Goal: Information Seeking & Learning: Learn about a topic

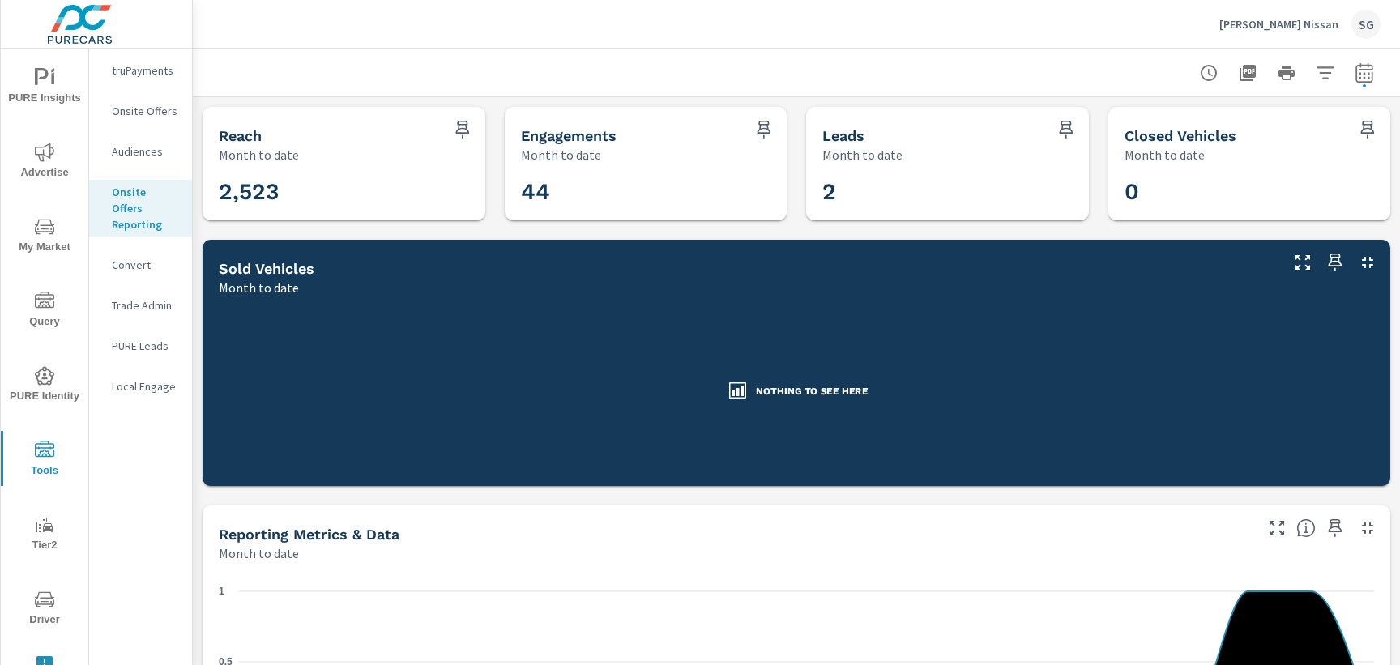
scroll to position [586, 0]
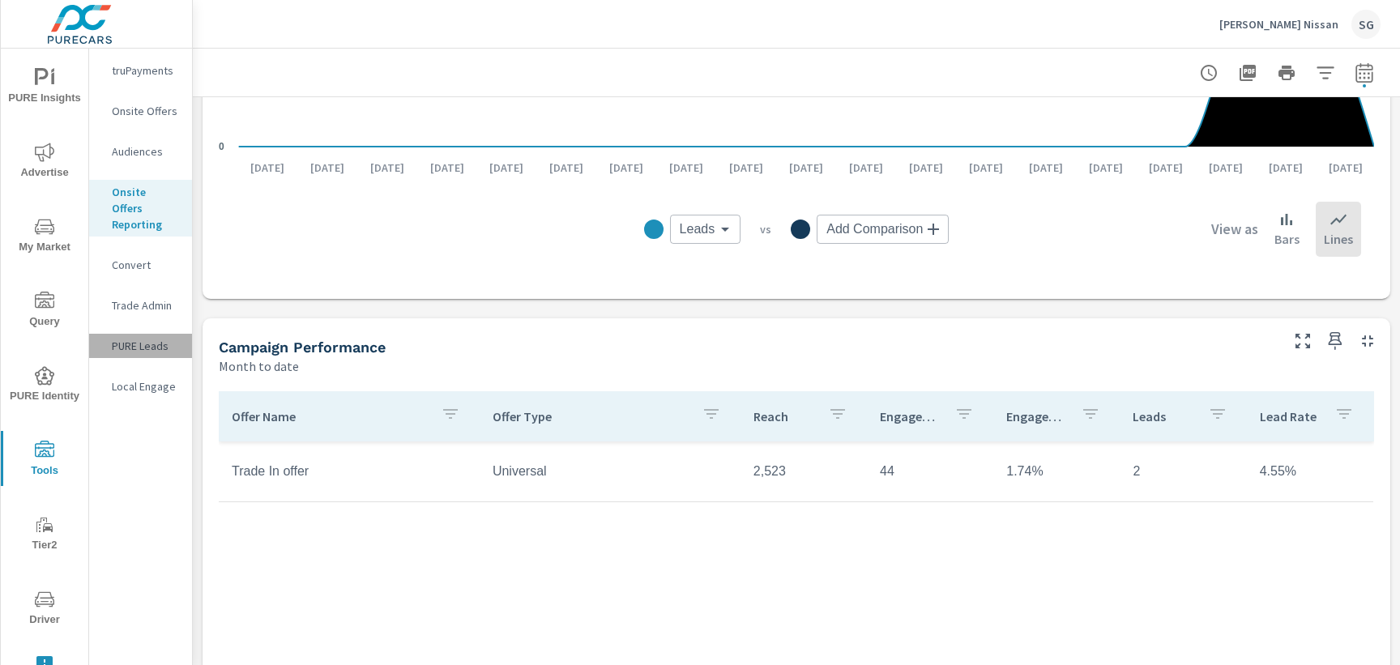
click at [129, 338] on p "PURE Leads" at bounding box center [145, 346] width 67 height 16
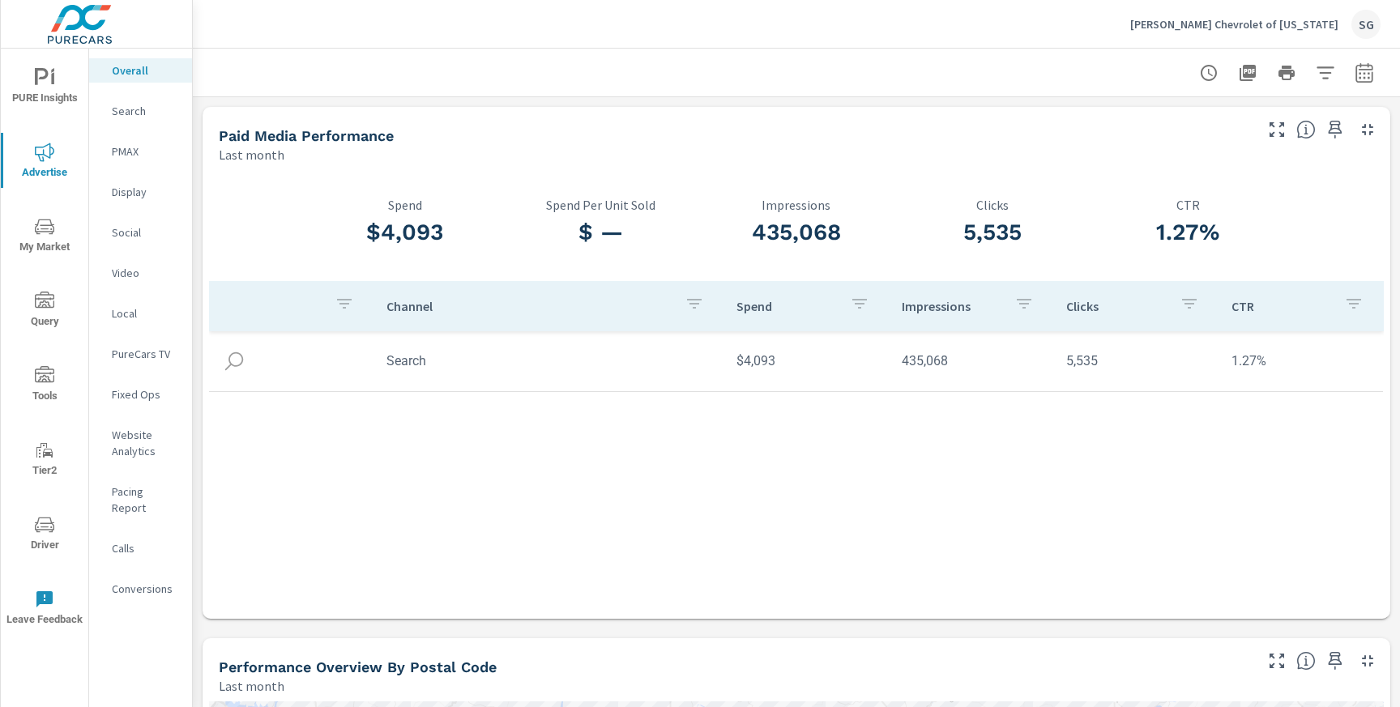
click at [1364, 78] on icon "button" at bounding box center [1363, 75] width 11 height 6
select select "Last month"
click at [1191, 177] on p "+ Add comparison" at bounding box center [1250, 182] width 207 height 19
select select "Previous period"
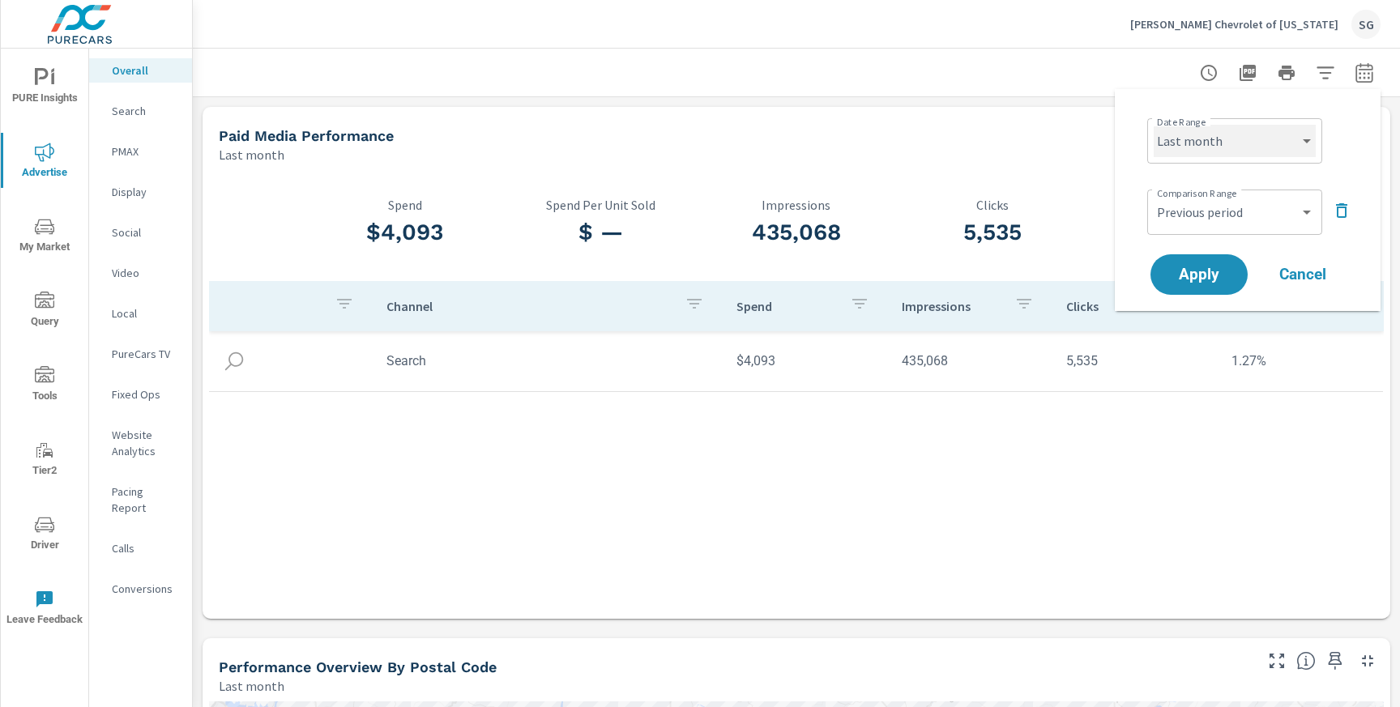
click at [1219, 130] on select "Custom Yesterday Last week Last 7 days Last 14 days Last 30 days Last 45 days L…" at bounding box center [1234, 141] width 162 height 32
click at [1153, 125] on select "Custom Yesterday Last week Last 7 days Last 14 days Last 30 days Last 45 days L…" at bounding box center [1234, 141] width 162 height 32
select select "Last 30 days"
click at [1180, 288] on button "Apply" at bounding box center [1198, 275] width 100 height 42
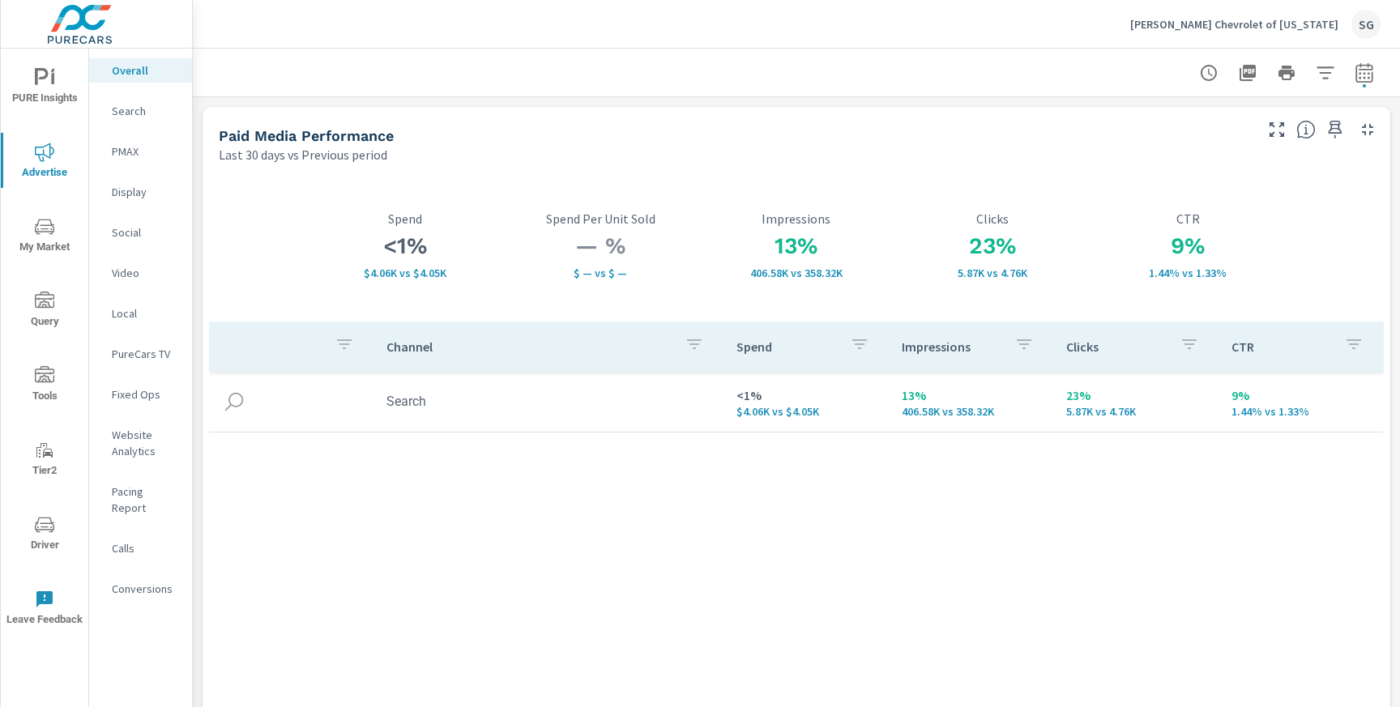
click at [138, 119] on div "Search" at bounding box center [140, 111] width 103 height 24
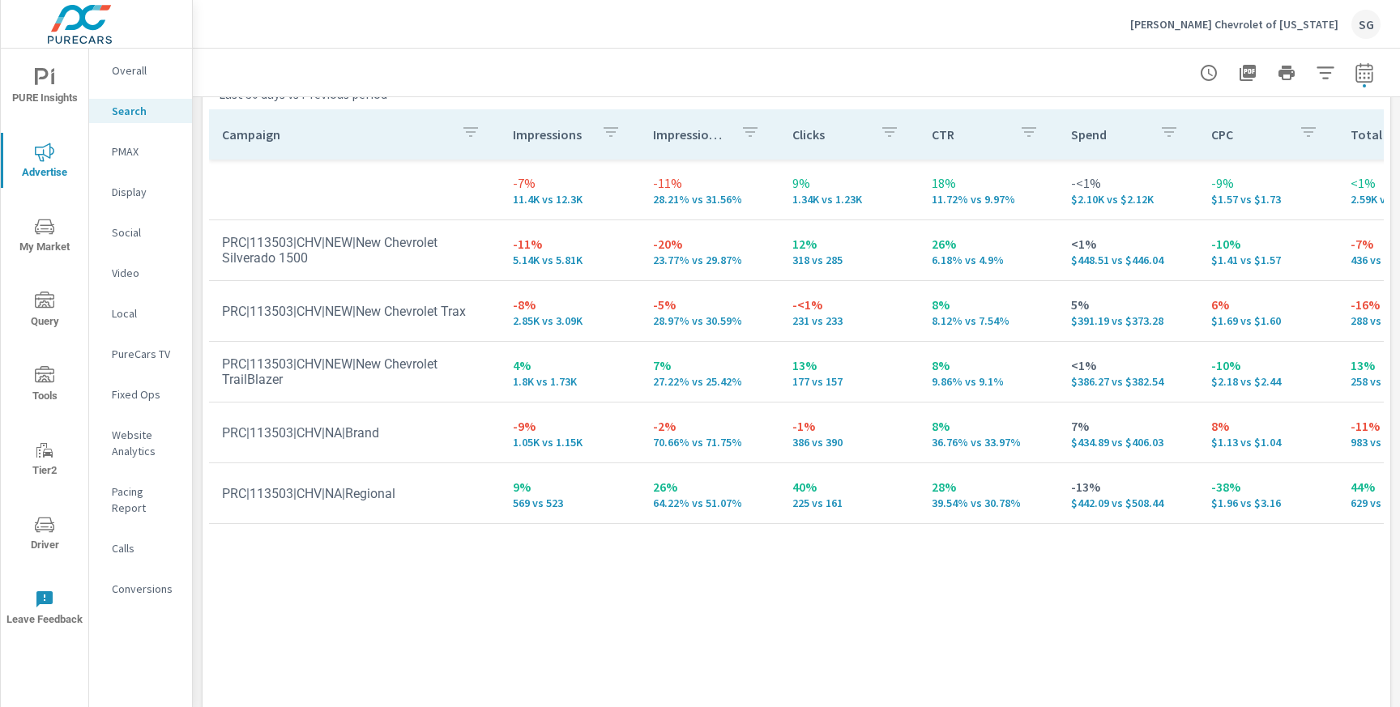
scroll to position [1621, 0]
click at [126, 156] on p "PMAX" at bounding box center [145, 151] width 67 height 16
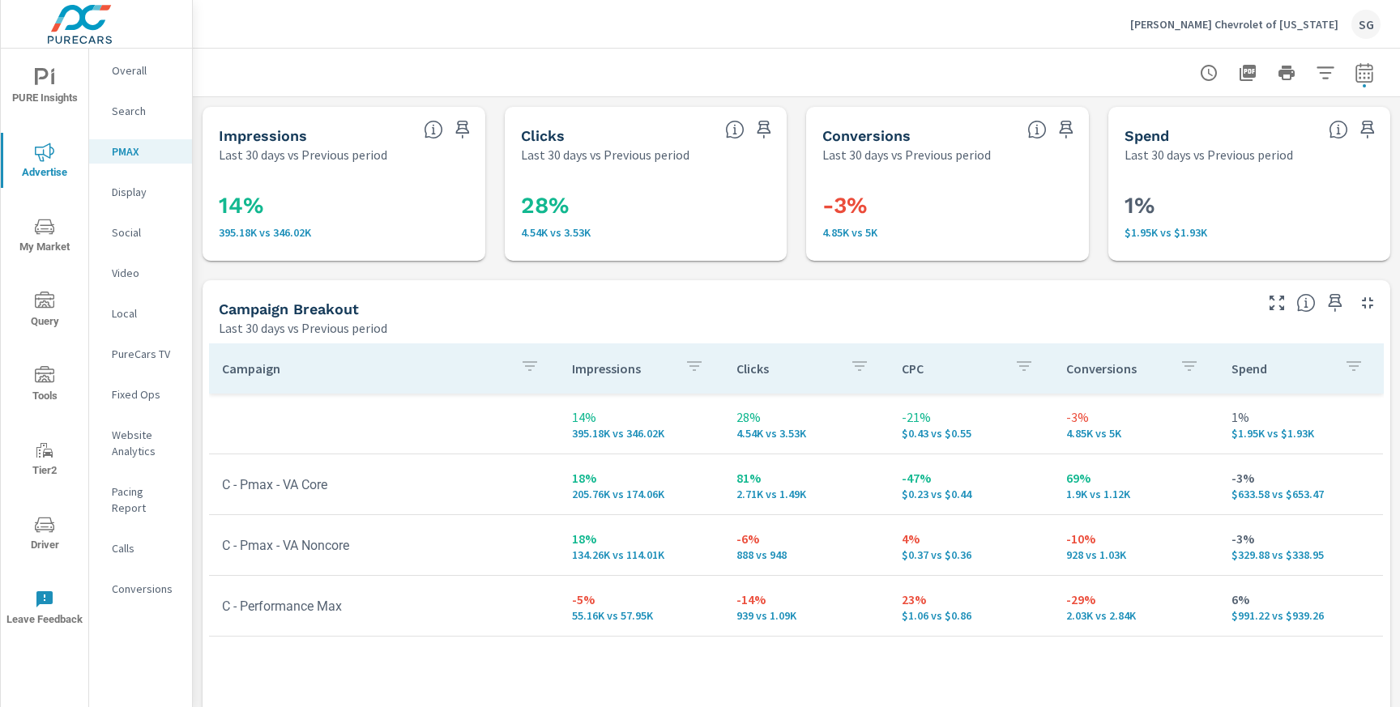
click at [143, 116] on p "Search" at bounding box center [145, 111] width 67 height 16
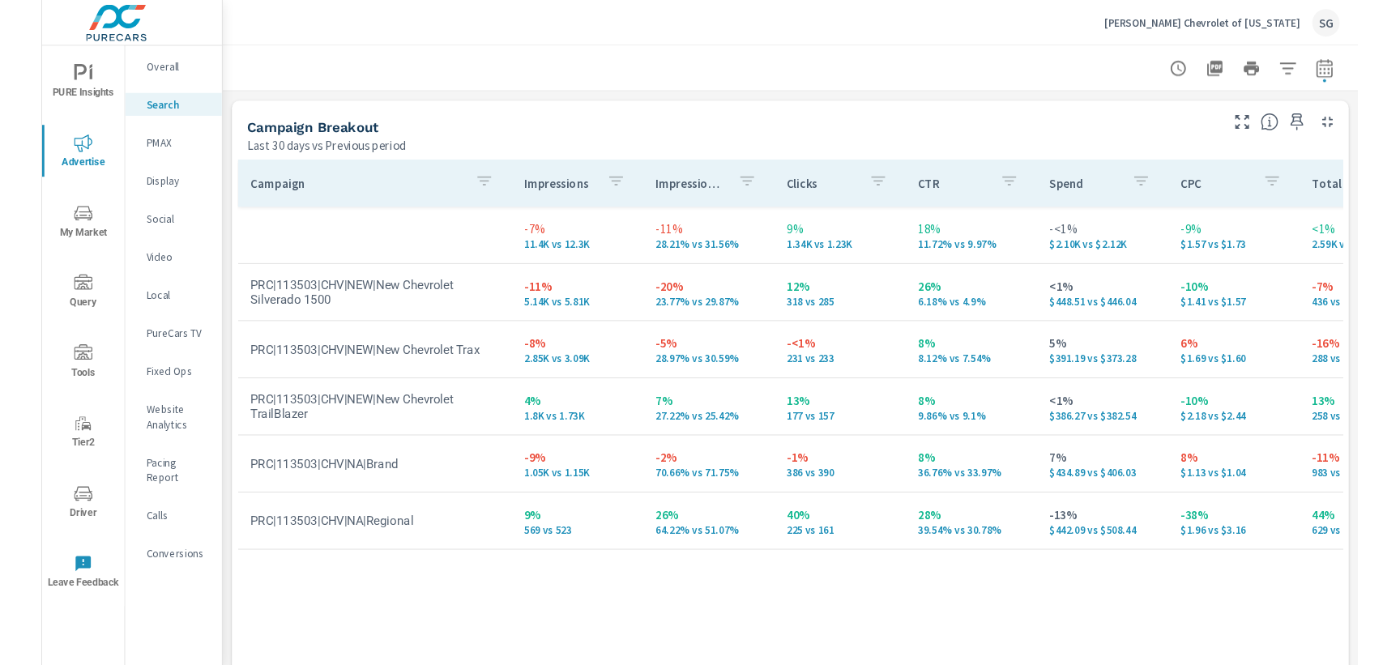
scroll to position [1561, 0]
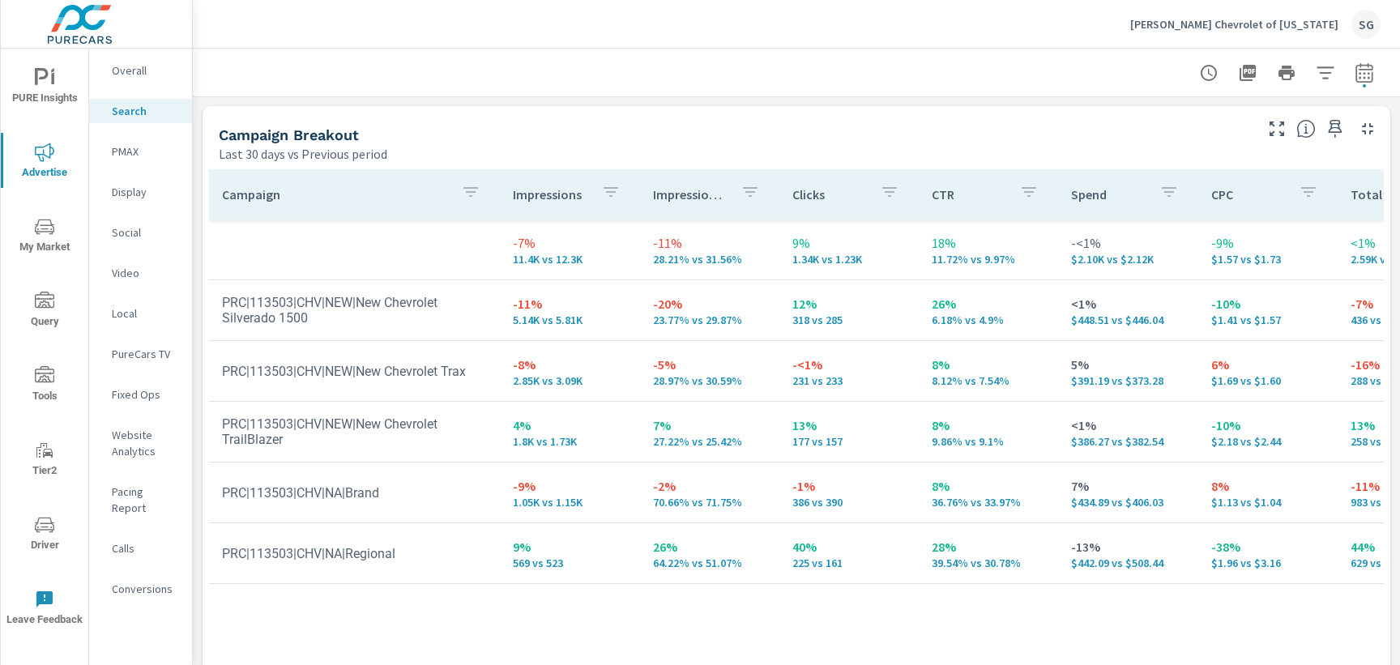
click at [127, 156] on p "PMAX" at bounding box center [145, 151] width 67 height 16
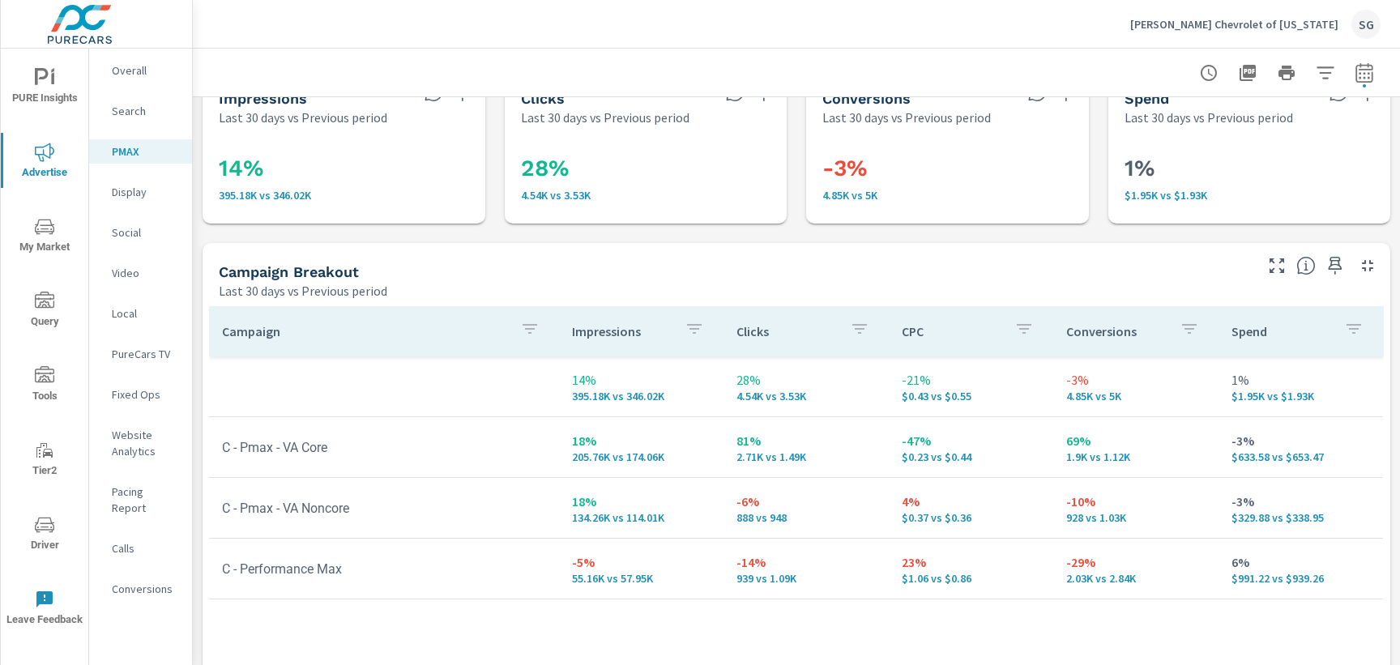
scroll to position [50, 0]
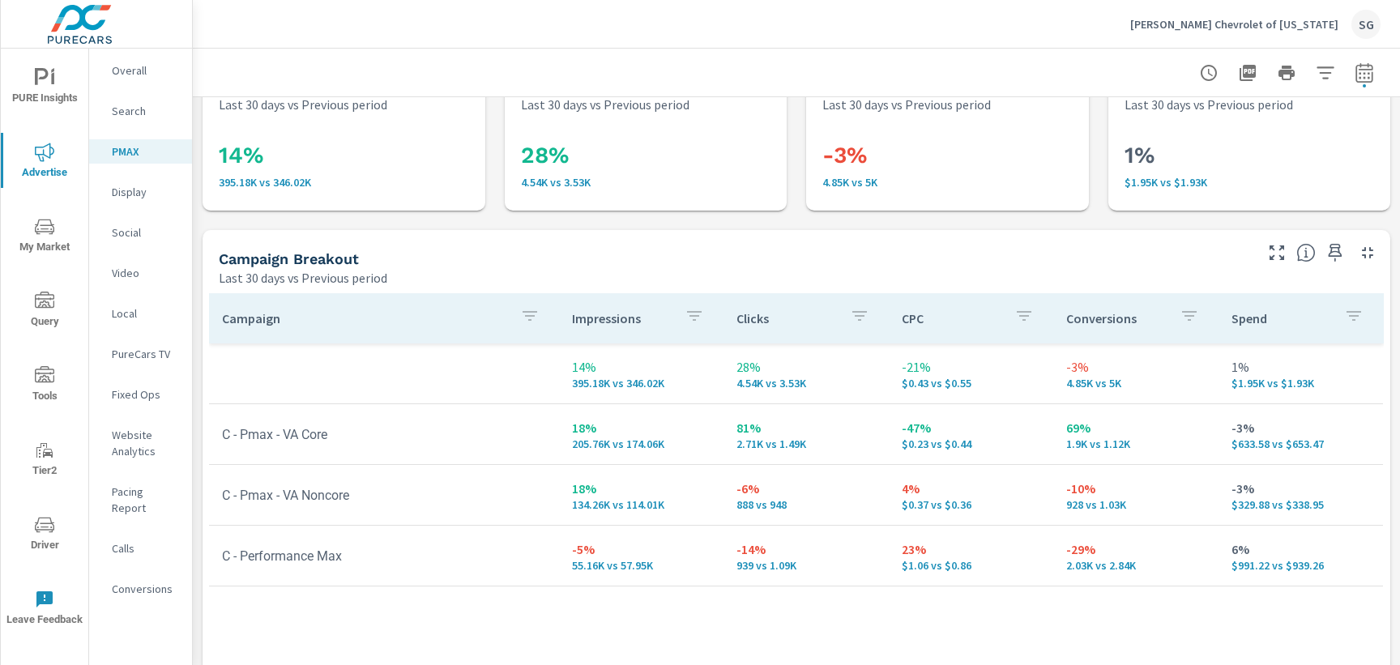
click at [151, 109] on p "Search" at bounding box center [145, 111] width 67 height 16
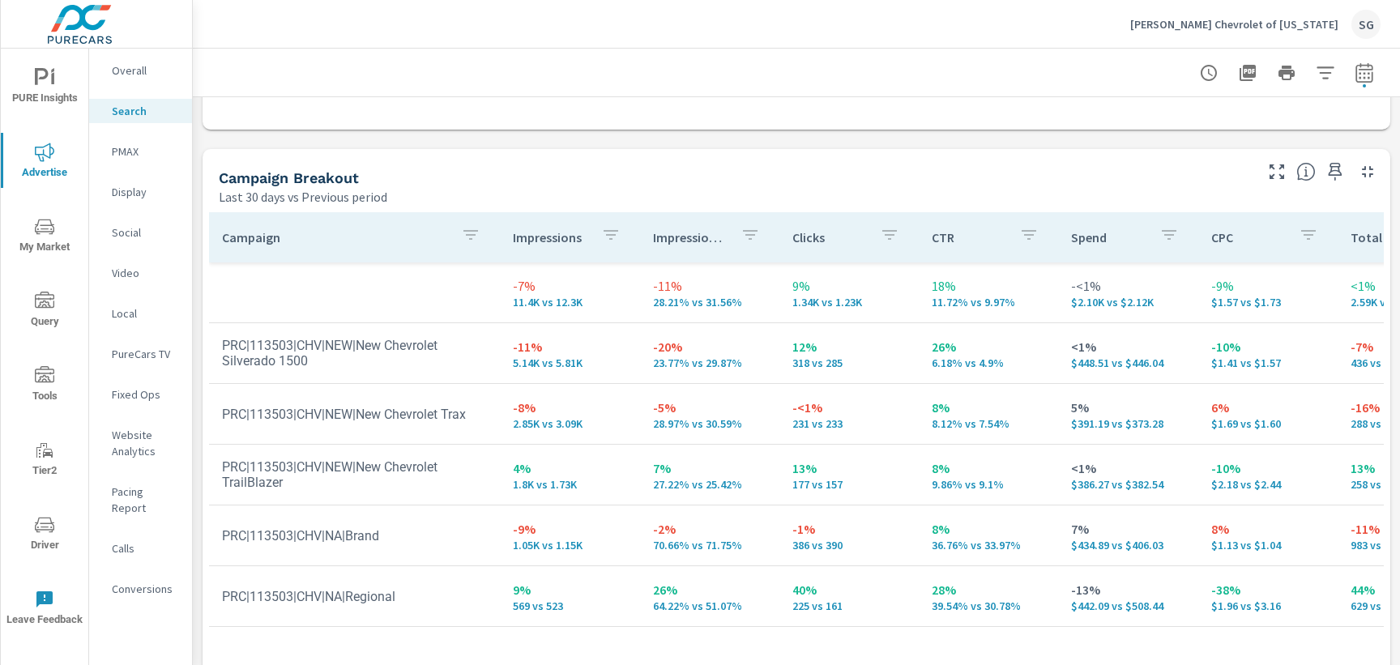
scroll to position [1535, 0]
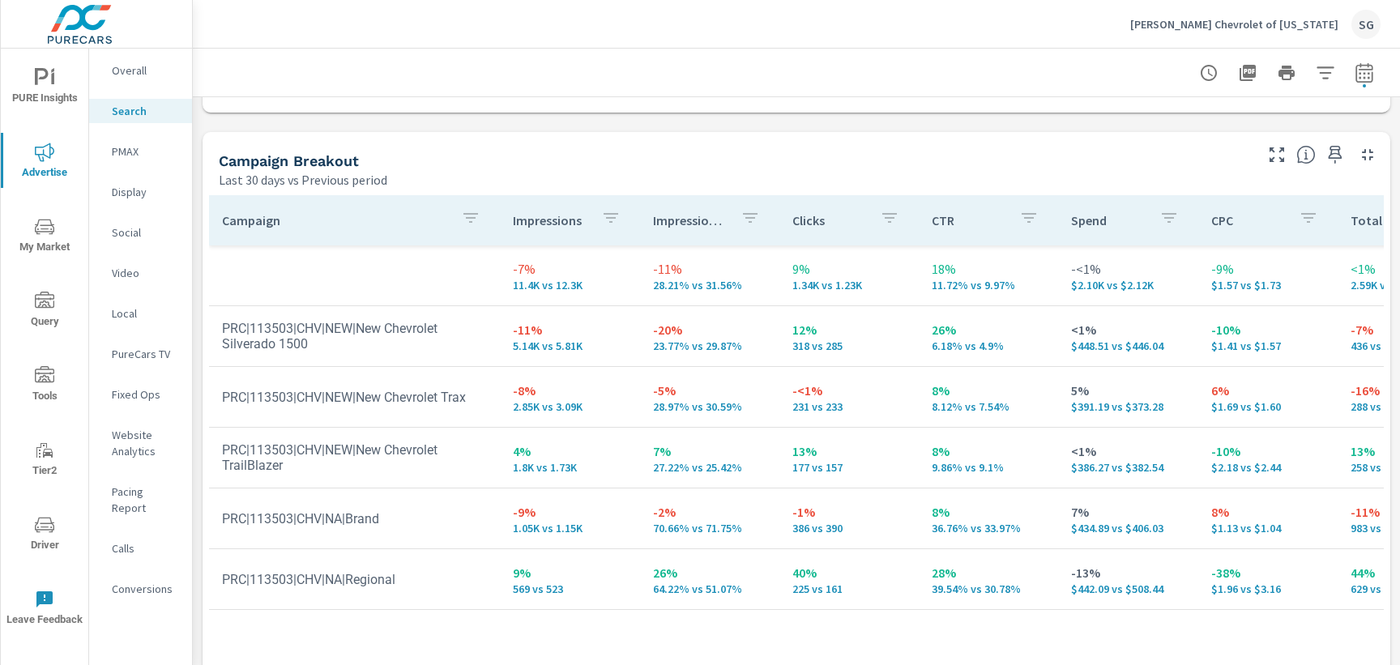
click at [66, 237] on span "My Market" at bounding box center [45, 237] width 78 height 40
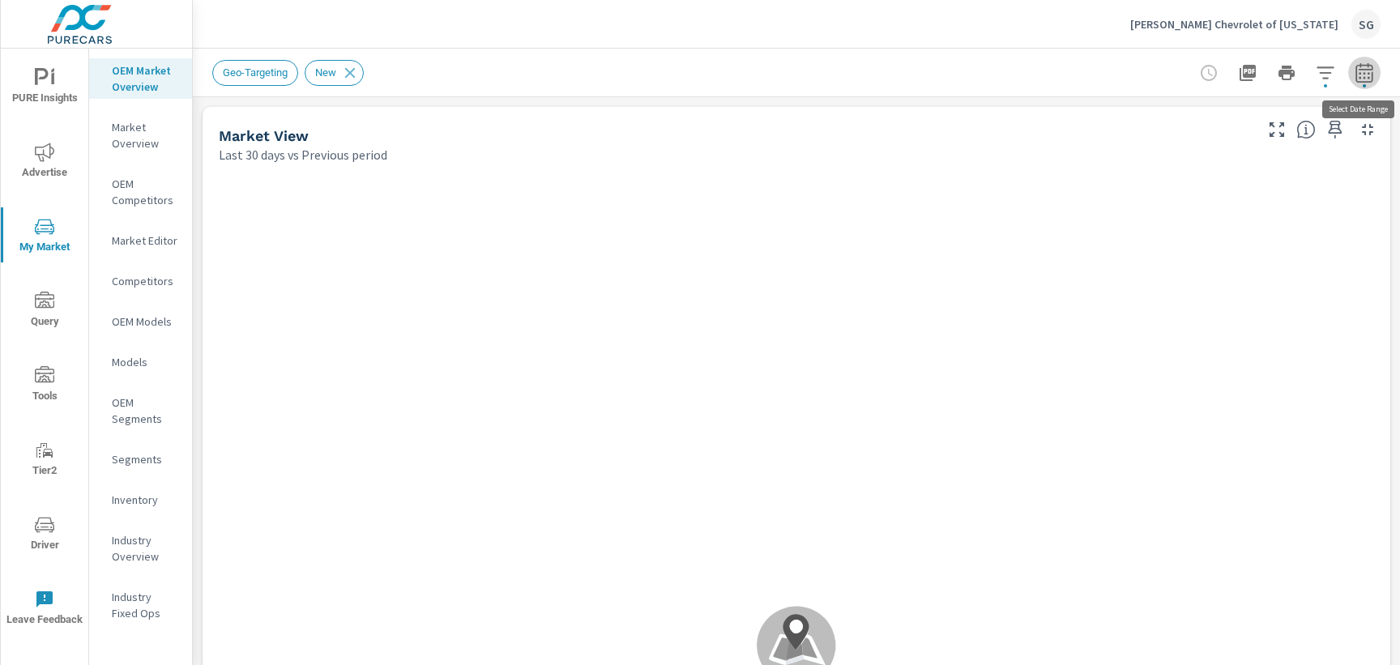
click at [1363, 76] on icon "button" at bounding box center [1363, 75] width 11 height 6
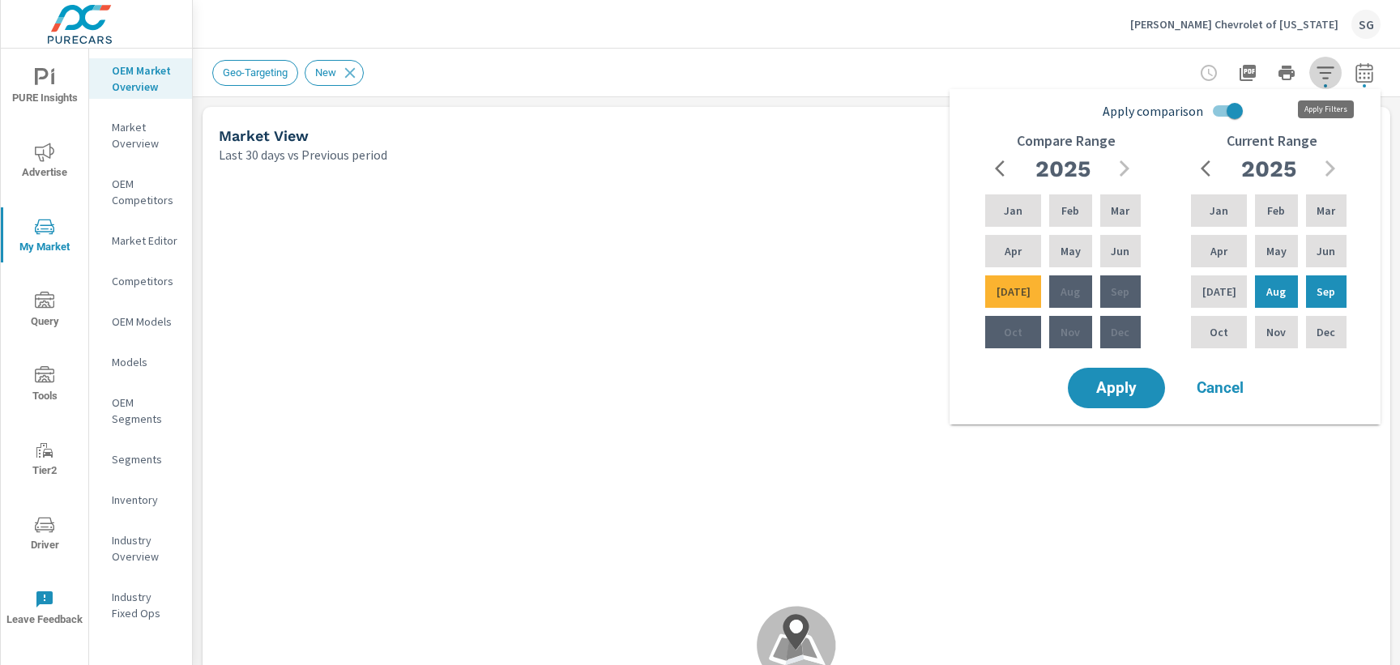
click at [1328, 82] on icon "button" at bounding box center [1324, 72] width 19 height 19
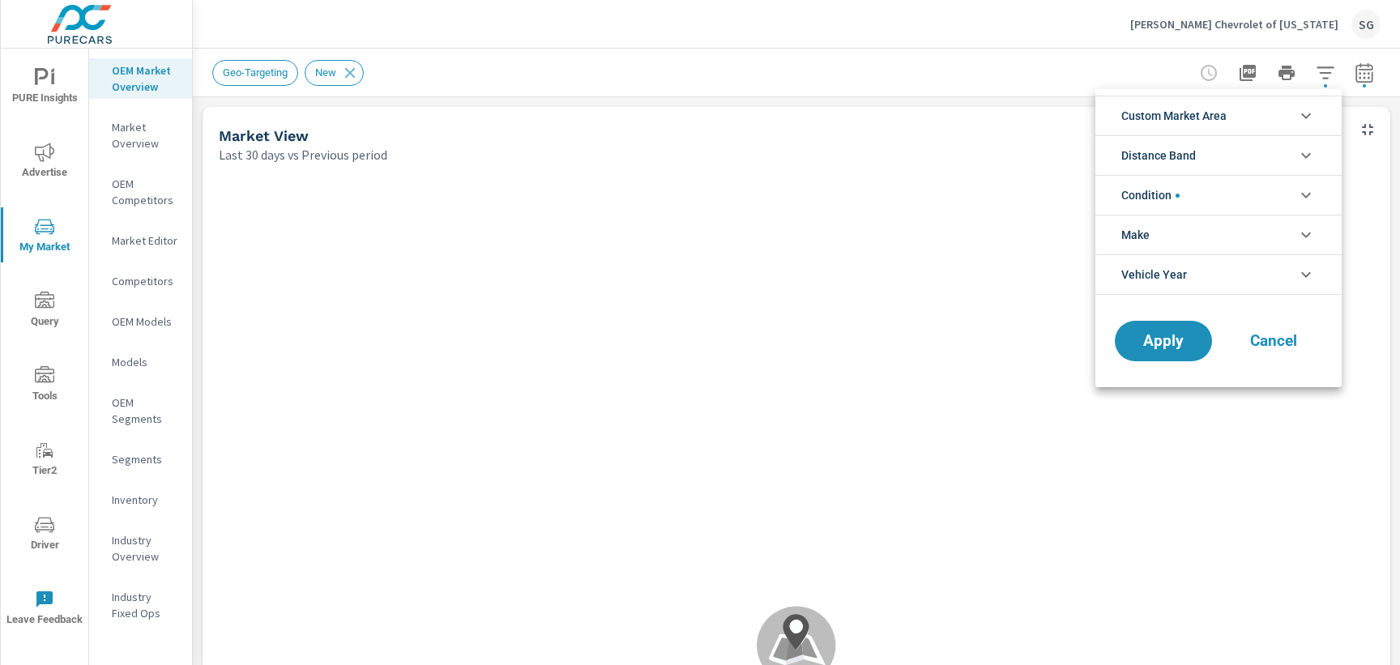
click at [1144, 70] on div at bounding box center [700, 332] width 1400 height 665
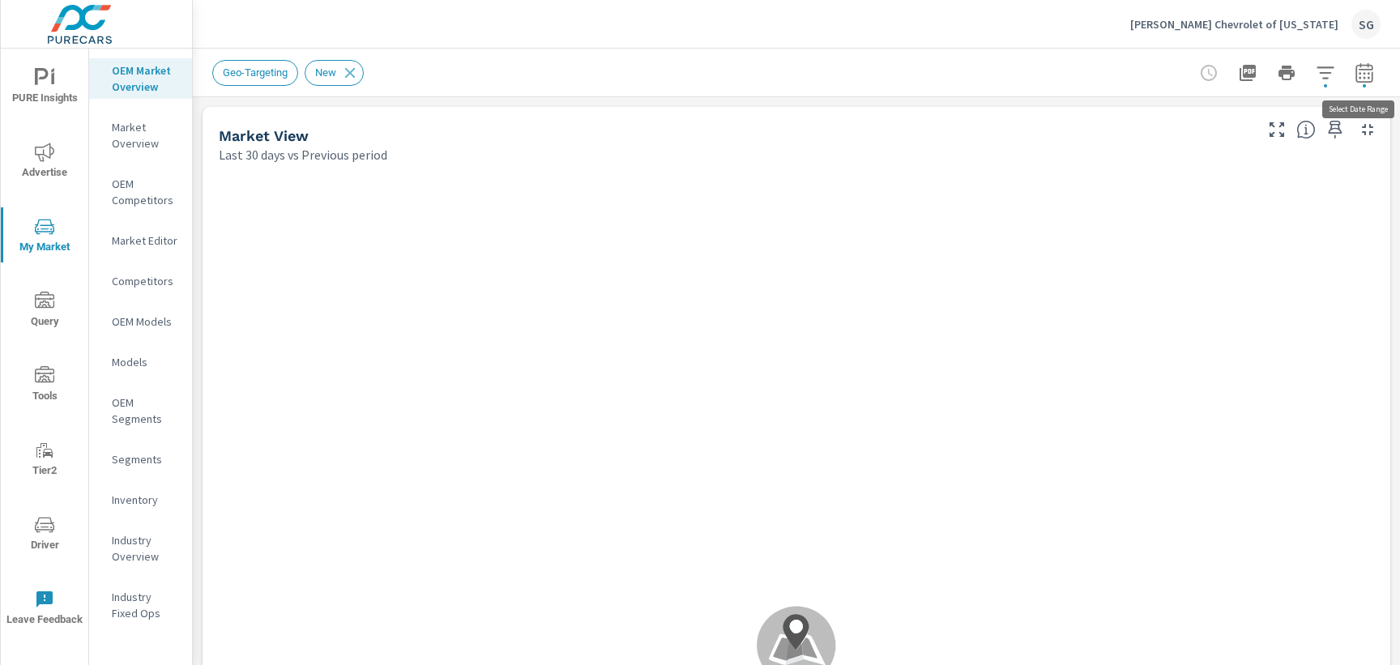
click at [1363, 85] on span "button" at bounding box center [1363, 85] width 3 height 3
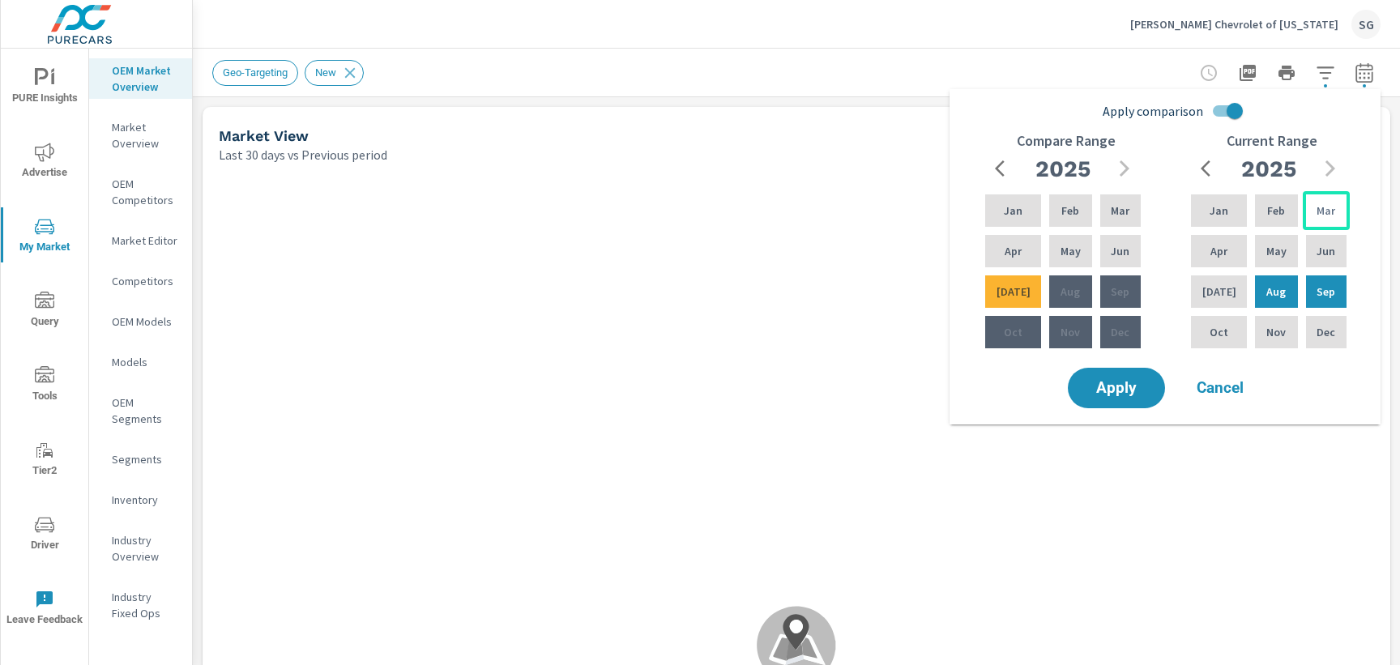
click at [1312, 224] on div "Mar" at bounding box center [1325, 210] width 47 height 39
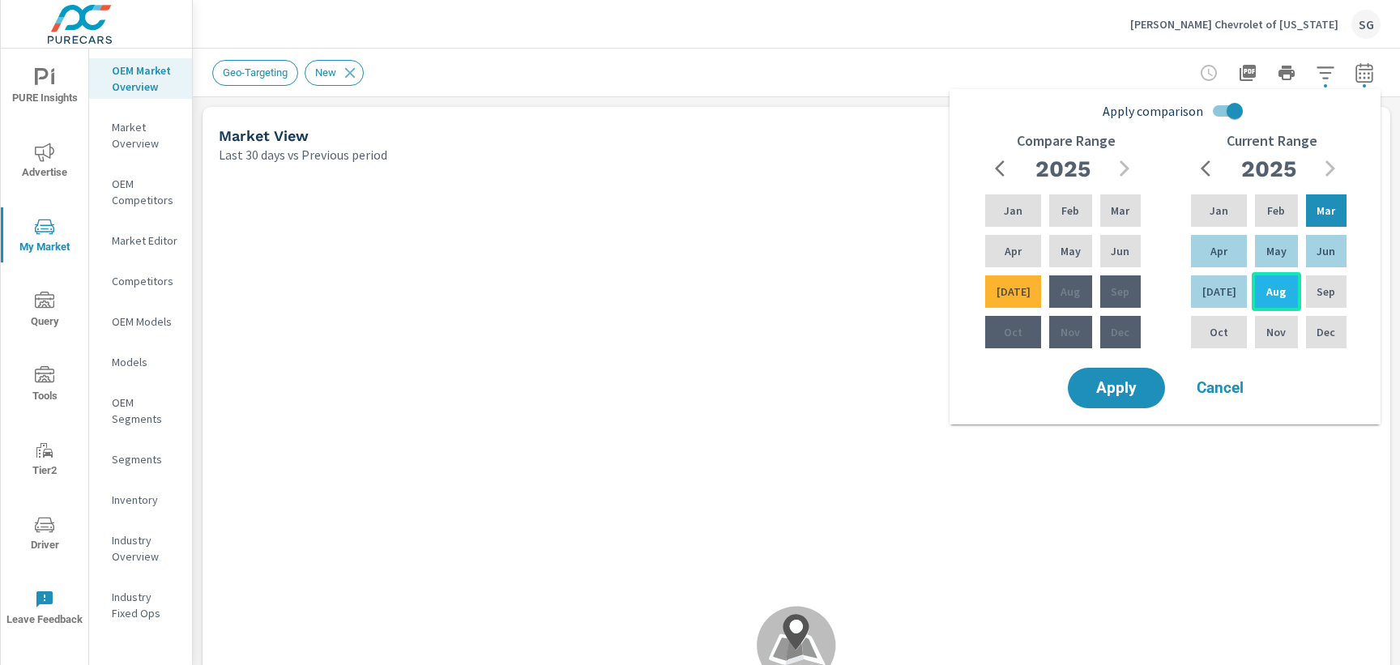
click at [1281, 292] on div "Aug" at bounding box center [1275, 291] width 49 height 39
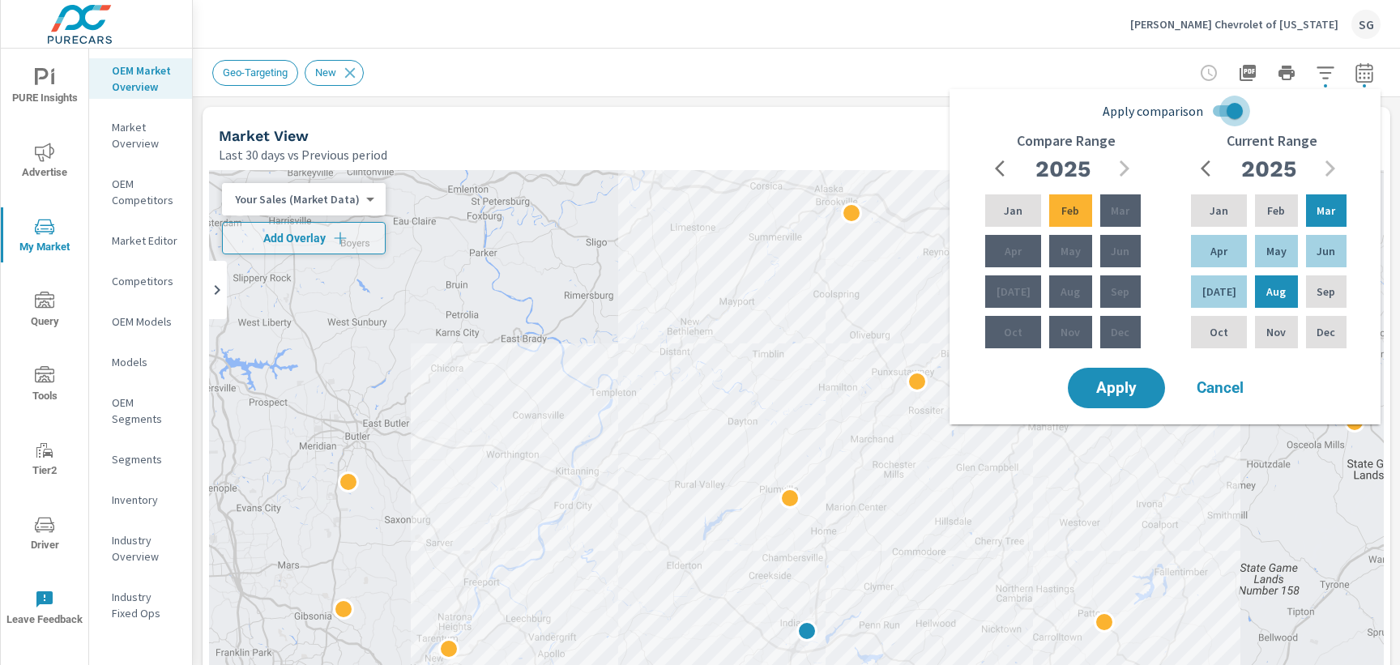
click at [1225, 115] on input "Apply comparison" at bounding box center [1234, 111] width 92 height 31
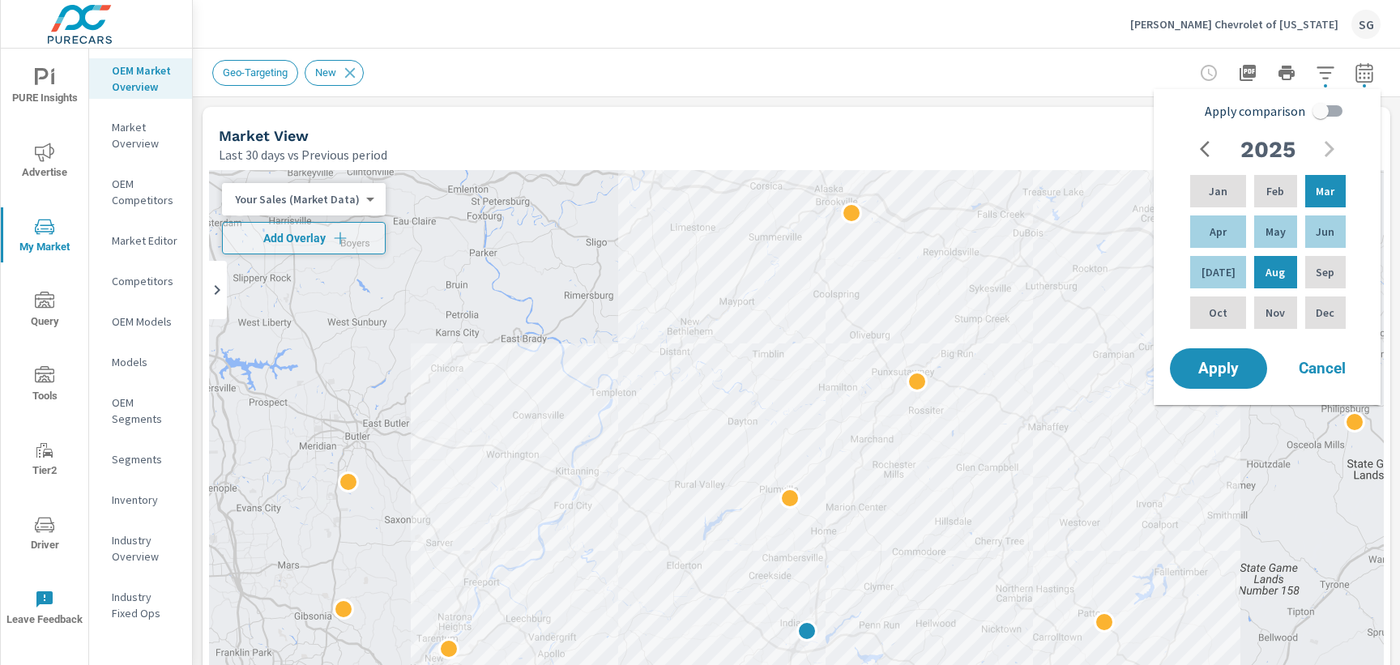
click at [1340, 121] on input "Apply comparison" at bounding box center [1320, 111] width 92 height 31
checkbox input "true"
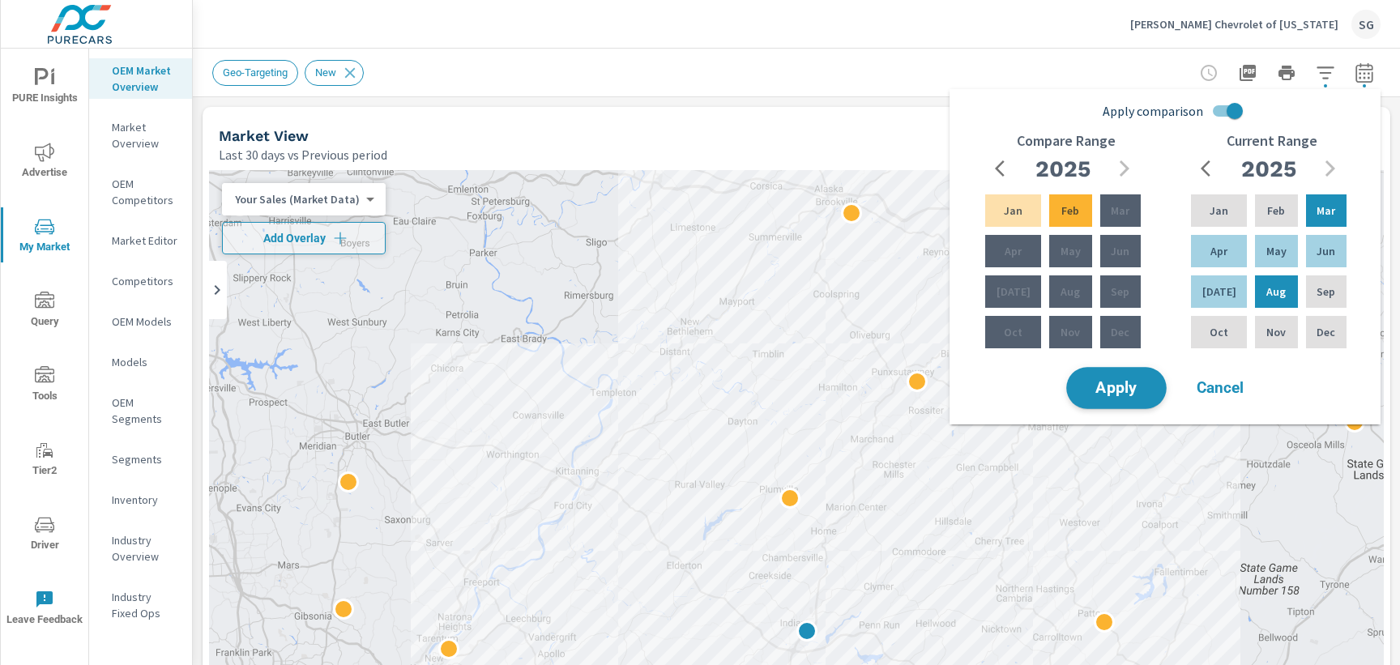
click at [1136, 386] on span "Apply" at bounding box center [1116, 388] width 66 height 15
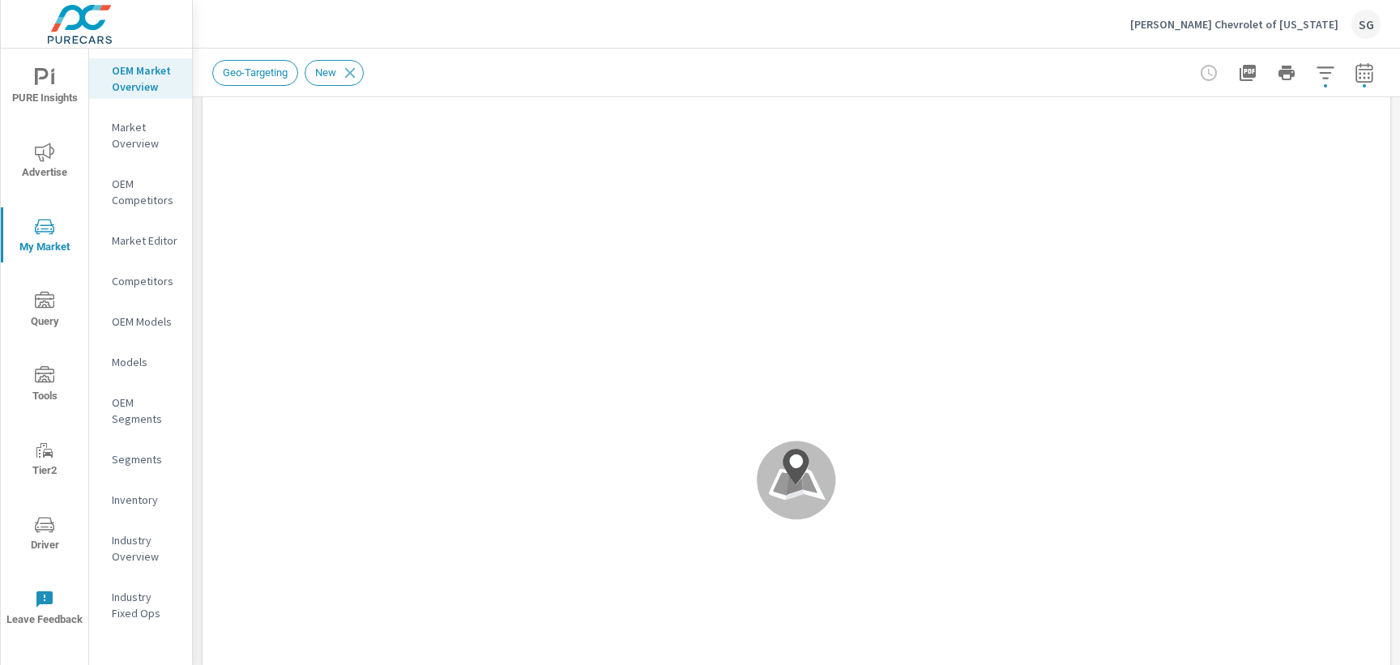
scroll to position [200, 0]
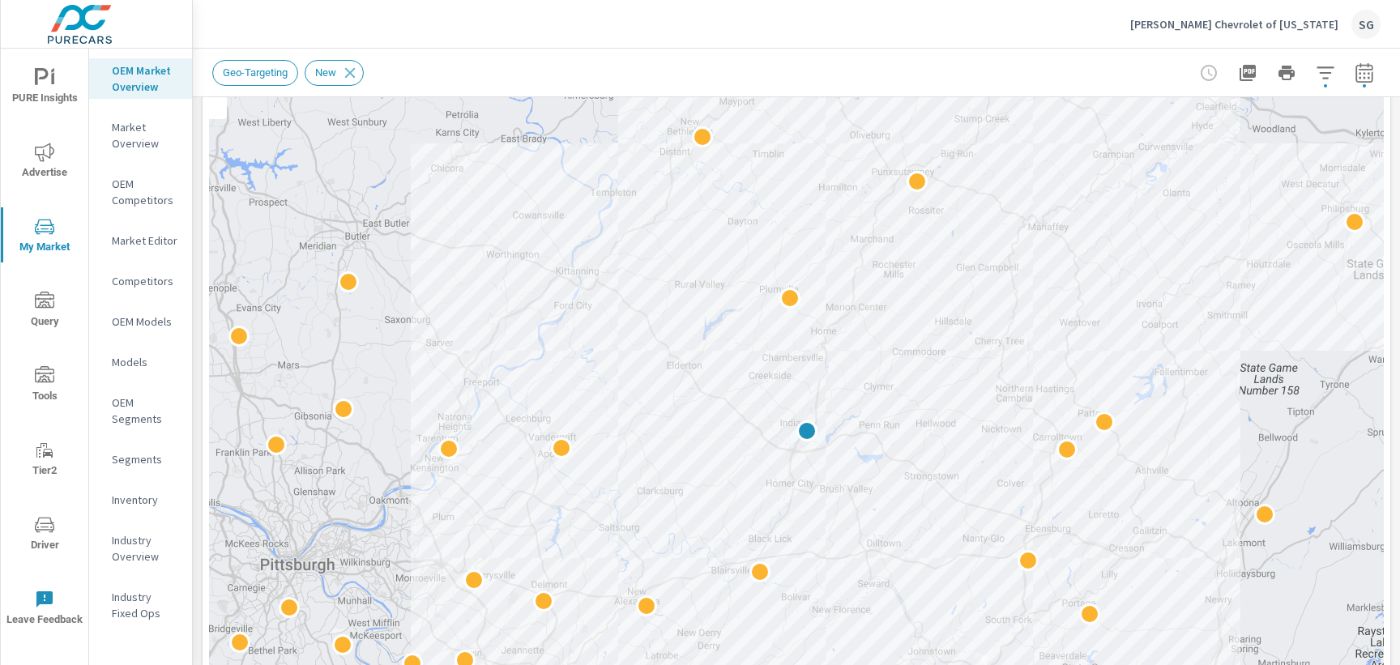
click at [131, 279] on p "Competitors" at bounding box center [145, 281] width 67 height 16
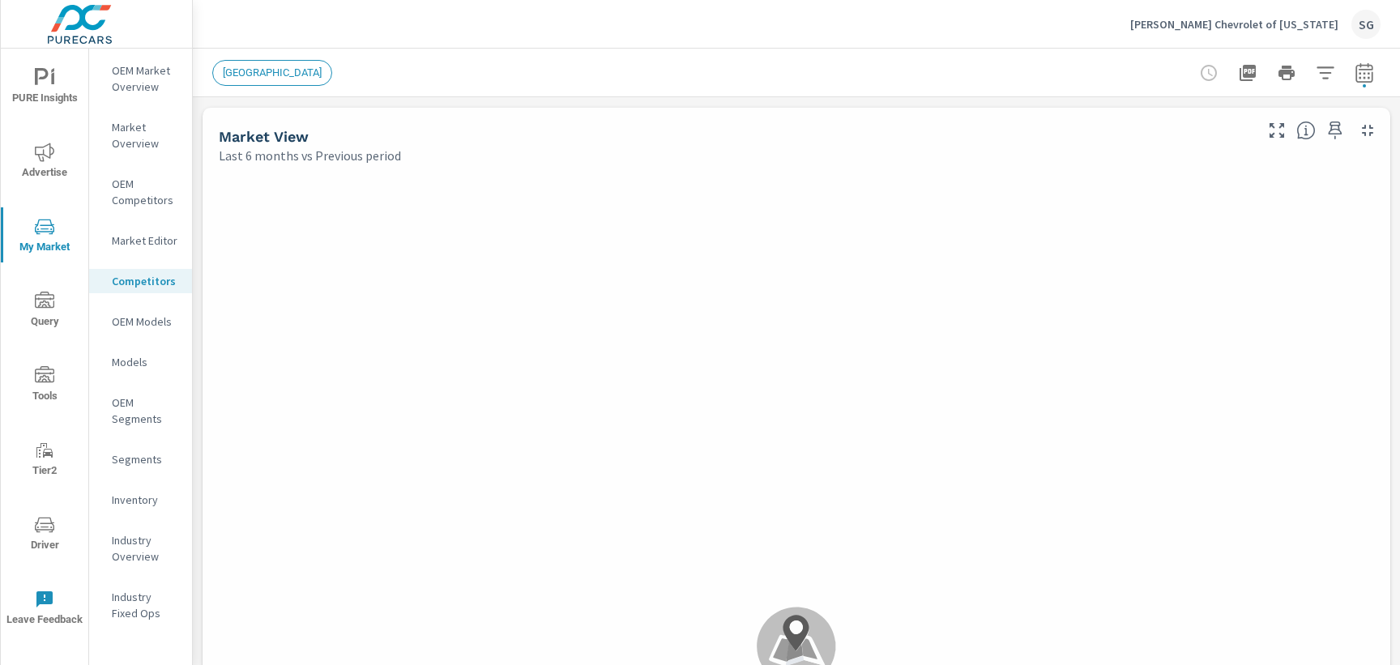
click at [130, 190] on p "OEM Competitors" at bounding box center [145, 192] width 67 height 32
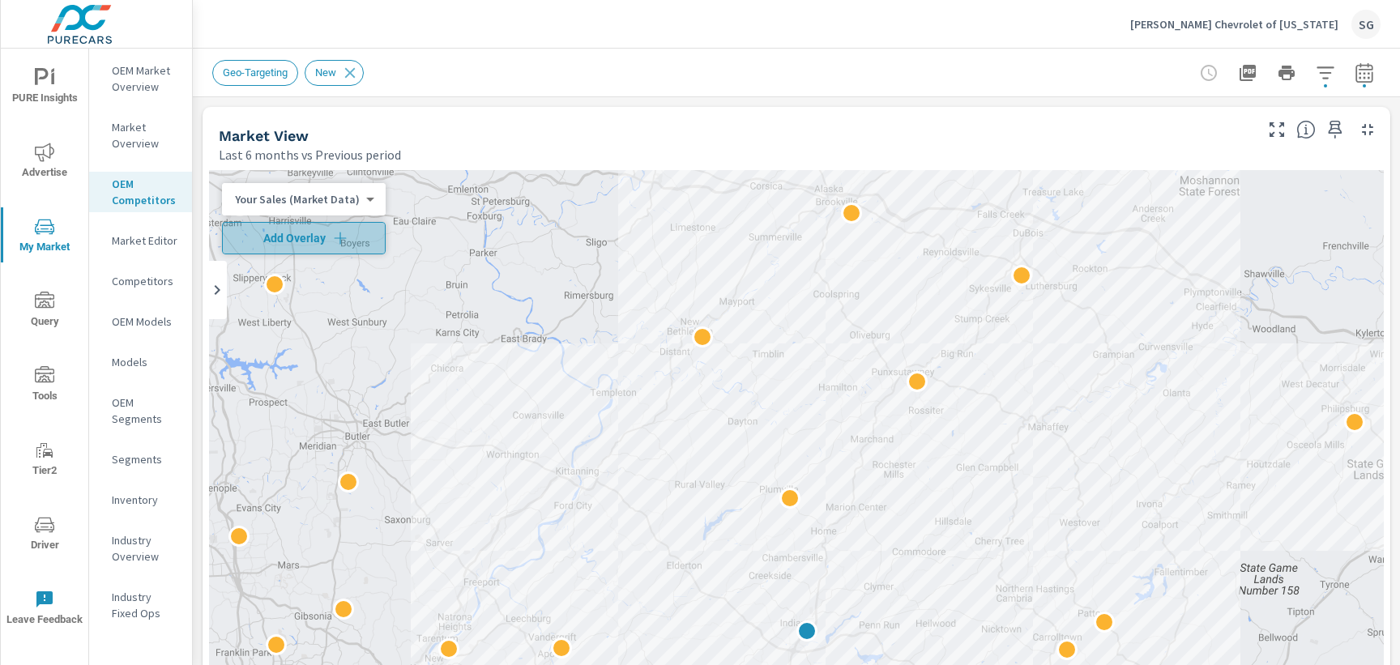
click at [319, 243] on span "Add Overlay" at bounding box center [303, 238] width 149 height 16
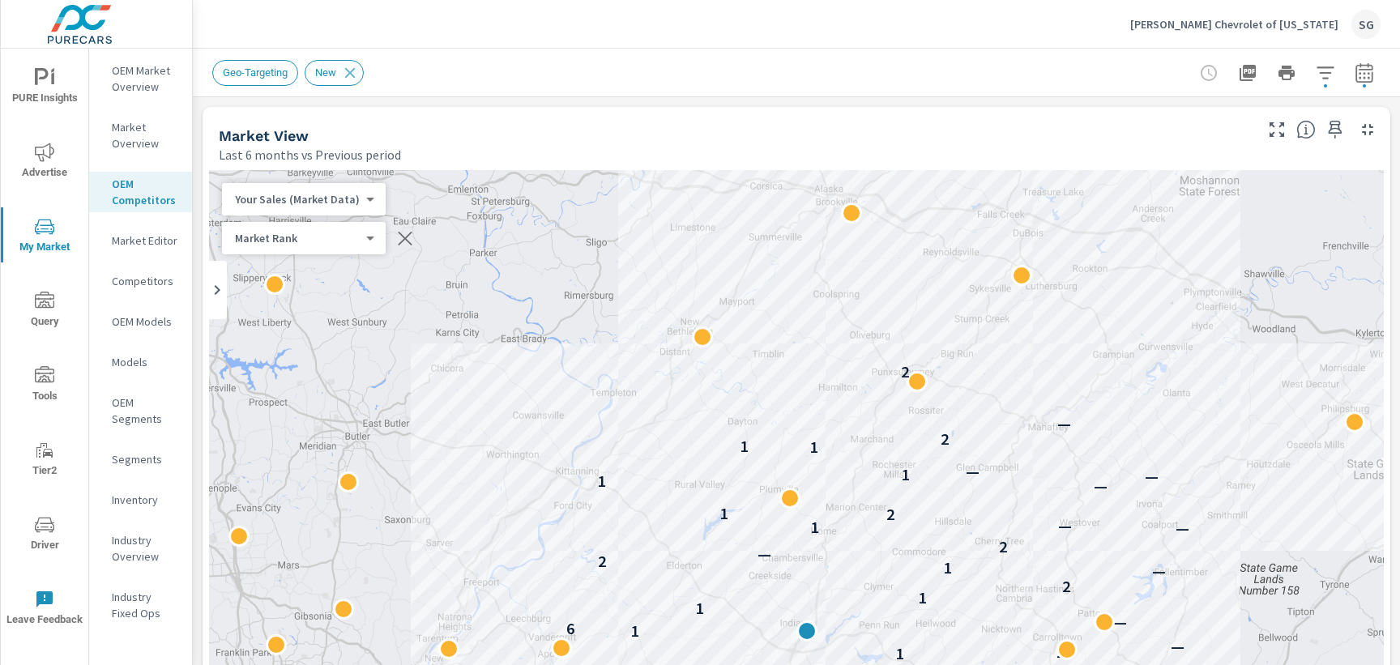
click at [476, 119] on div "Market View Last 6 months vs Previous period" at bounding box center [729, 136] width 1055 height 58
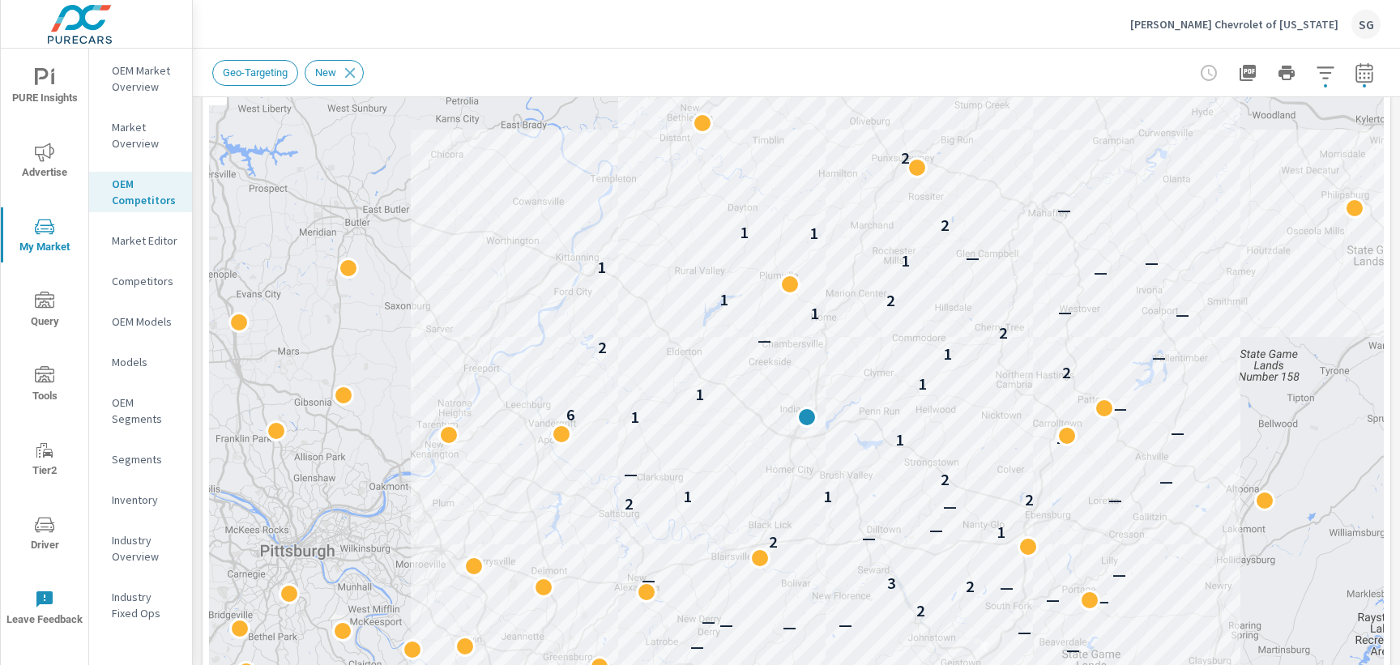
scroll to position [235, 0]
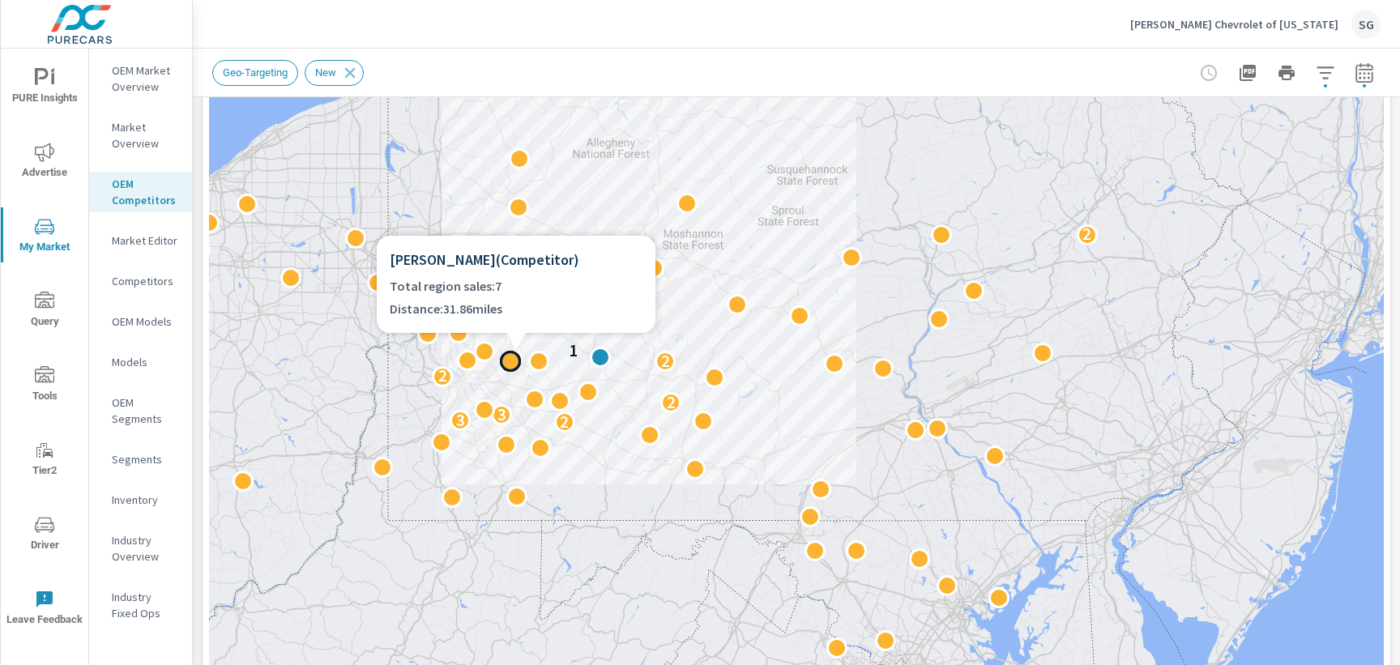
click at [492, 339] on div at bounding box center [516, 342] width 279 height 19
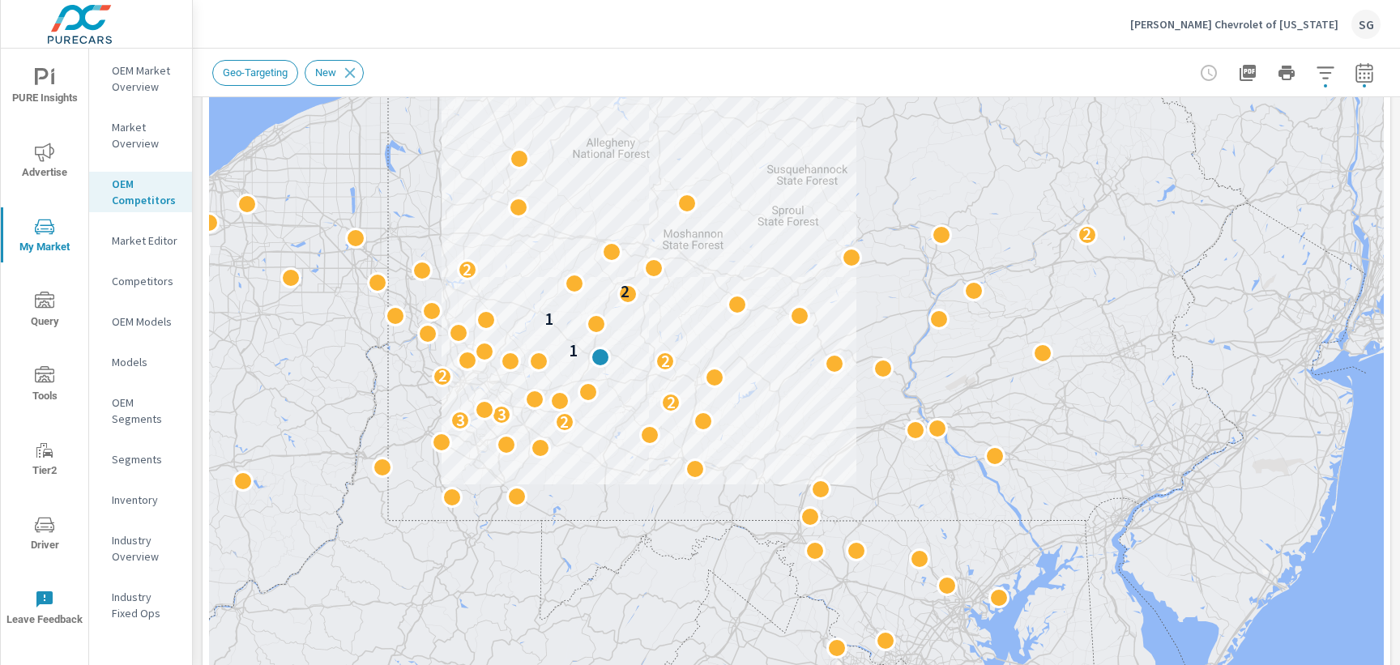
click at [543, 202] on div "2 3 3 2 2 2 1 1 2 2 2" at bounding box center [796, 385] width 1174 height 901
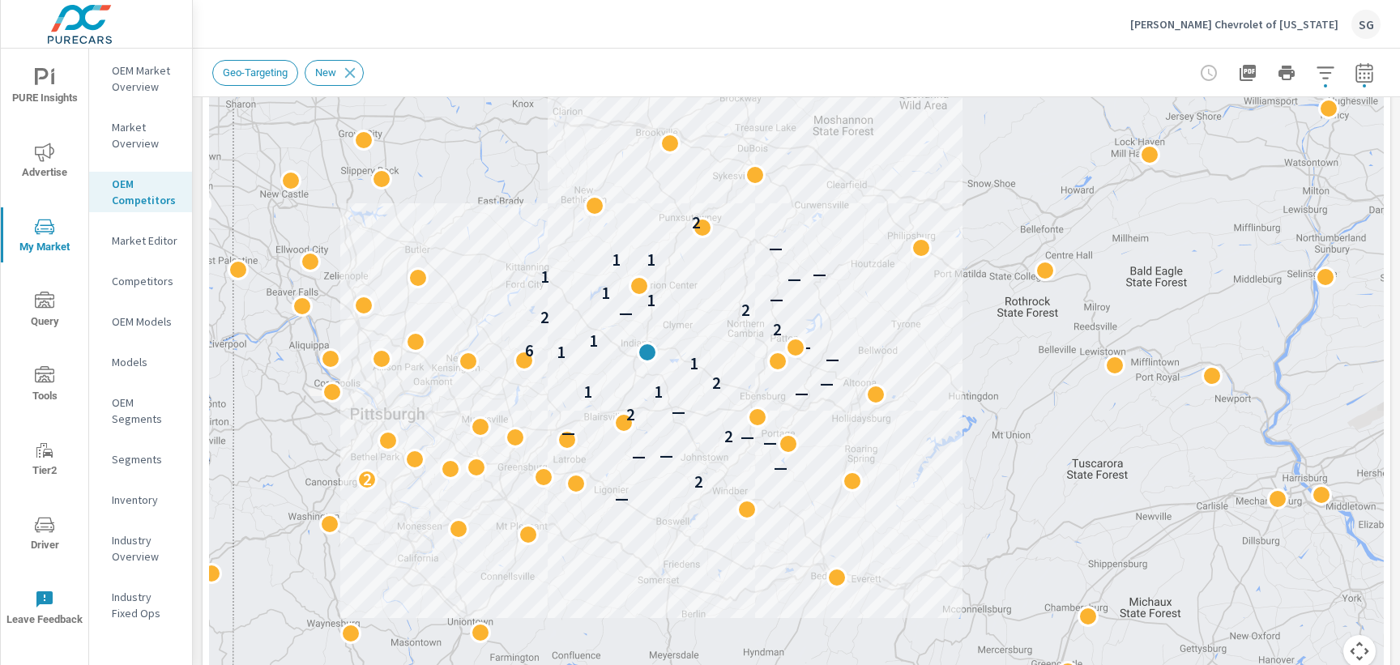
scroll to position [394, 0]
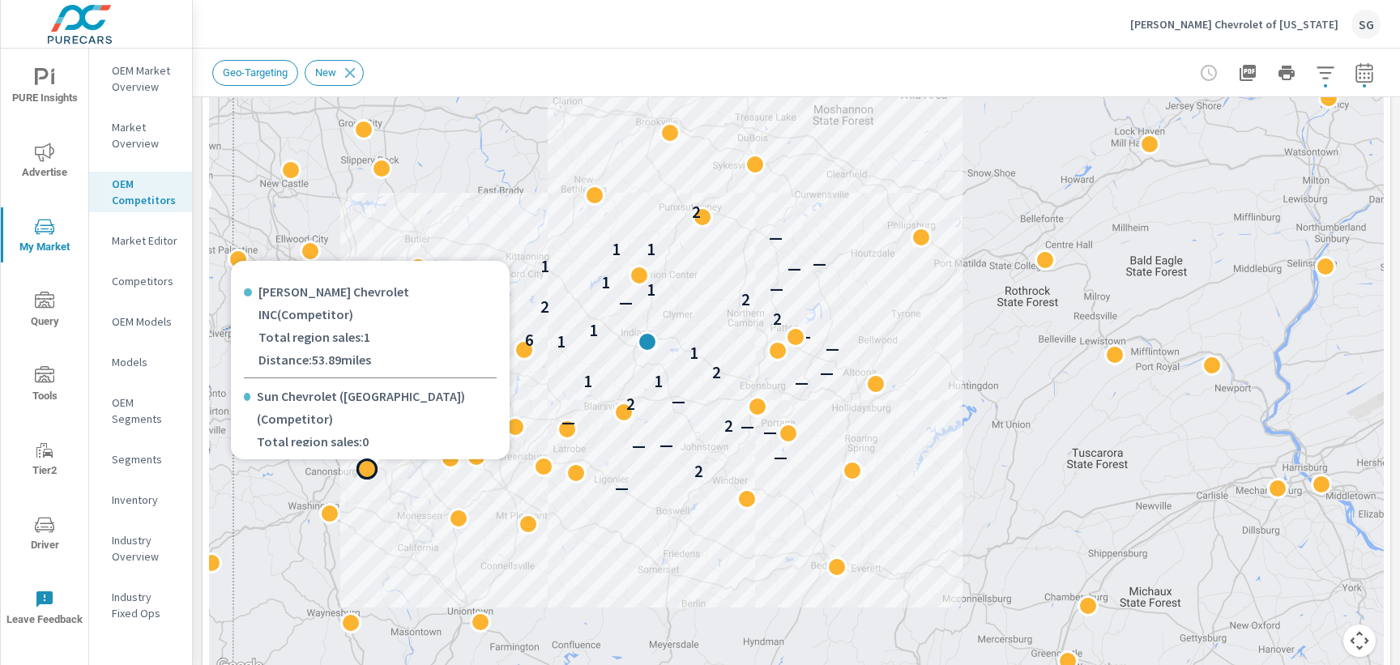
click at [421, 459] on div at bounding box center [370, 468] width 279 height 19
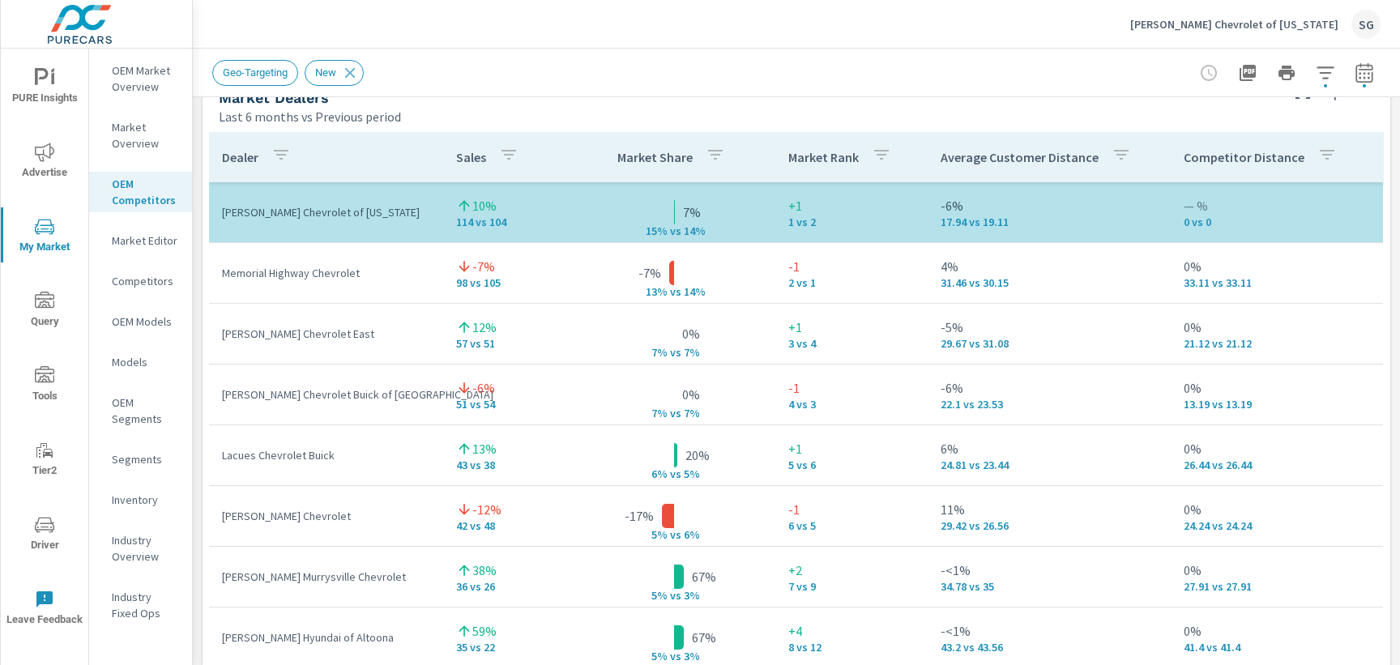
scroll to position [1092, 0]
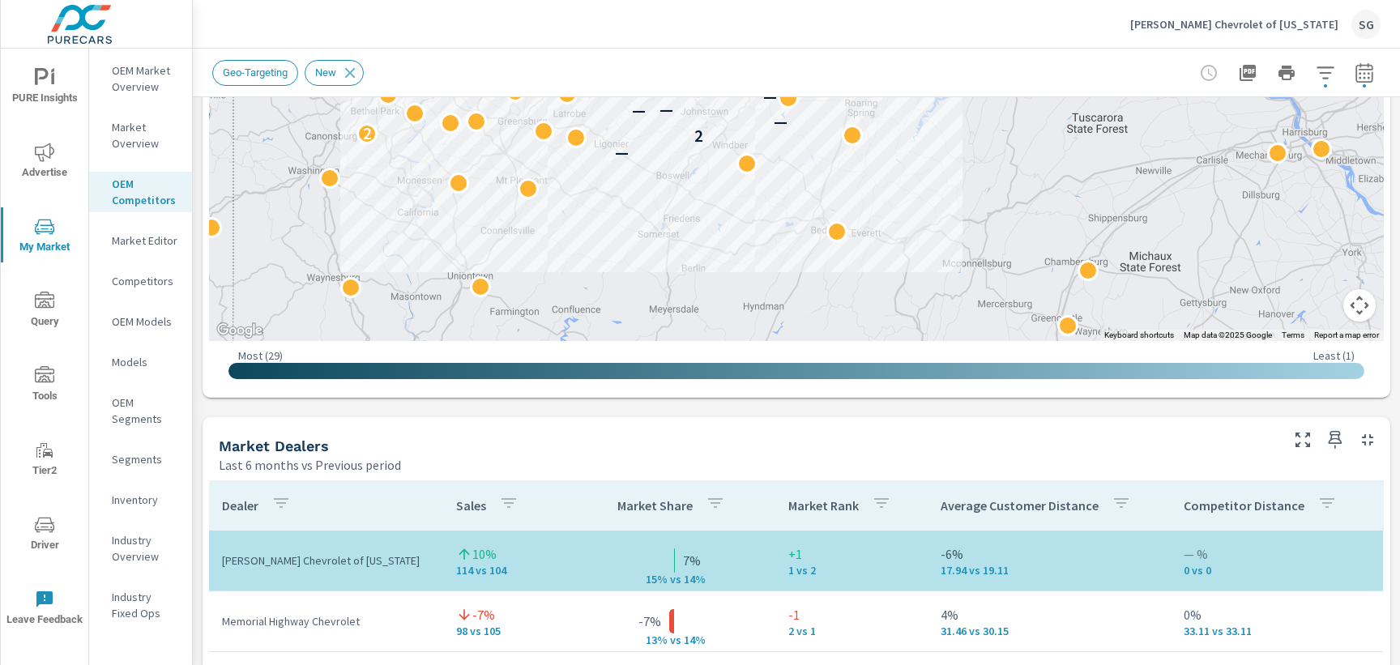
scroll to position [697, 0]
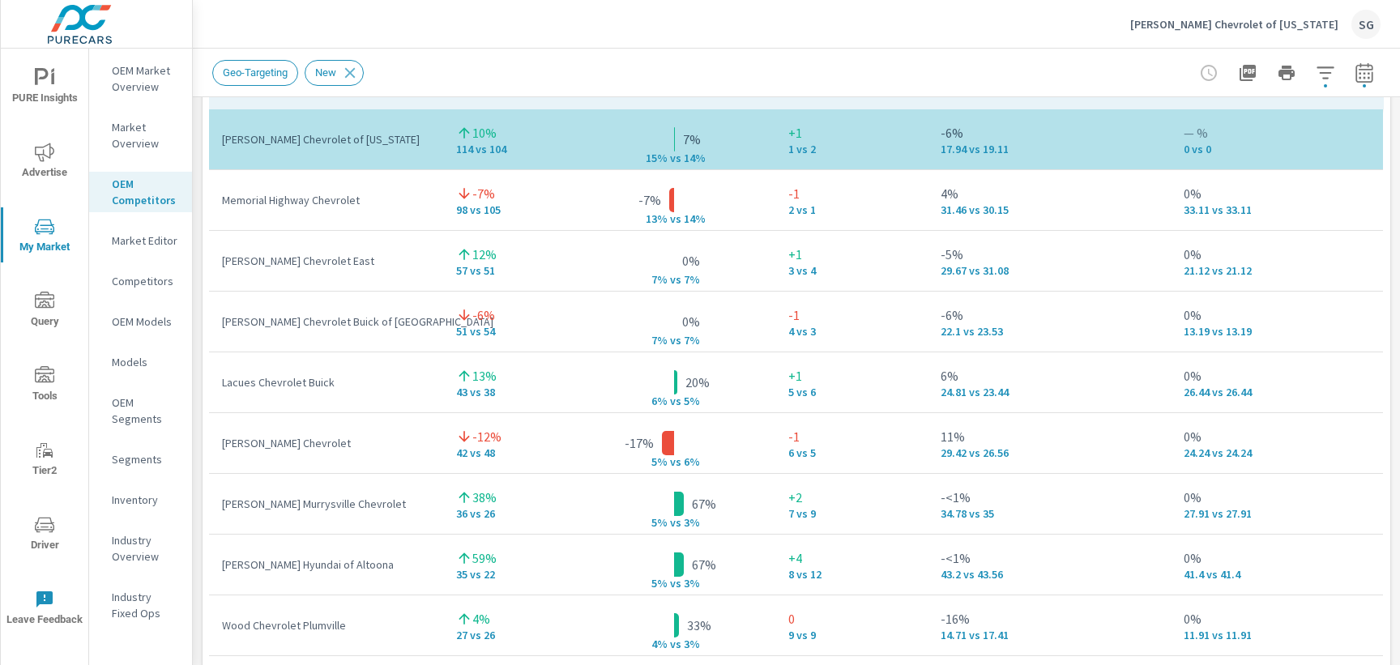
scroll to position [1146, 0]
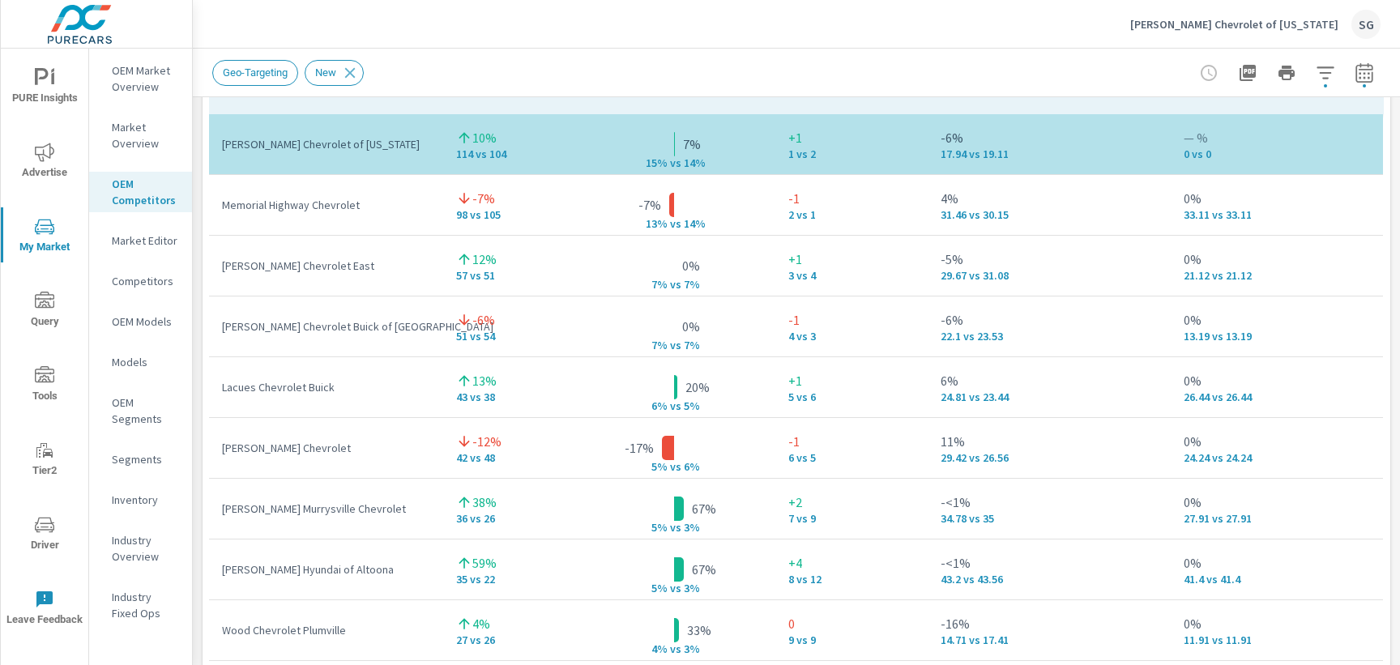
click at [194, 306] on div "Market View Last 6 months vs Previous period ← Move left → Move right ↑ Move up…" at bounding box center [796, 337] width 1207 height 2773
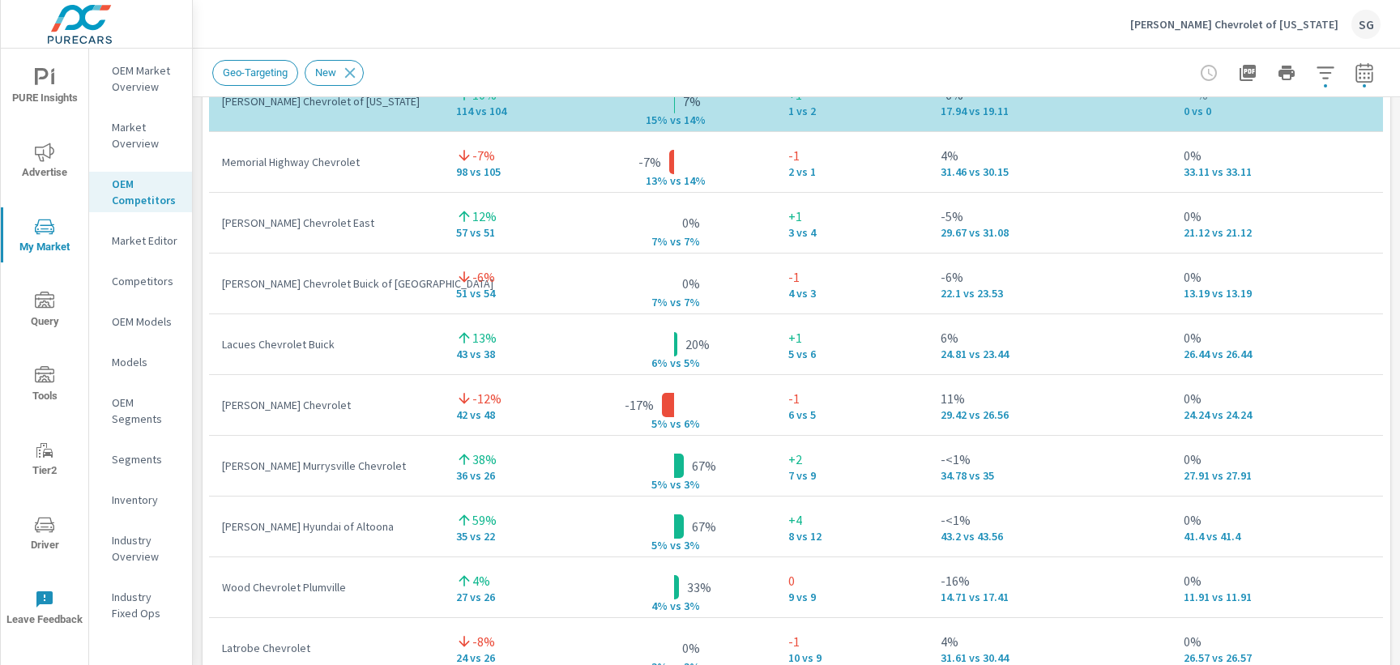
scroll to position [1178, 0]
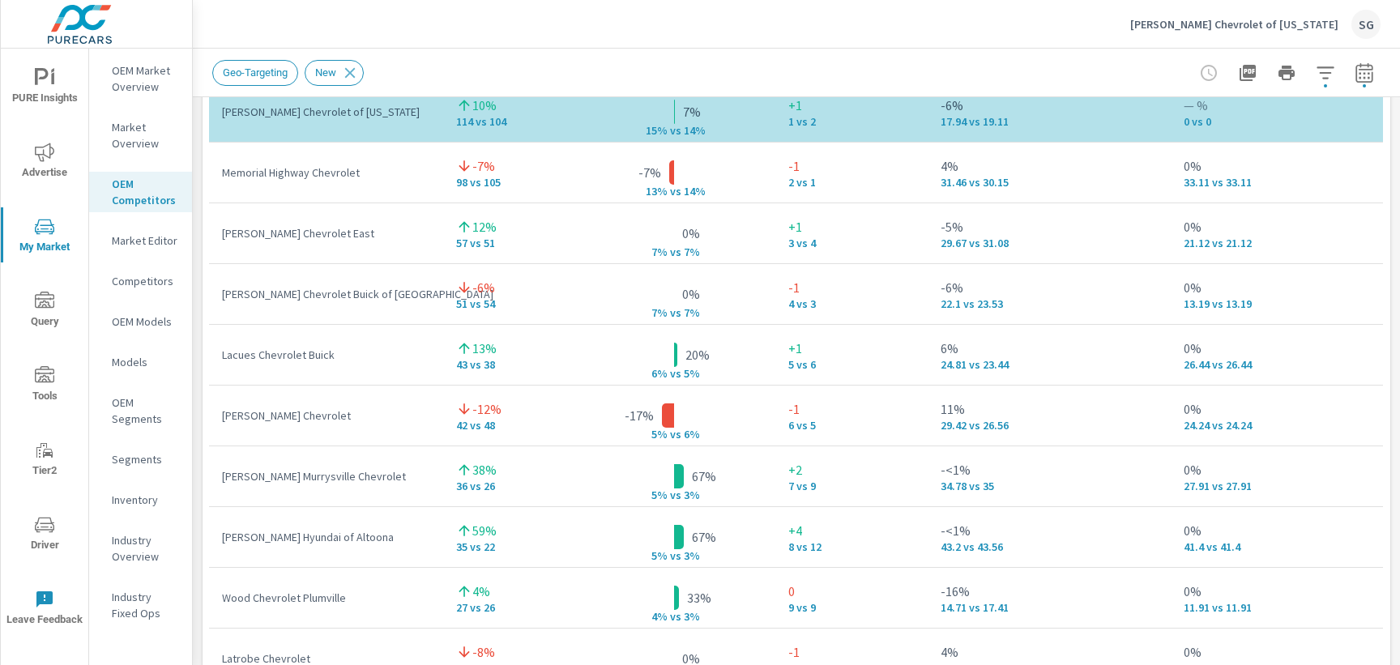
click at [198, 139] on div "Market View Last 6 months vs Previous period ← Move left → Move right ↑ Move up…" at bounding box center [796, 305] width 1207 height 2773
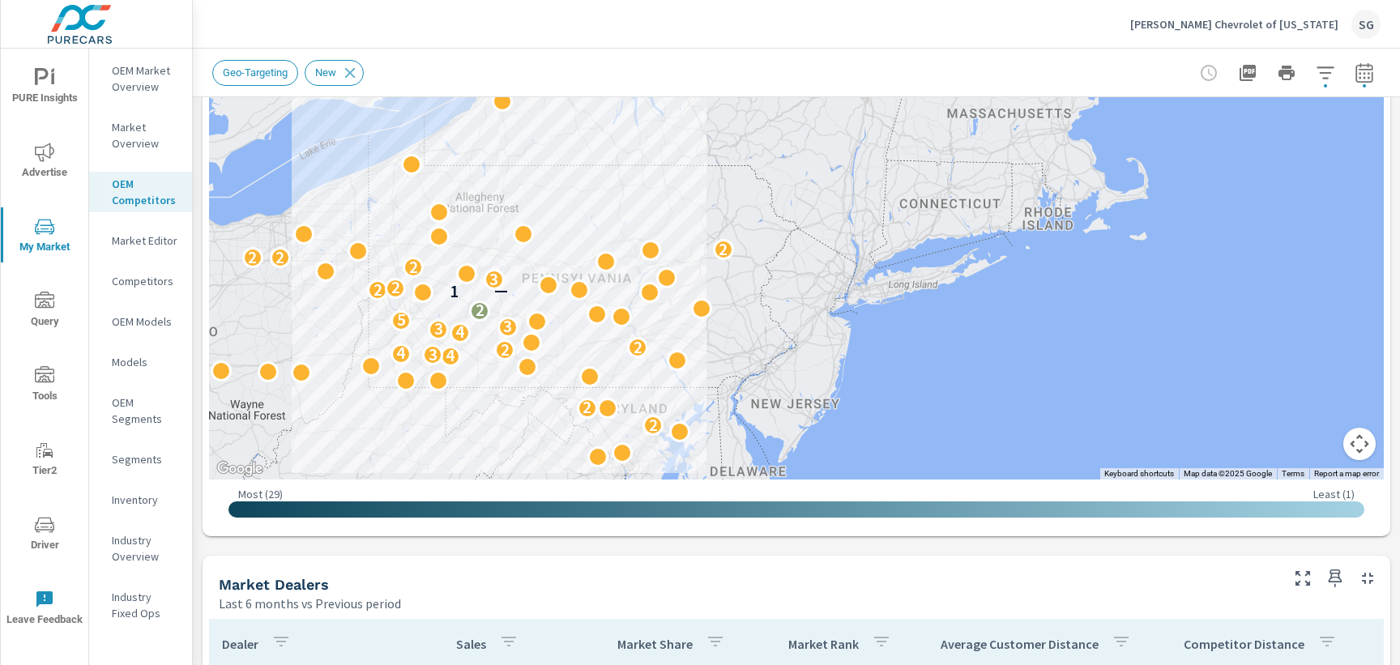
scroll to position [588, 0]
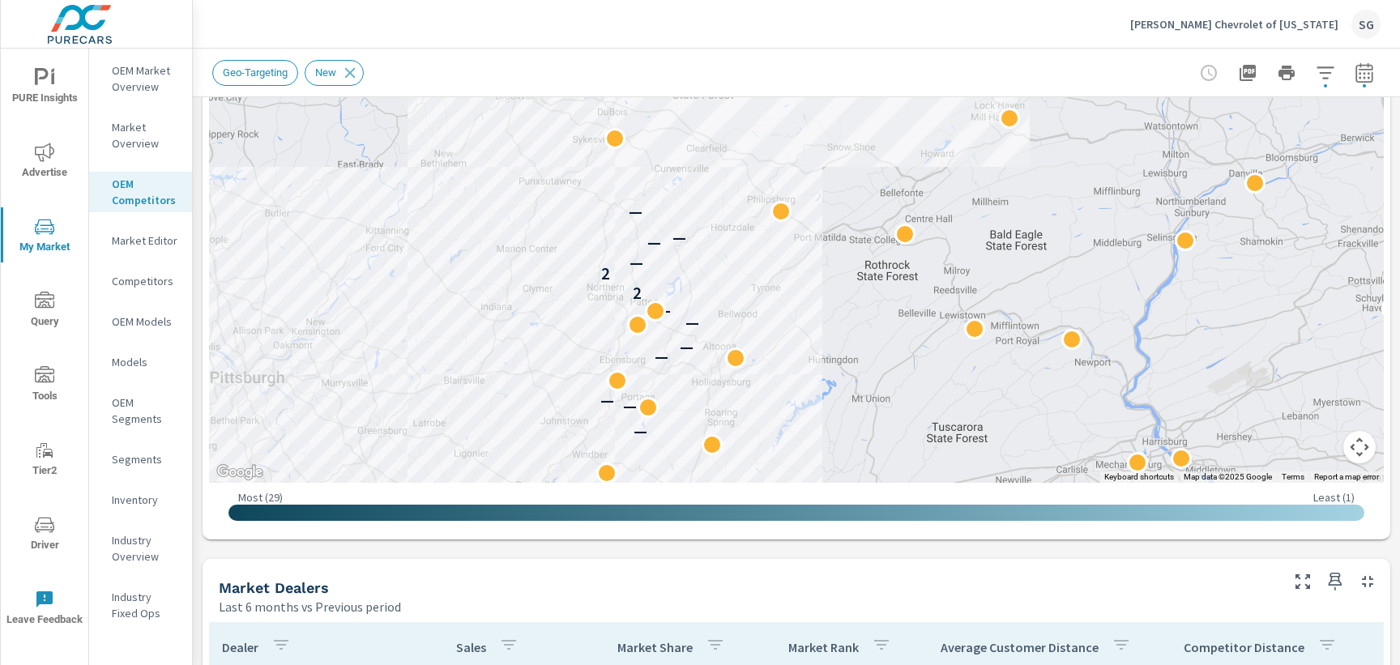
drag, startPoint x: 341, startPoint y: 344, endPoint x: 1151, endPoint y: 45, distance: 863.3
click at [1152, 45] on div "Delaney Chevrolet of Indiana SG Market Competitors Delaney Chevrolet of Indiana…" at bounding box center [796, 332] width 1207 height 665
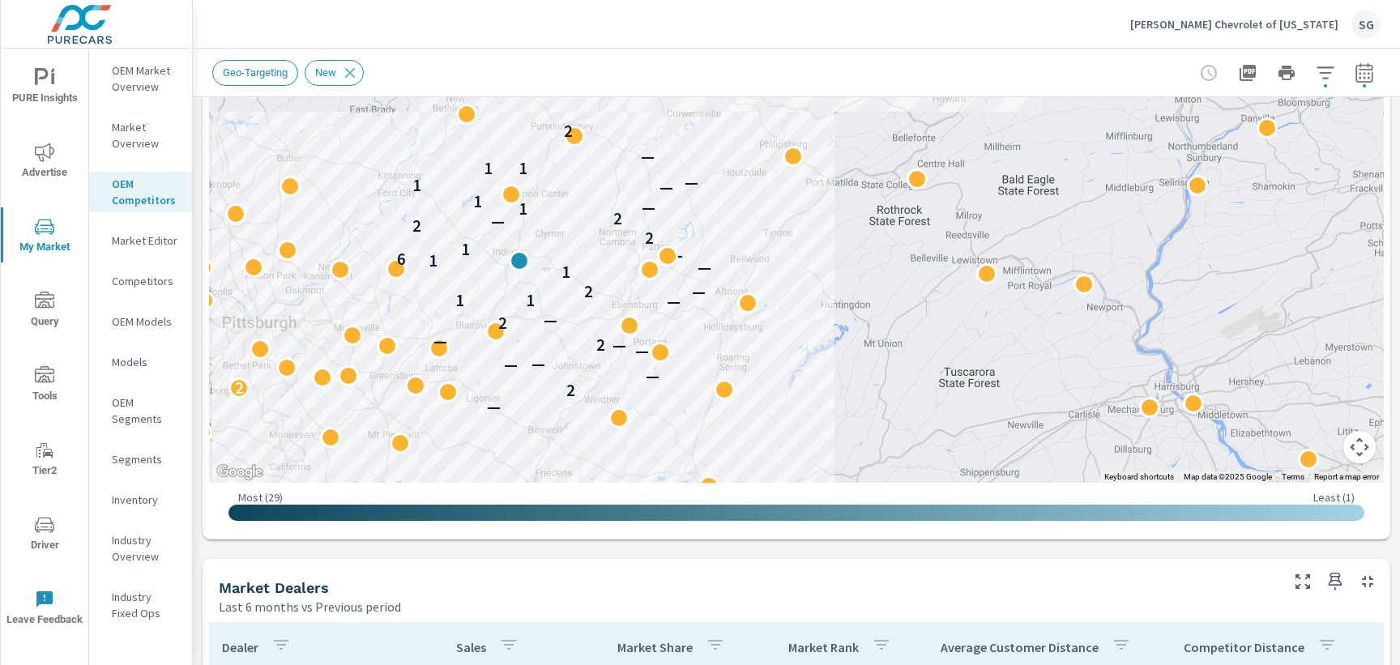
click at [58, 151] on span "Advertise" at bounding box center [45, 163] width 78 height 40
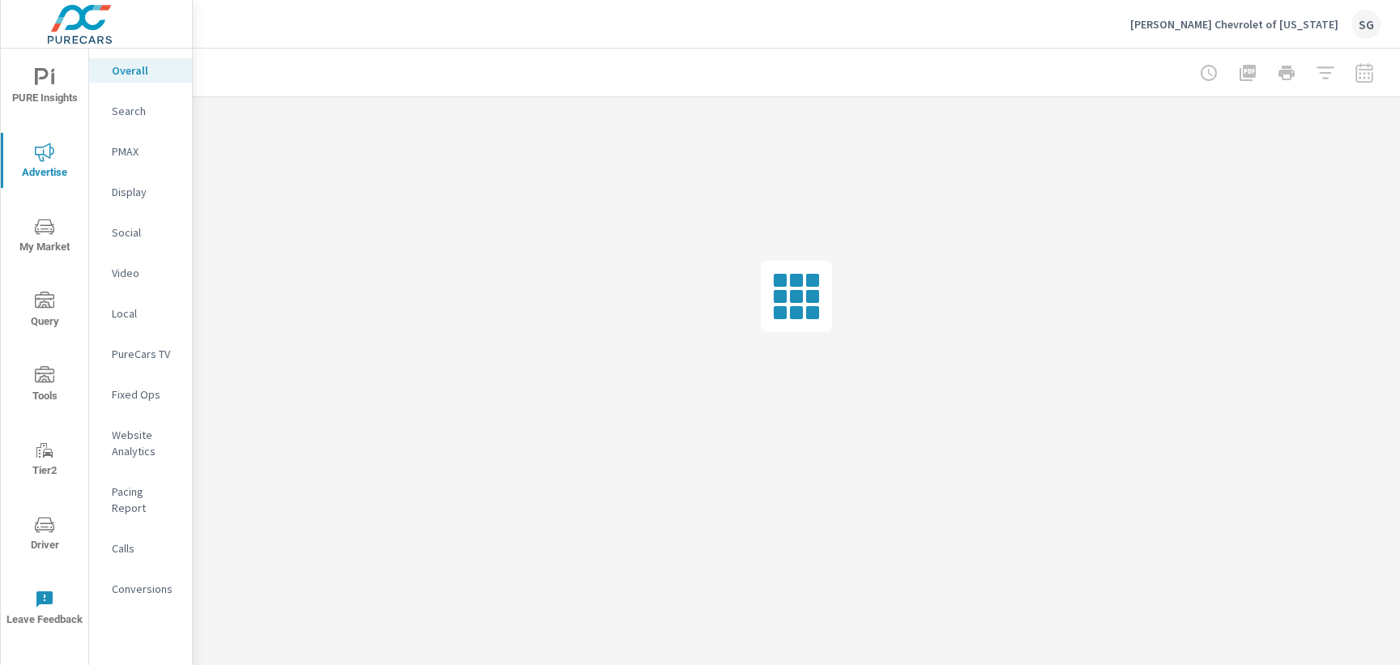
click at [154, 104] on p "Search" at bounding box center [145, 111] width 67 height 16
click at [1357, 70] on div at bounding box center [1286, 73] width 188 height 32
click at [1372, 72] on div at bounding box center [1286, 73] width 188 height 32
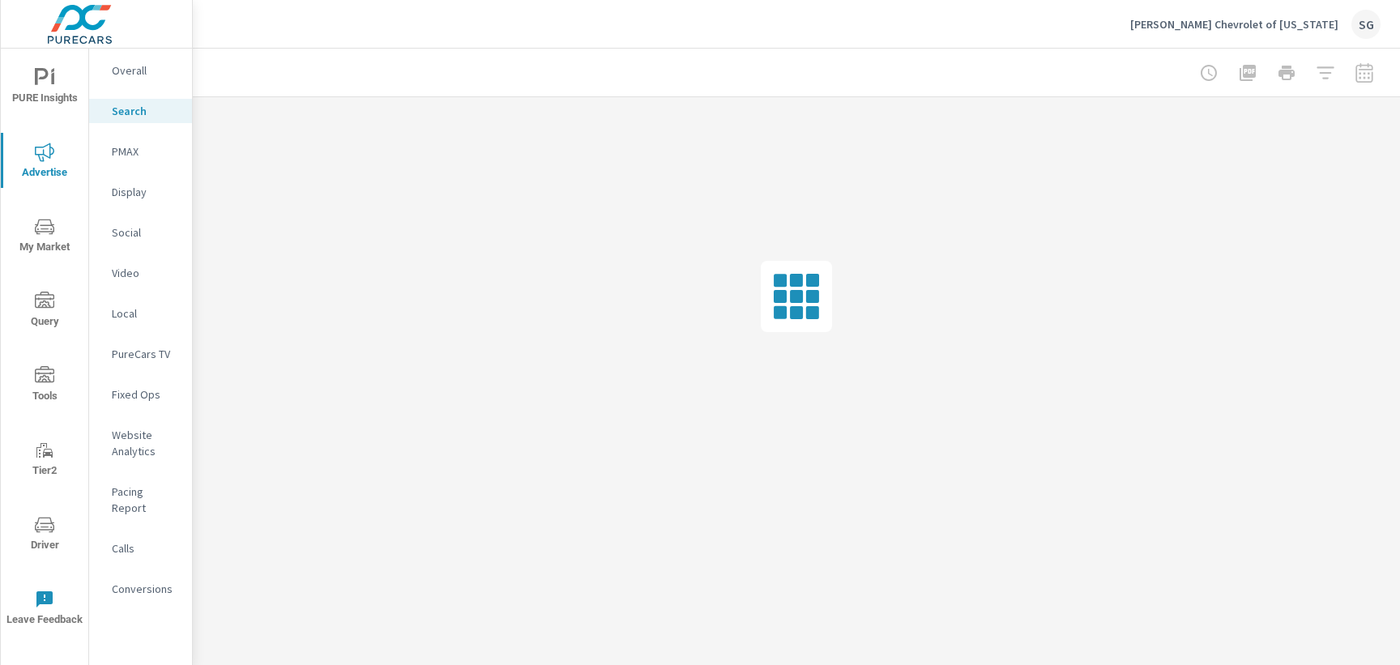
click at [1364, 79] on div at bounding box center [1286, 73] width 188 height 32
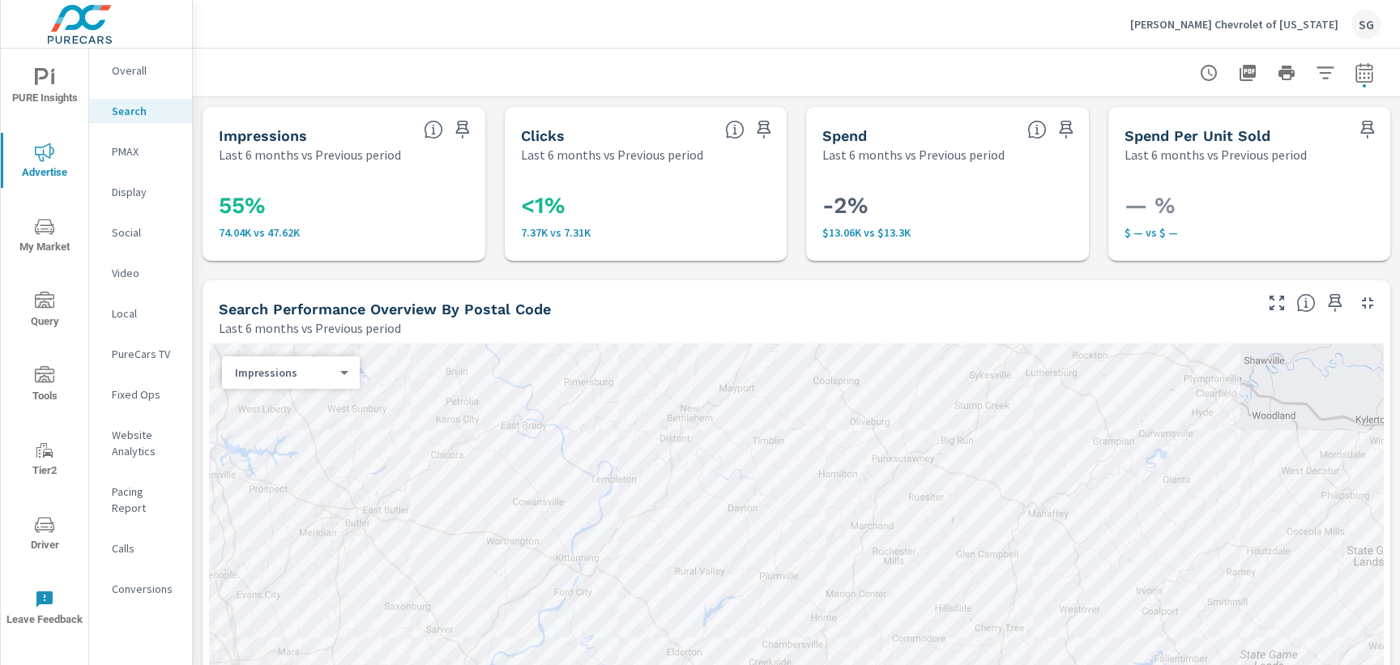
drag, startPoint x: 565, startPoint y: 331, endPoint x: 554, endPoint y: 319, distance: 16.6
click at [554, 319] on div "Last 6 months vs Previous period" at bounding box center [735, 327] width 1032 height 19
click at [187, 403] on div "Fixed Ops" at bounding box center [140, 394] width 103 height 24
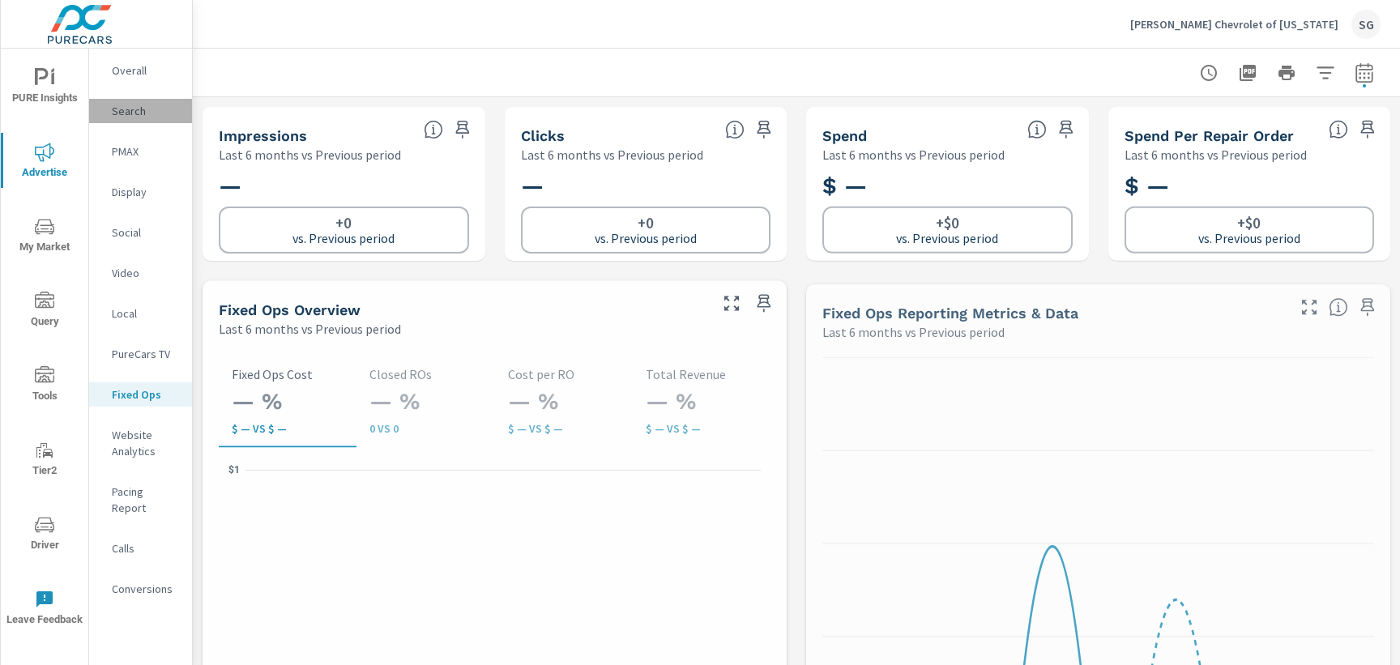
click at [138, 121] on div "Search" at bounding box center [140, 111] width 103 height 24
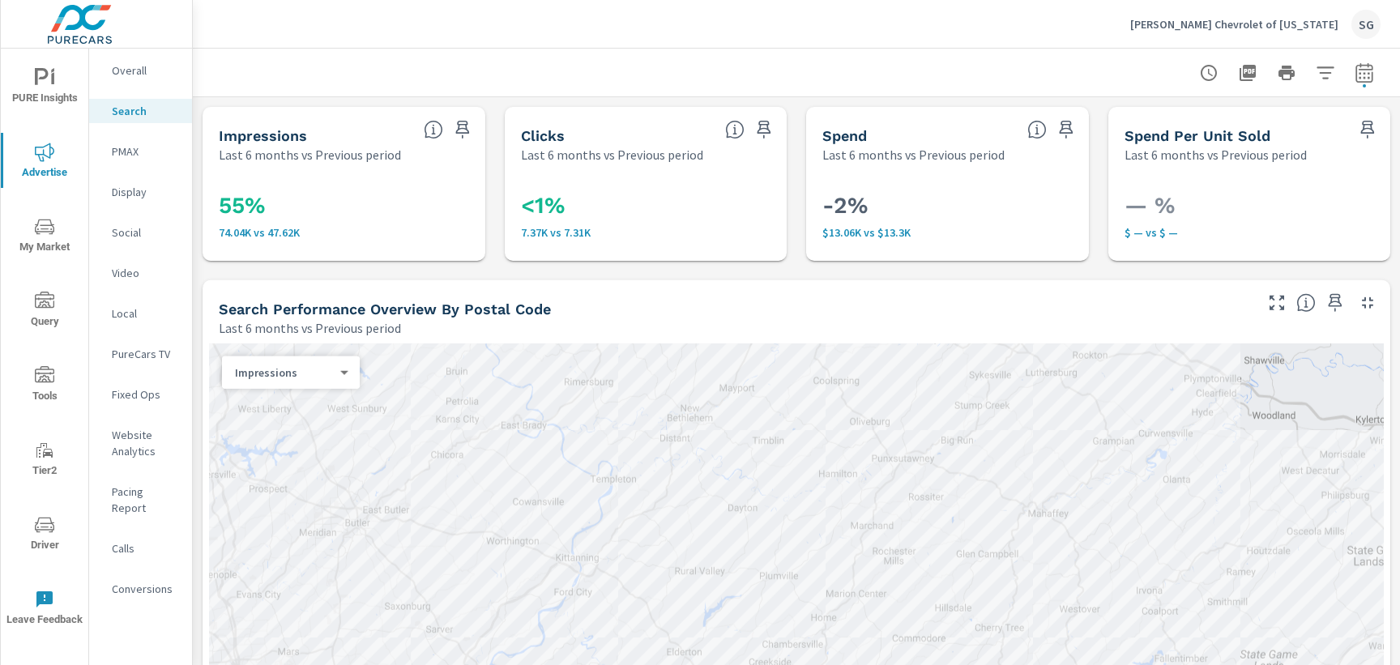
click at [73, 231] on span "My Market" at bounding box center [45, 237] width 78 height 40
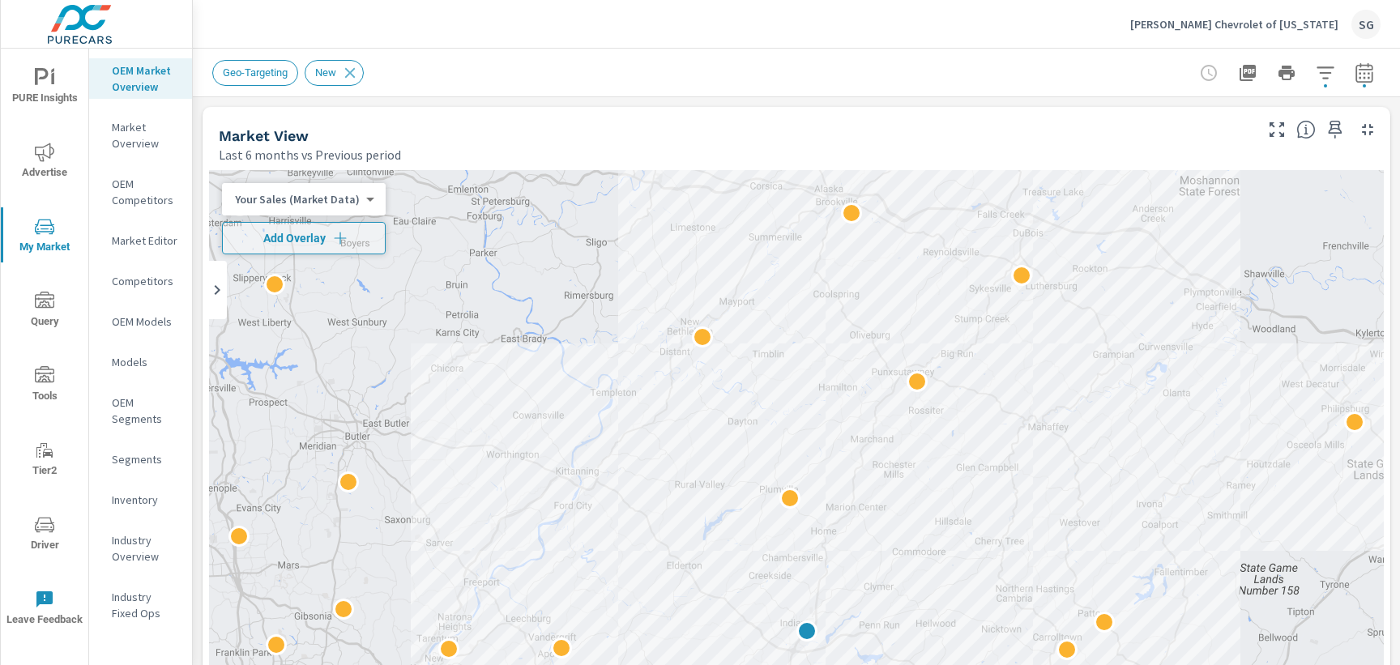
click at [778, 141] on div "Market View" at bounding box center [735, 135] width 1032 height 19
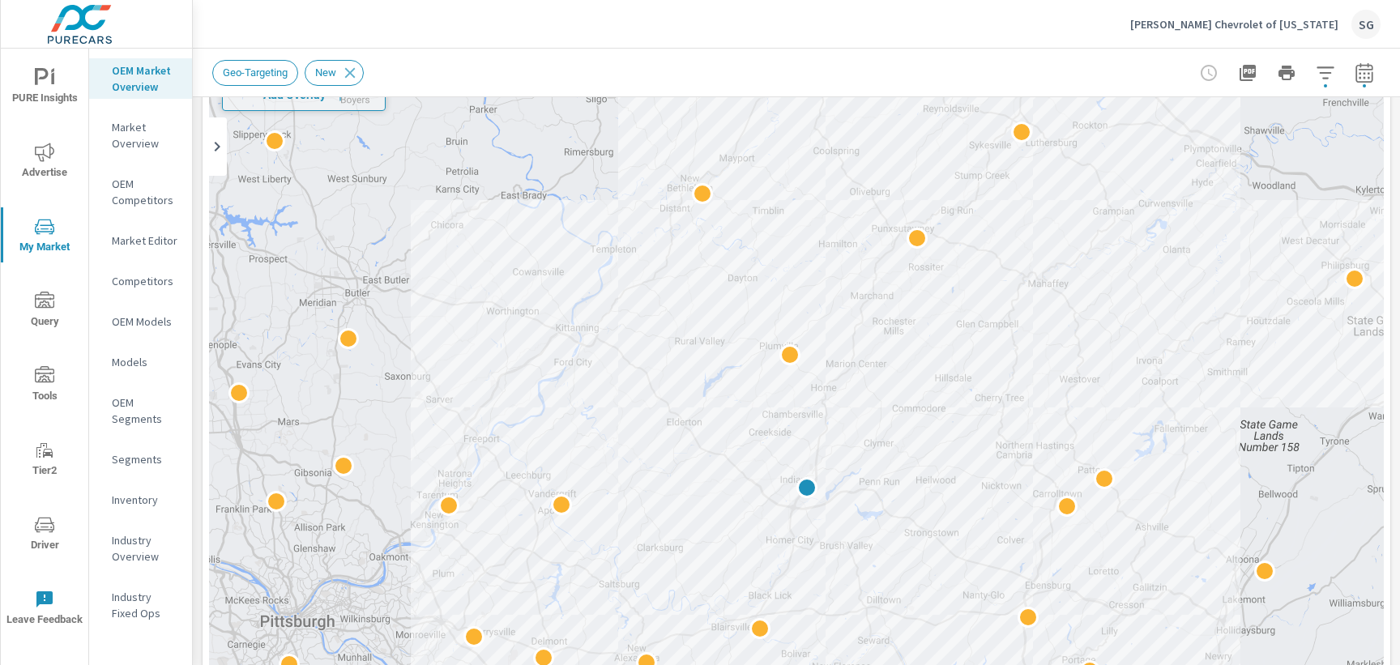
scroll to position [147, 0]
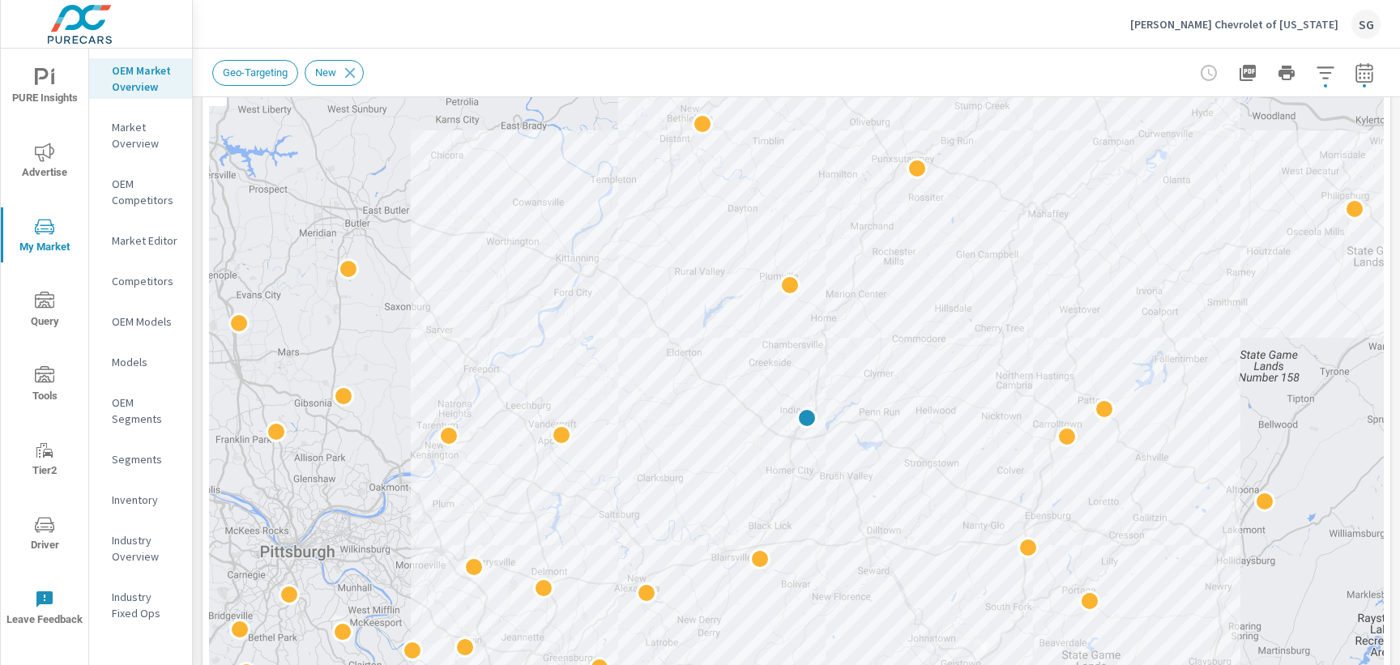
scroll to position [211, 0]
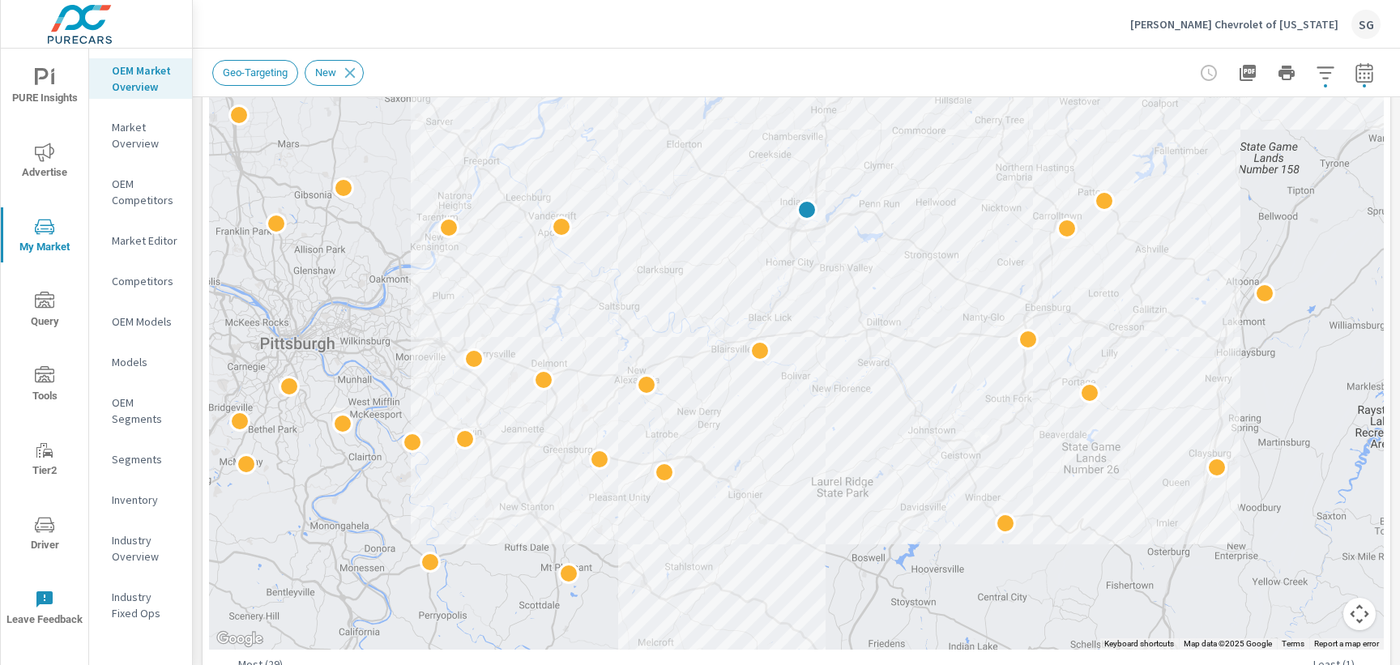
scroll to position [420, 0]
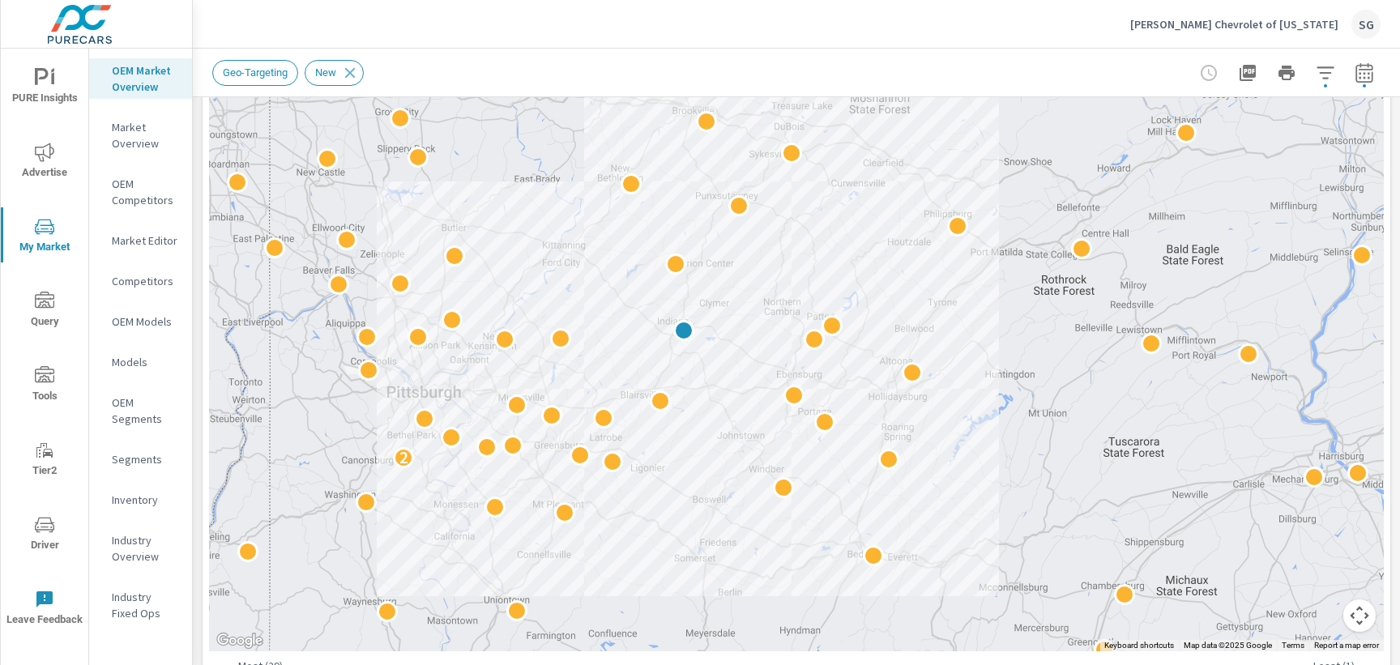
drag, startPoint x: 899, startPoint y: 577, endPoint x: 681, endPoint y: 539, distance: 221.2
click at [681, 539] on div "2 2" at bounding box center [1280, 616] width 1400 height 905
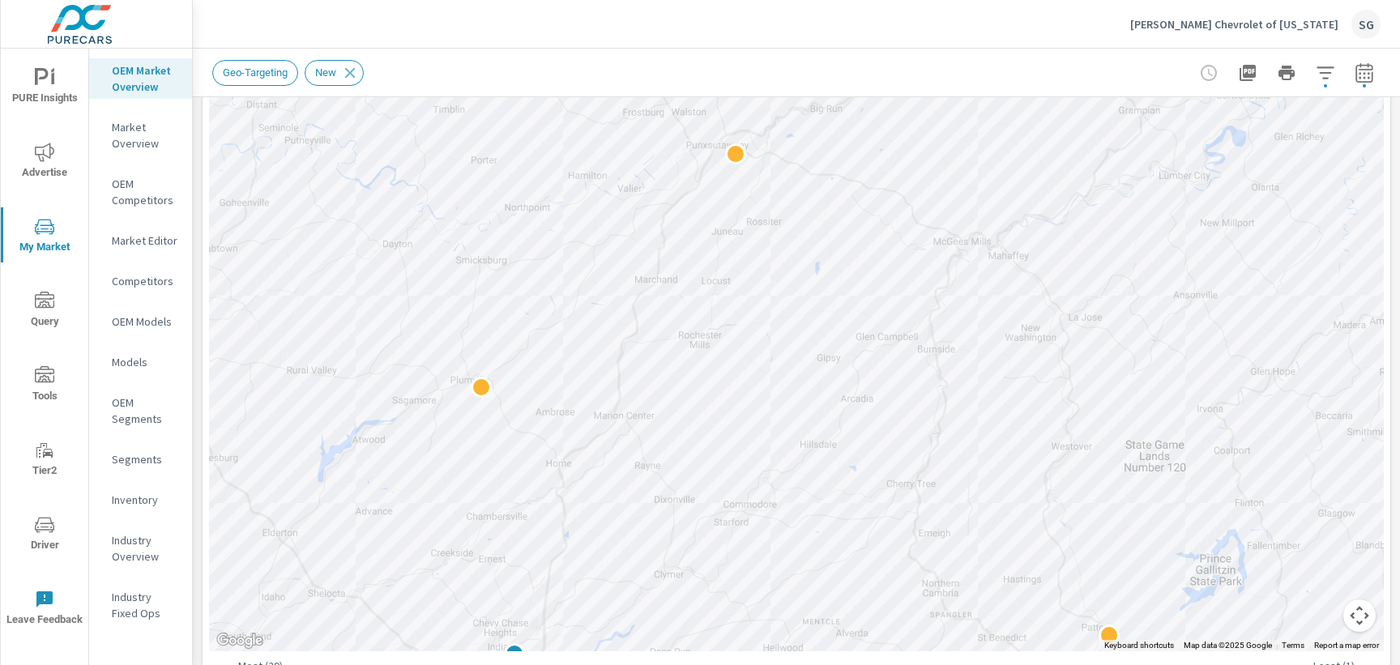
drag, startPoint x: 829, startPoint y: 288, endPoint x: 954, endPoint y: 194, distance: 156.6
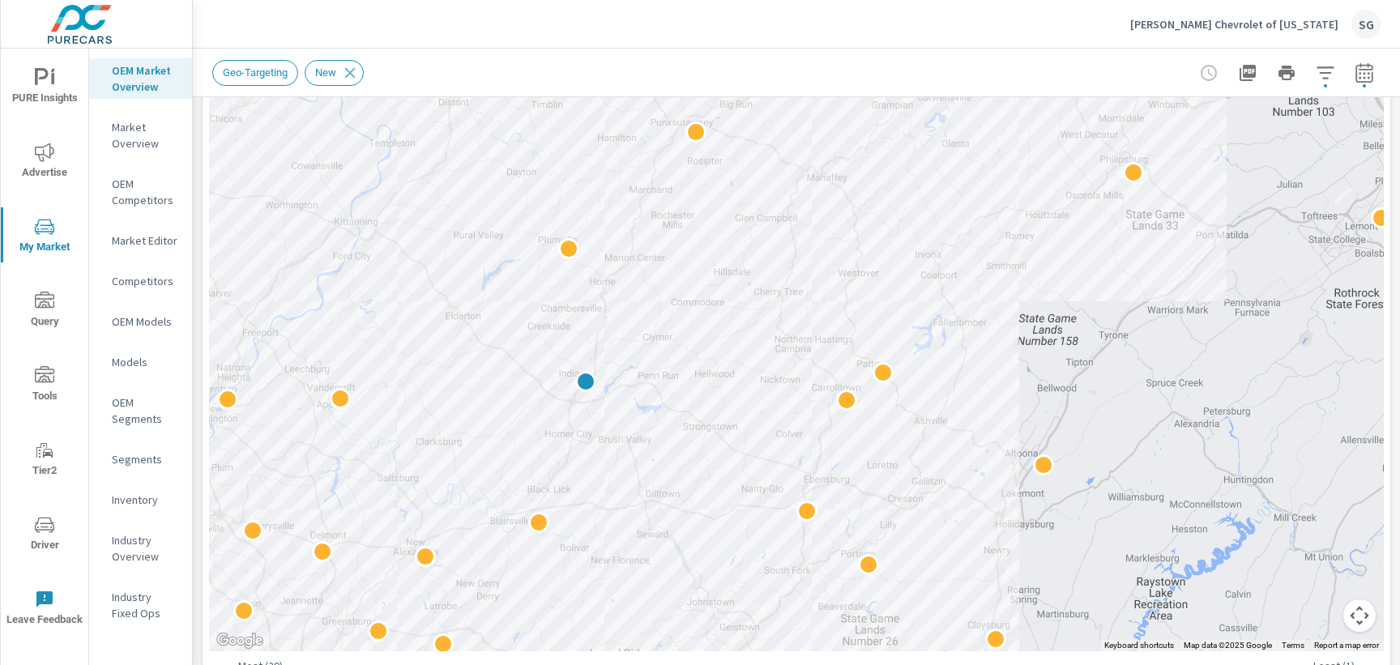
drag, startPoint x: 354, startPoint y: 615, endPoint x: 552, endPoint y: 600, distance: 199.0
click at [552, 600] on div at bounding box center [796, 201] width 1174 height 901
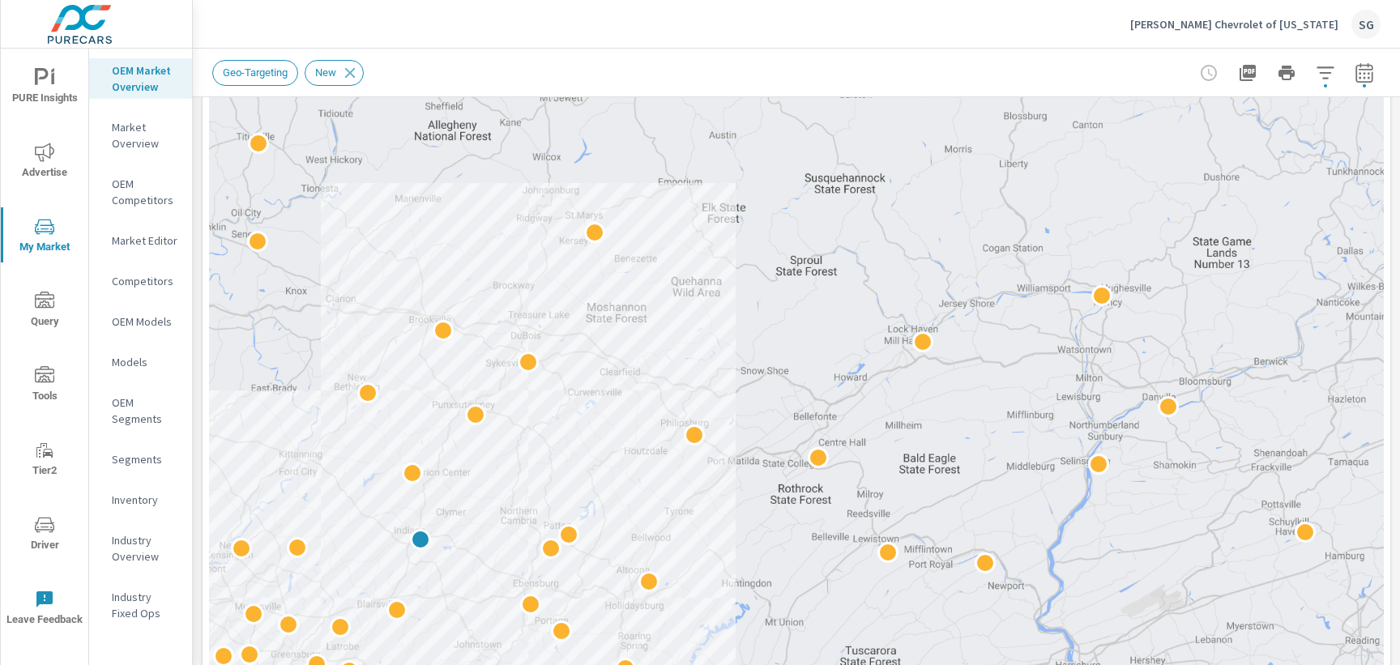
scroll to position [226, 0]
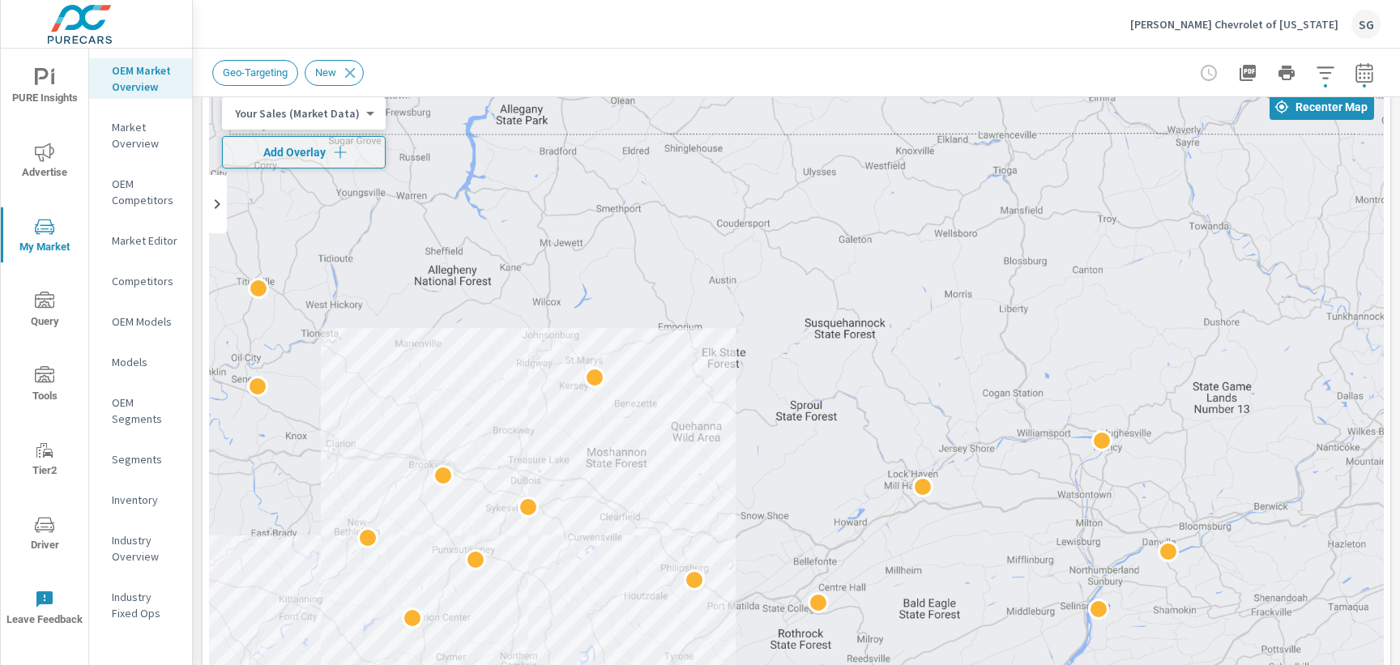
scroll to position [82, 0]
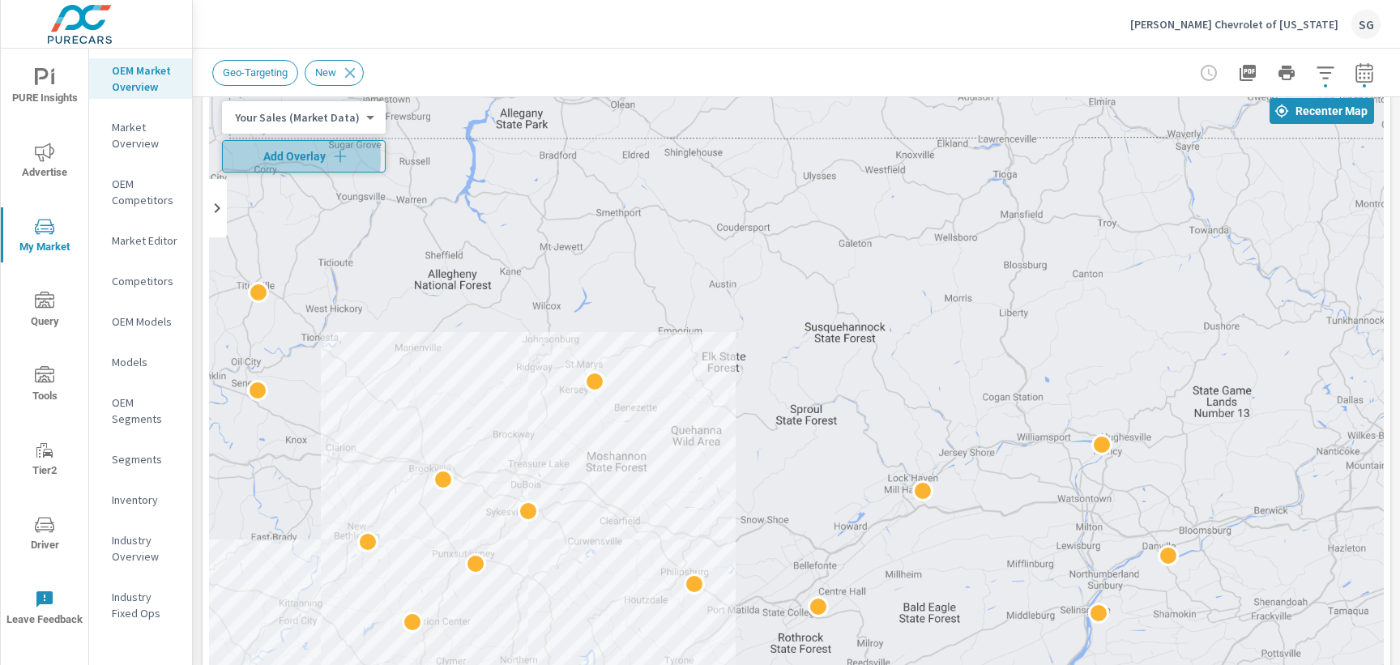
click at [279, 159] on span "Add Overlay" at bounding box center [303, 156] width 149 height 16
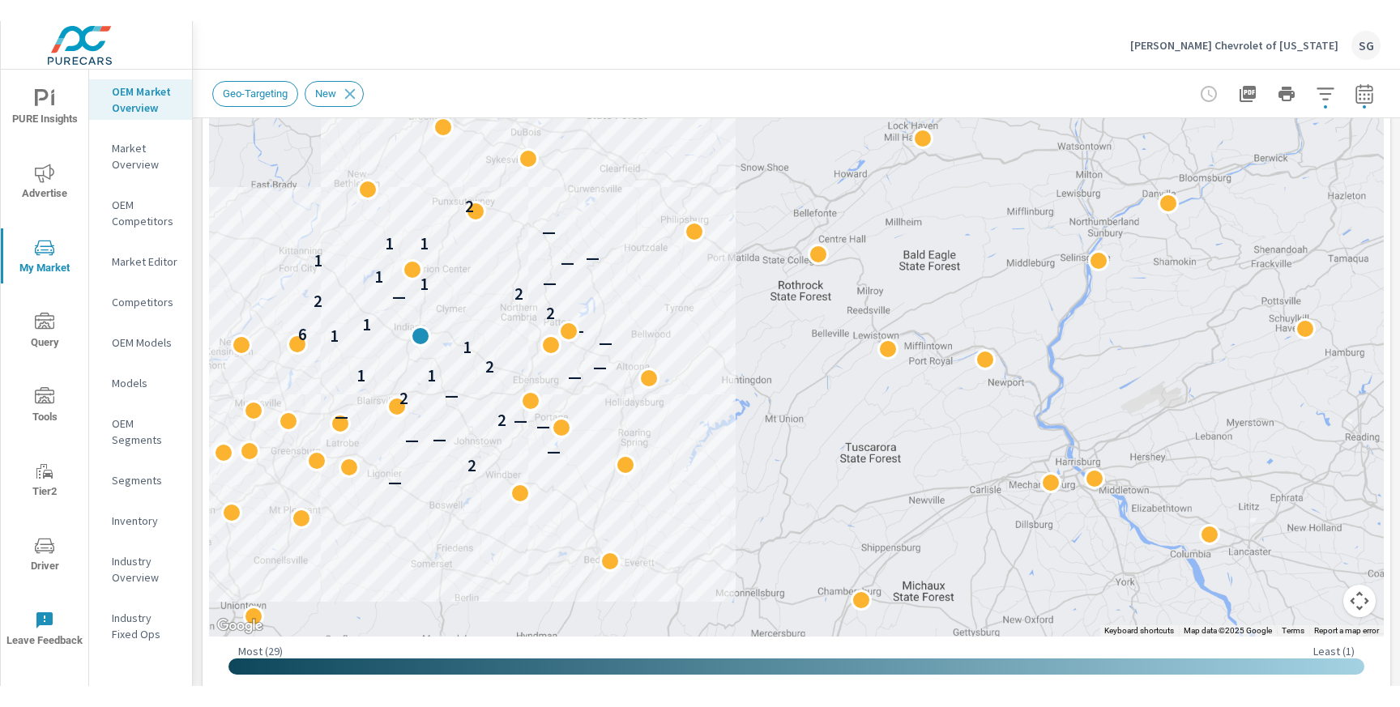
scroll to position [482, 0]
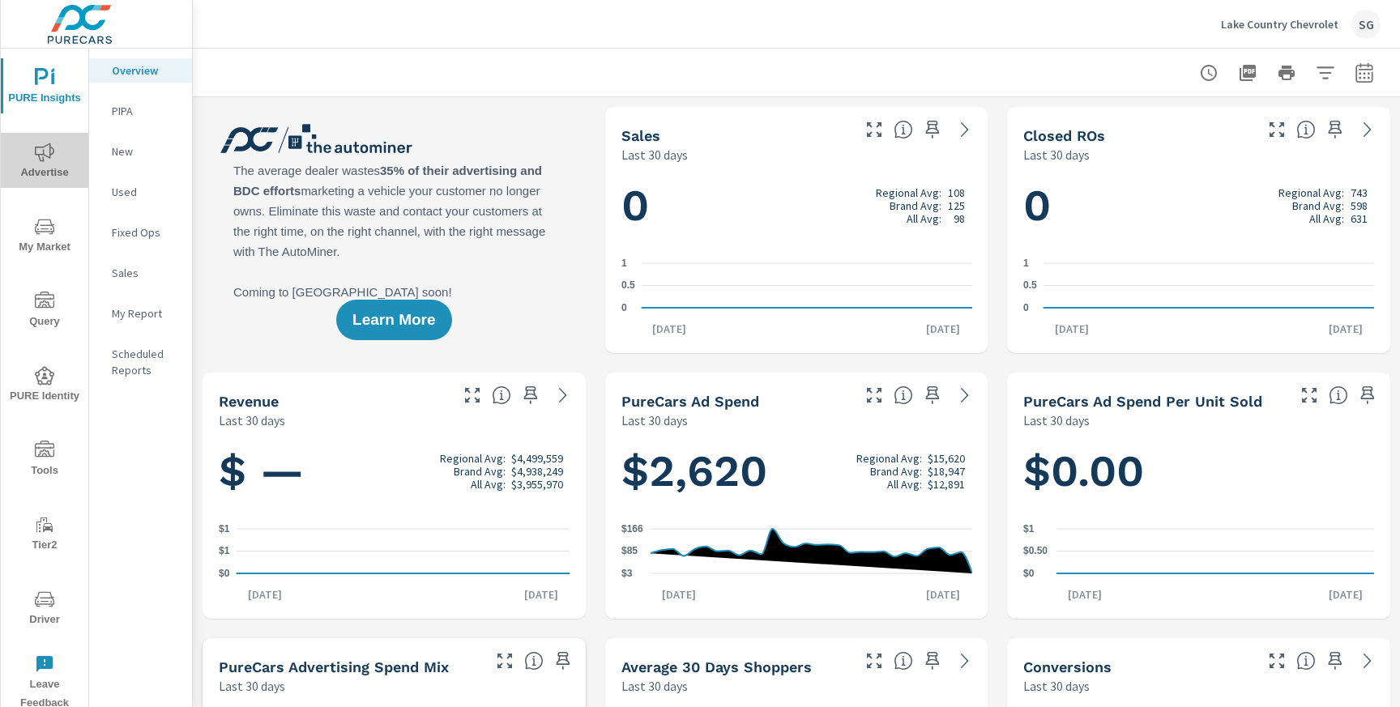
click at [50, 177] on span "Advertise" at bounding box center [45, 163] width 78 height 40
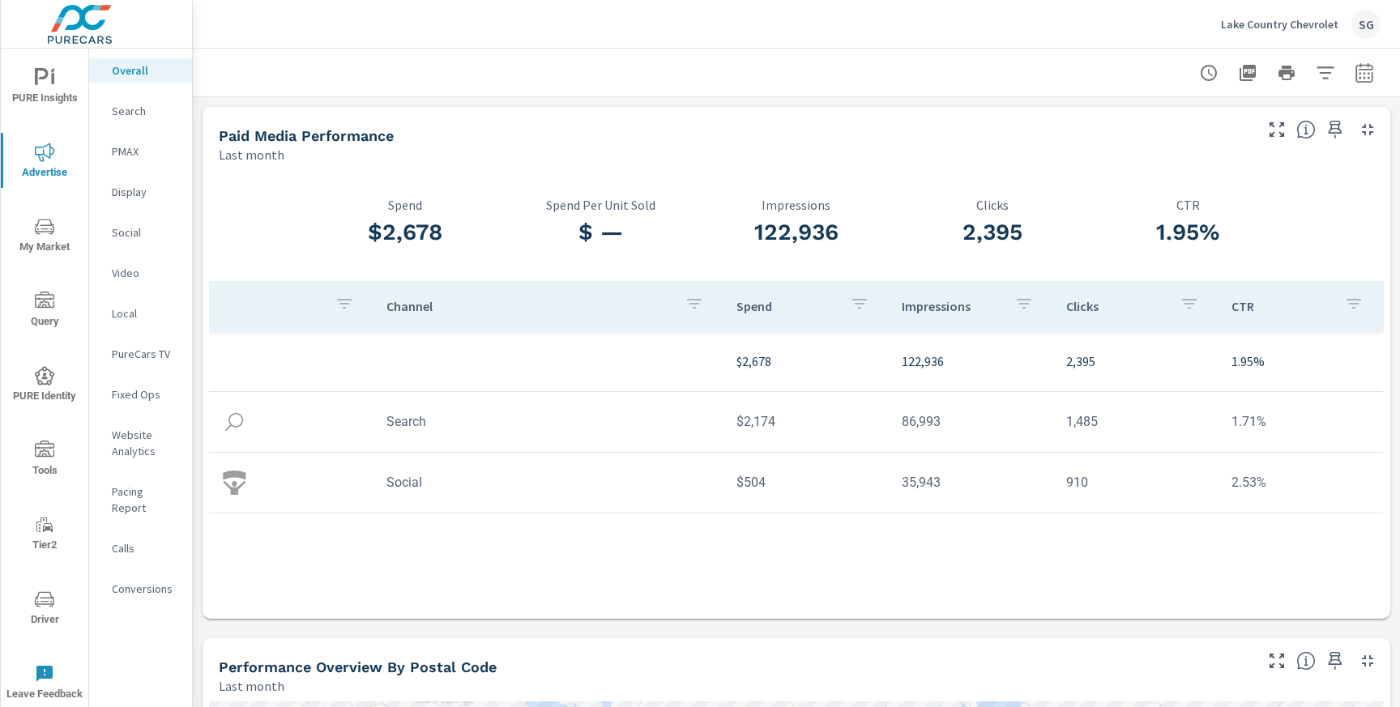
click at [124, 108] on p "Search" at bounding box center [145, 111] width 67 height 16
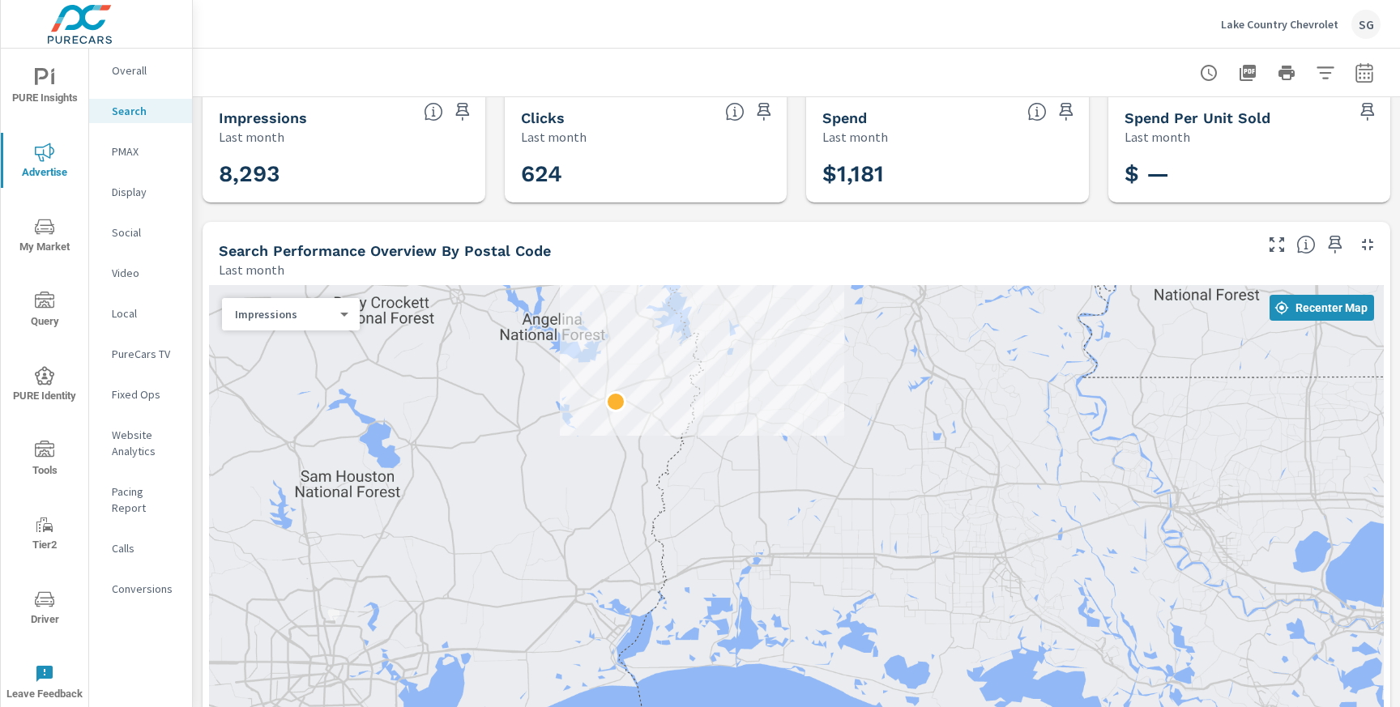
scroll to position [23, 0]
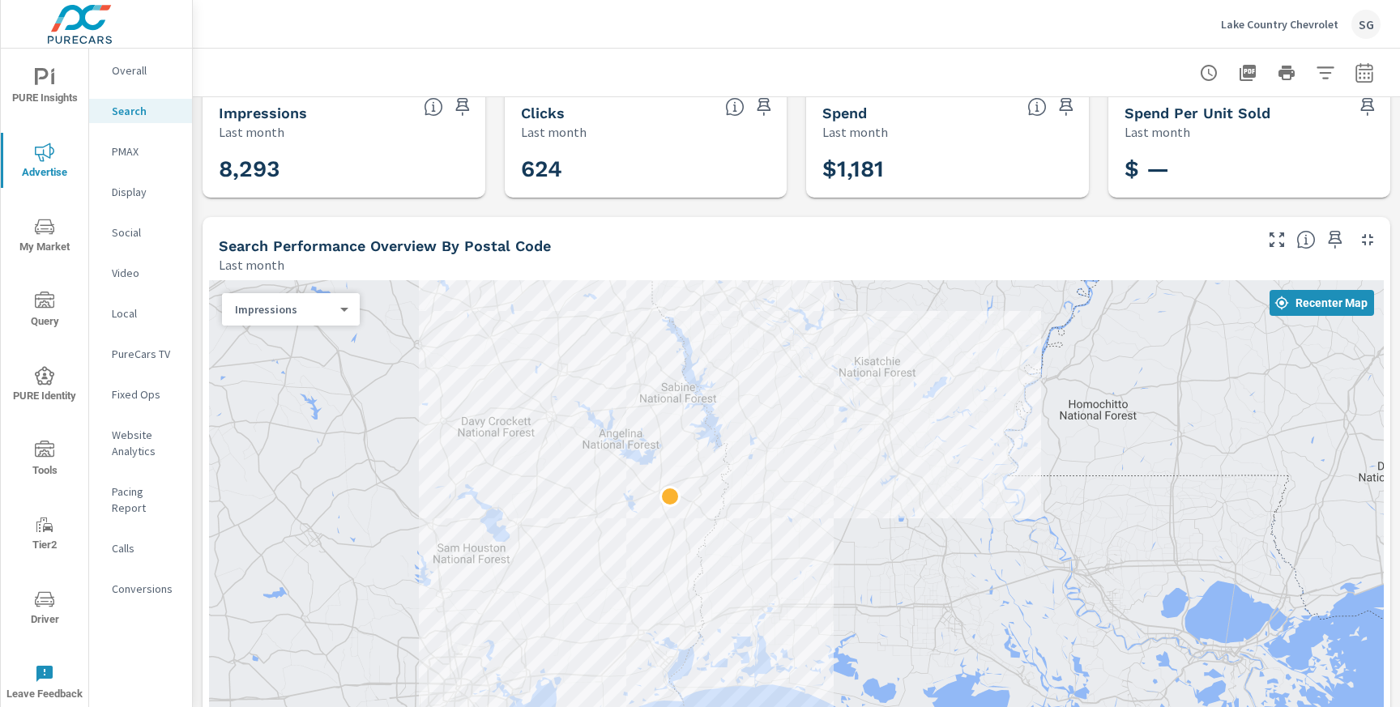
drag, startPoint x: 550, startPoint y: 323, endPoint x: 615, endPoint y: 695, distance: 377.4
click at [615, 695] on div at bounding box center [796, 542] width 1174 height 525
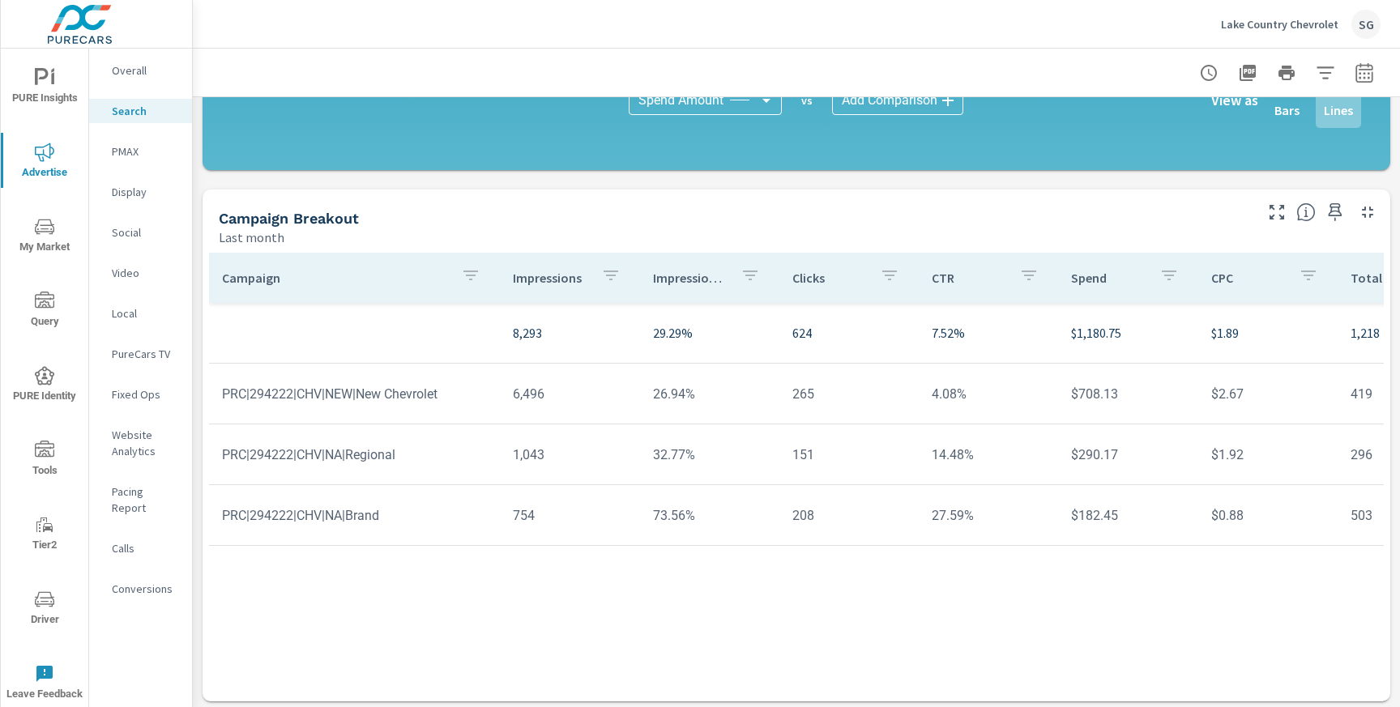
click at [1324, 28] on p "Lake Country Chevrolet" at bounding box center [1279, 24] width 117 height 15
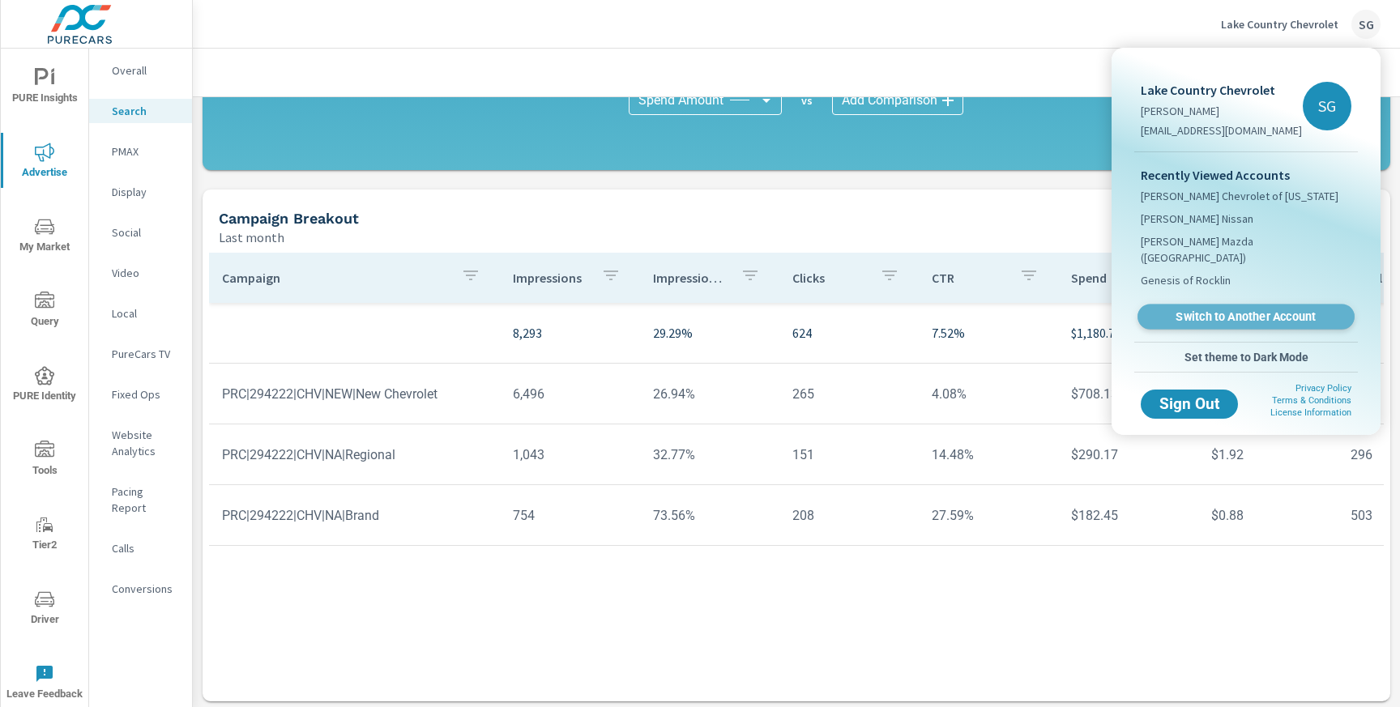
click at [1176, 309] on link "Switch to Another Account" at bounding box center [1245, 317] width 217 height 25
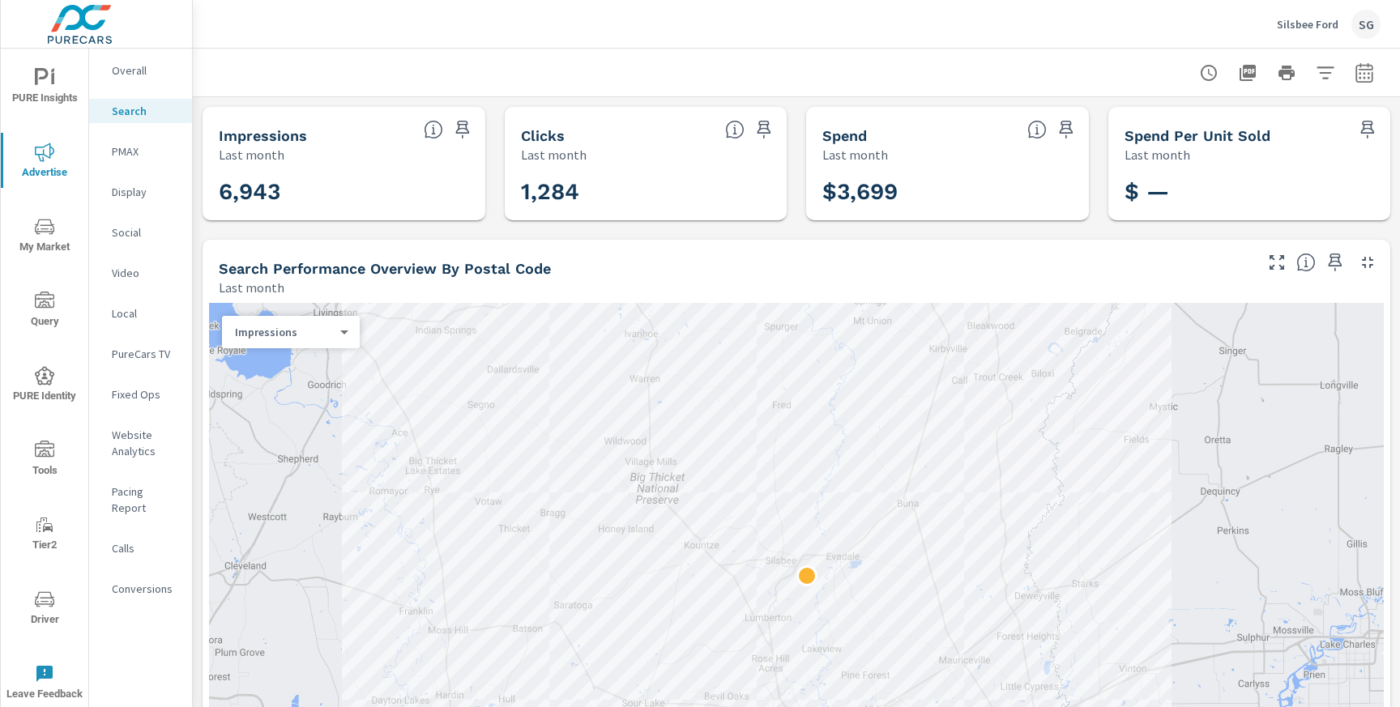
click at [1363, 75] on icon "button" at bounding box center [1363, 72] width 19 height 19
select select "Last month"
click at [1341, 83] on div at bounding box center [1286, 73] width 188 height 32
click at [1356, 78] on icon "button" at bounding box center [1363, 71] width 17 height 19
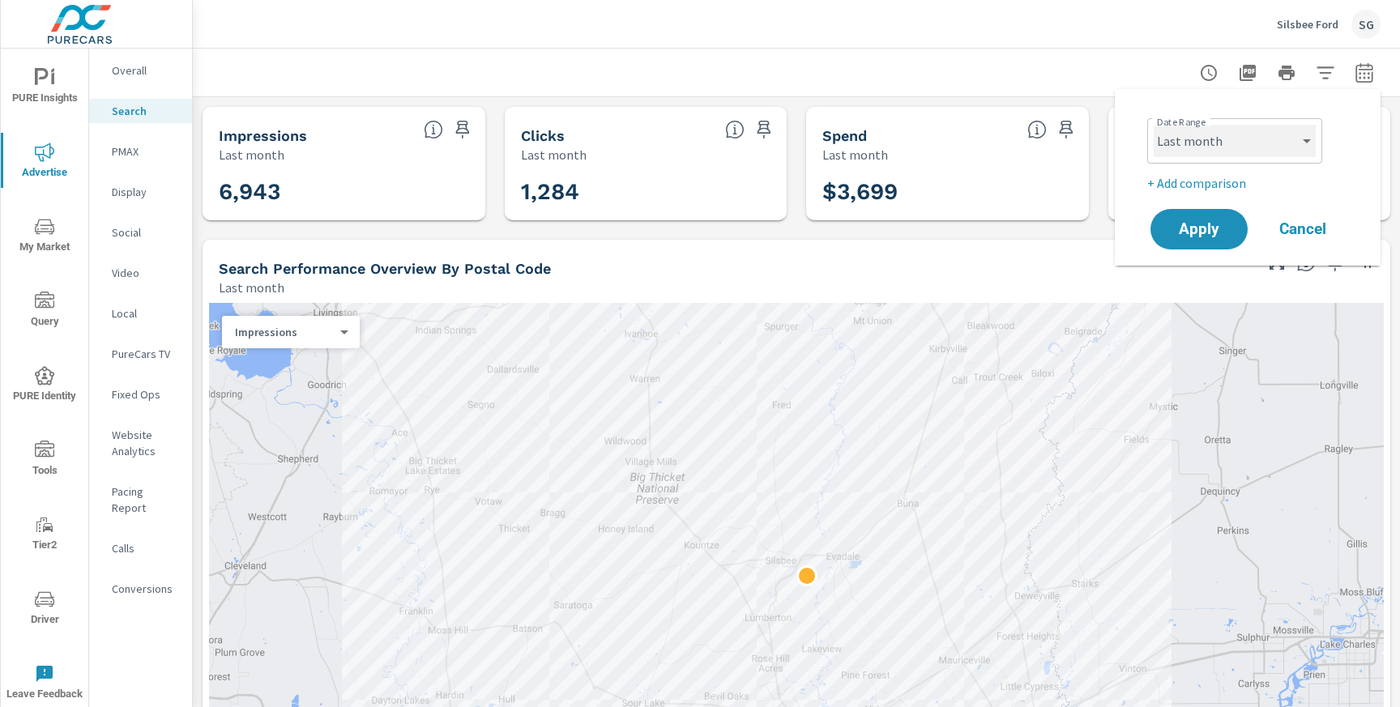
click at [1246, 156] on select "Custom Yesterday Last week Last 7 days Last 14 days Last 30 days Last 45 days L…" at bounding box center [1234, 141] width 162 height 32
click at [1153, 125] on select "Custom Yesterday Last week Last 7 days Last 14 days Last 30 days Last 45 days L…" at bounding box center [1234, 141] width 162 height 32
select select "Last 30 days"
click at [1206, 185] on p "+ Add comparison" at bounding box center [1250, 182] width 207 height 19
select select "Previous period"
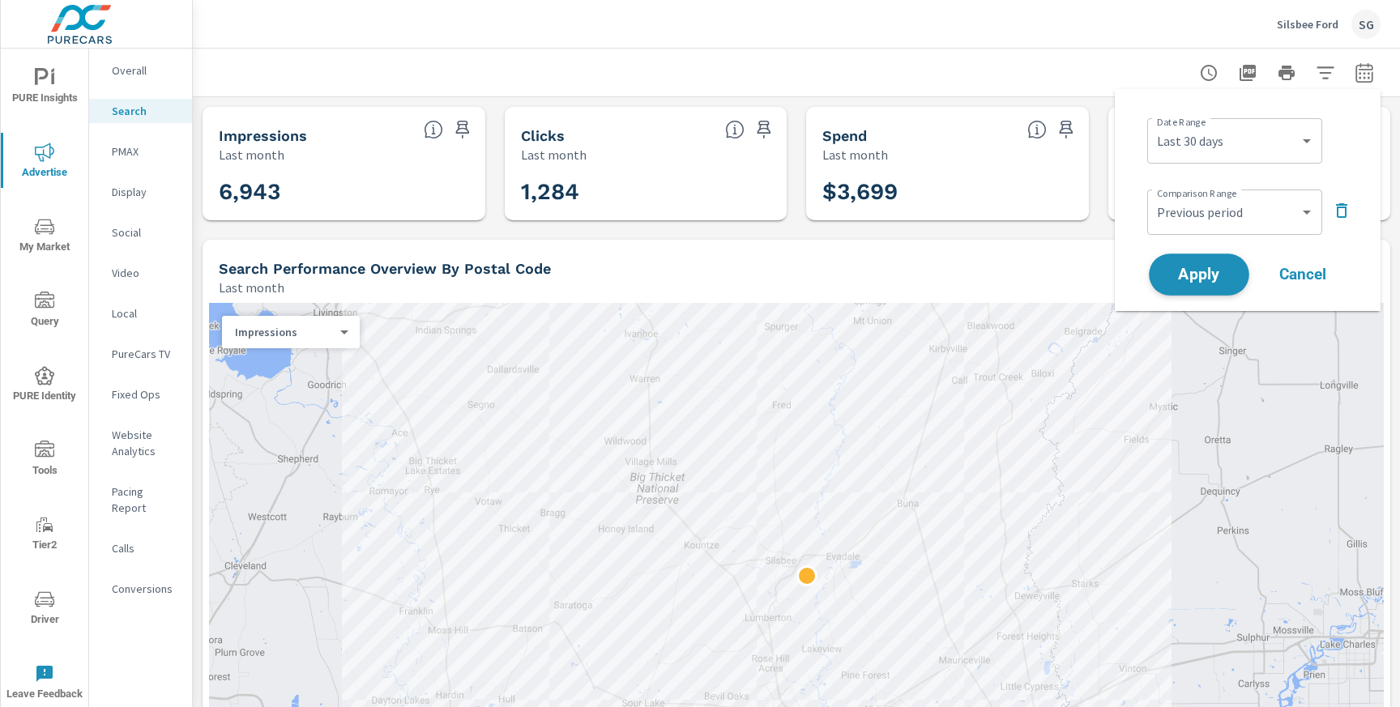
click at [1202, 272] on span "Apply" at bounding box center [1198, 274] width 66 height 15
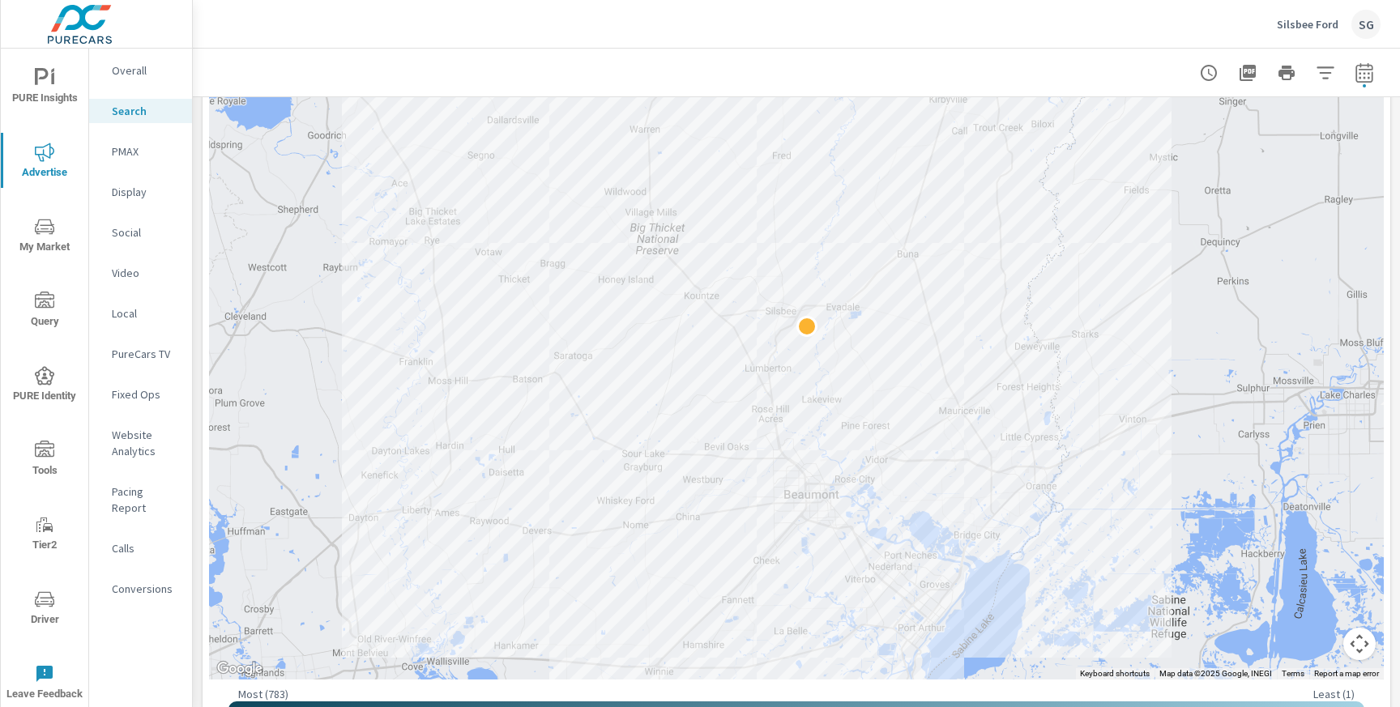
scroll to position [492, 0]
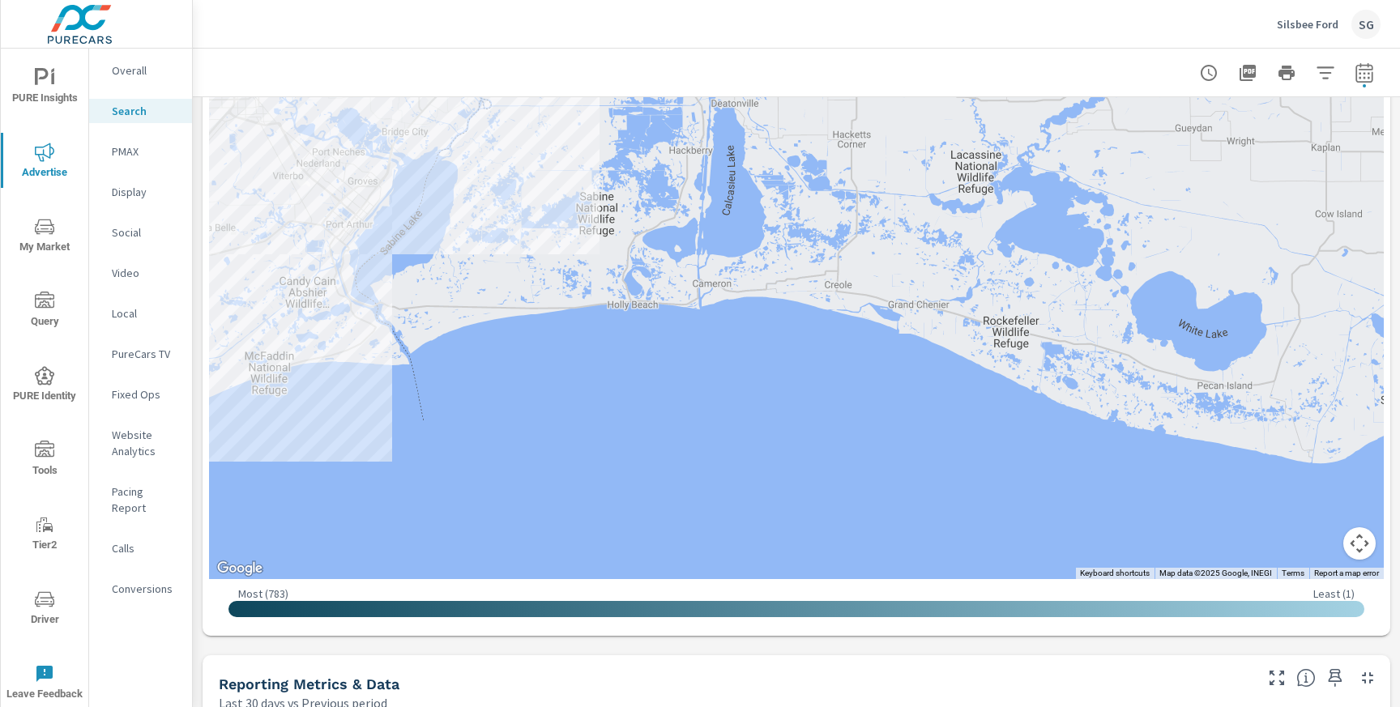
drag, startPoint x: 599, startPoint y: 447, endPoint x: 1141, endPoint y: 775, distance: 633.4
click at [1141, 706] on html "PURE Insights Advertise My Market Query PURE Identity Tools Tier2 Driver Leave …" at bounding box center [700, 353] width 1400 height 707
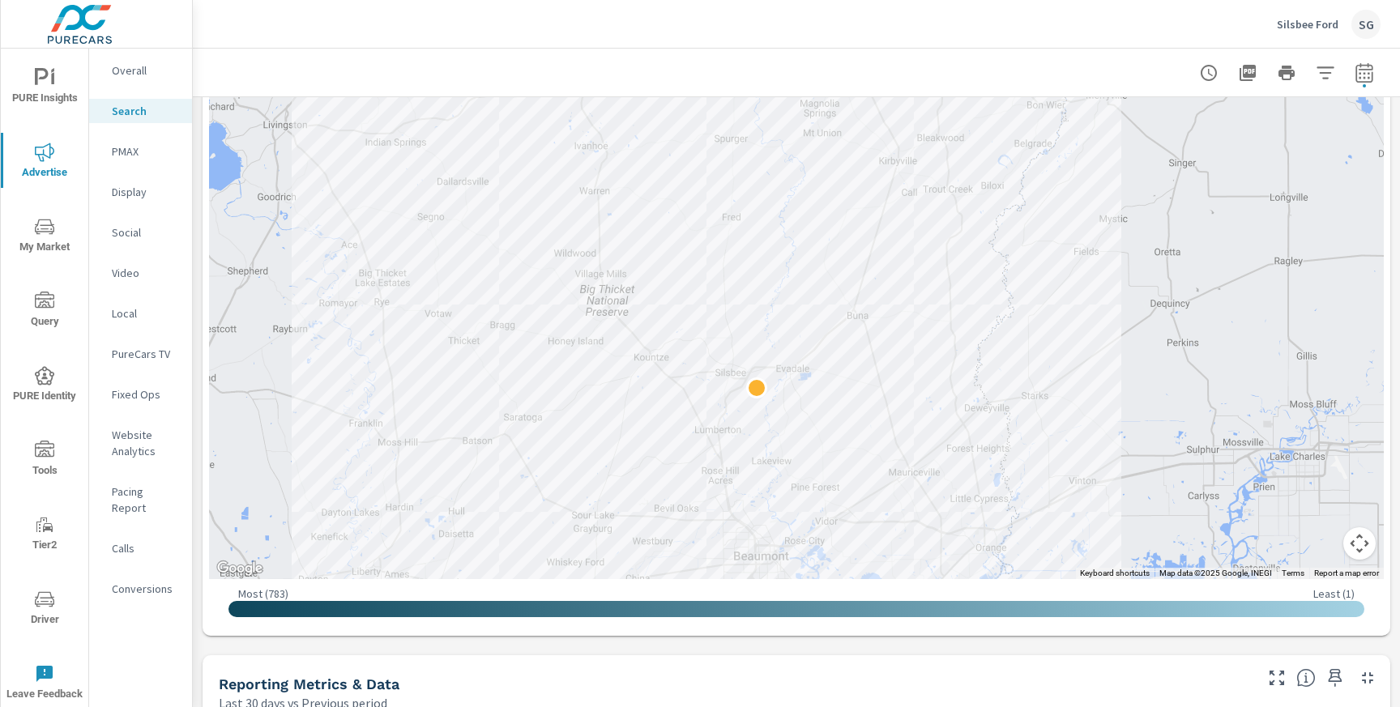
drag, startPoint x: 812, startPoint y: 226, endPoint x: 1338, endPoint y: 699, distance: 707.7
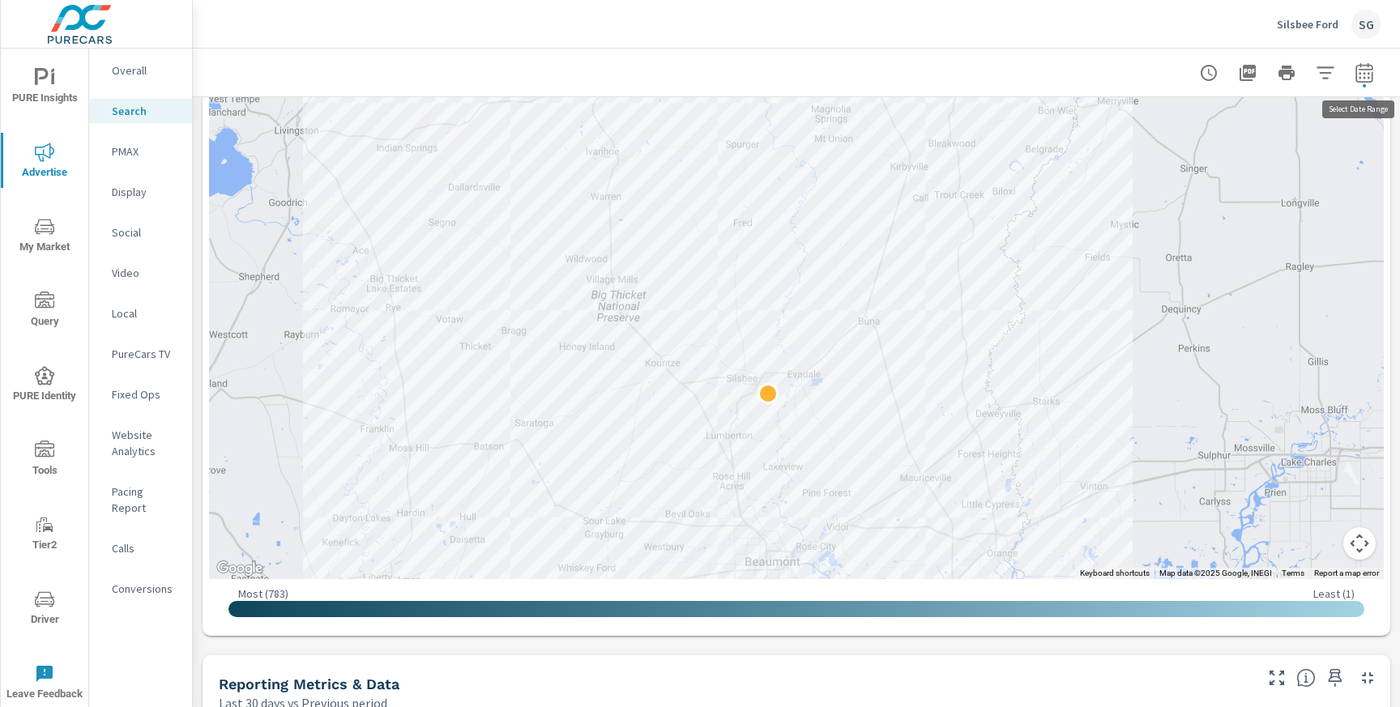
click at [1363, 73] on icon "button" at bounding box center [1363, 75] width 11 height 6
select select "Last 30 days"
select select "Previous period"
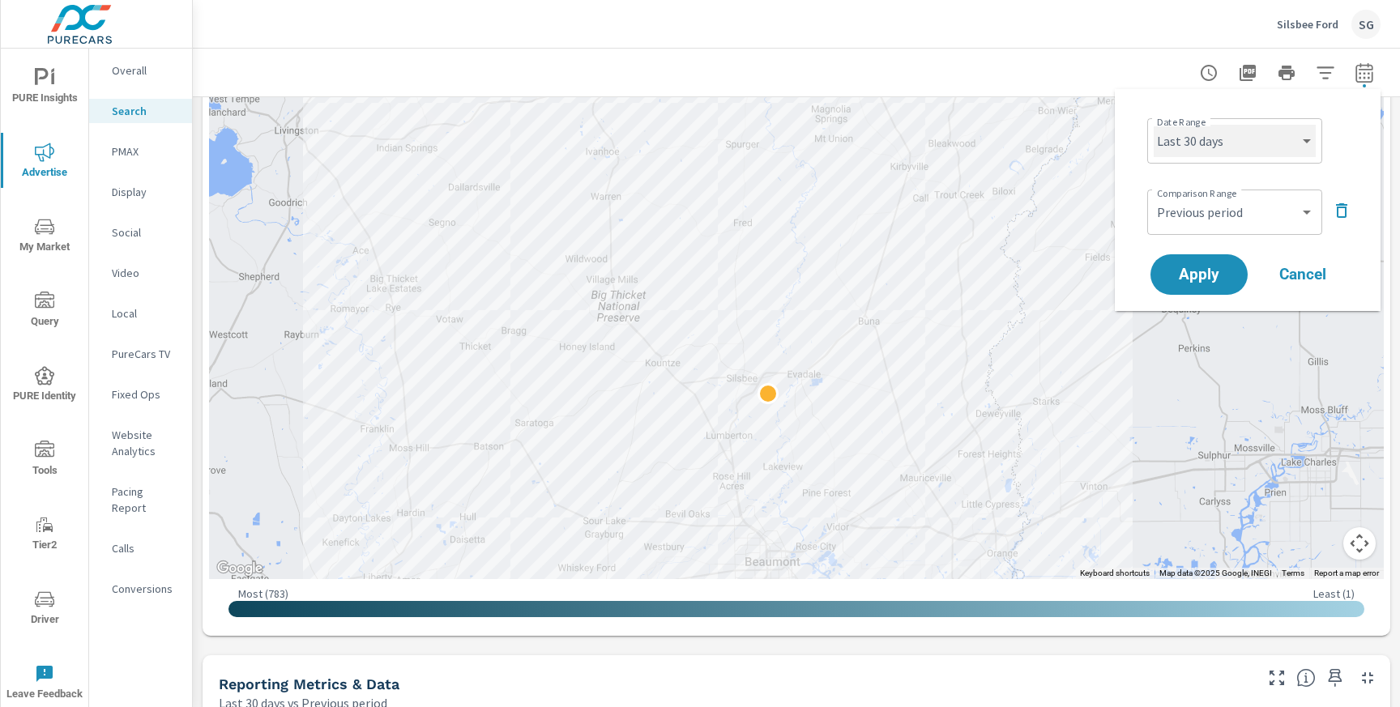
click at [1219, 142] on select "Custom Yesterday Last week Last 7 days Last 14 days Last 30 days Last 45 days L…" at bounding box center [1234, 141] width 162 height 32
click at [1153, 125] on select "Custom Yesterday Last week Last 7 days Last 14 days Last 30 days Last 45 days L…" at bounding box center [1234, 141] width 162 height 32
select select "Month to date"
click at [1200, 267] on span "Apply" at bounding box center [1198, 274] width 66 height 15
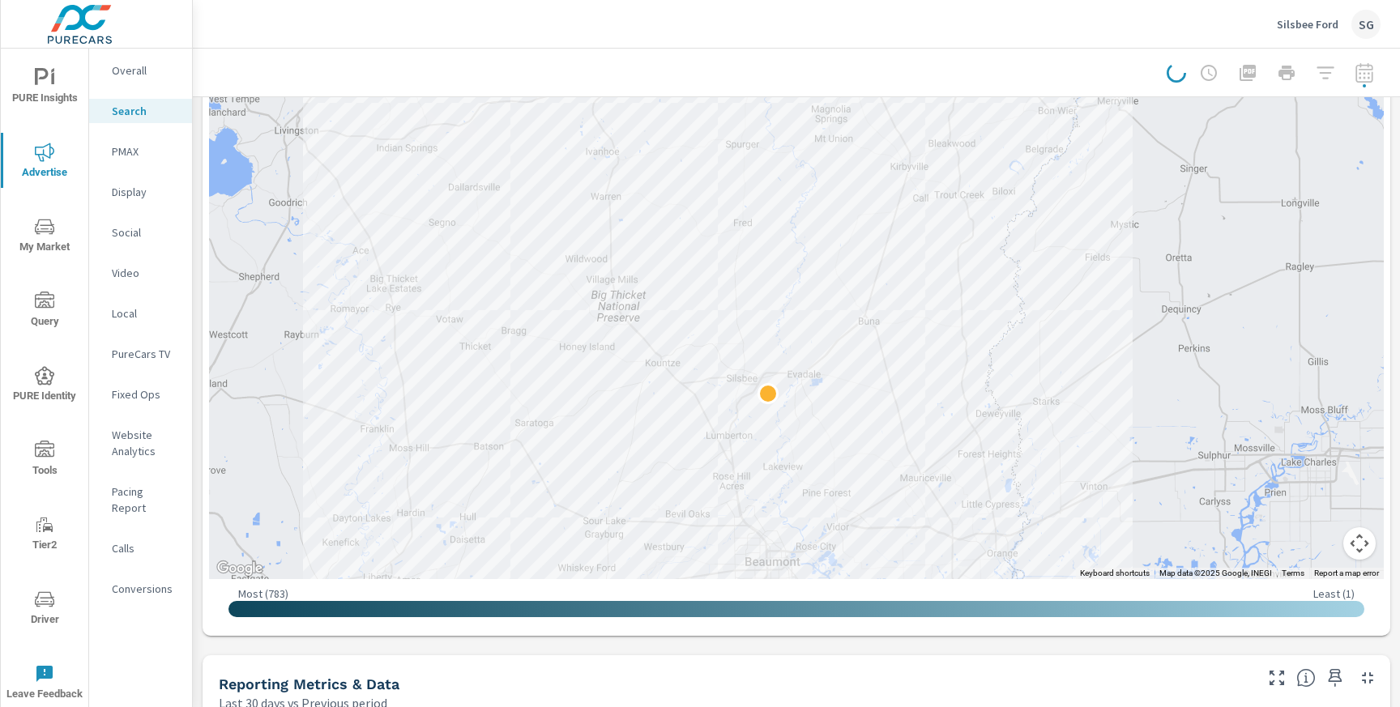
drag, startPoint x: 199, startPoint y: 309, endPoint x: 230, endPoint y: 381, distance: 78.4
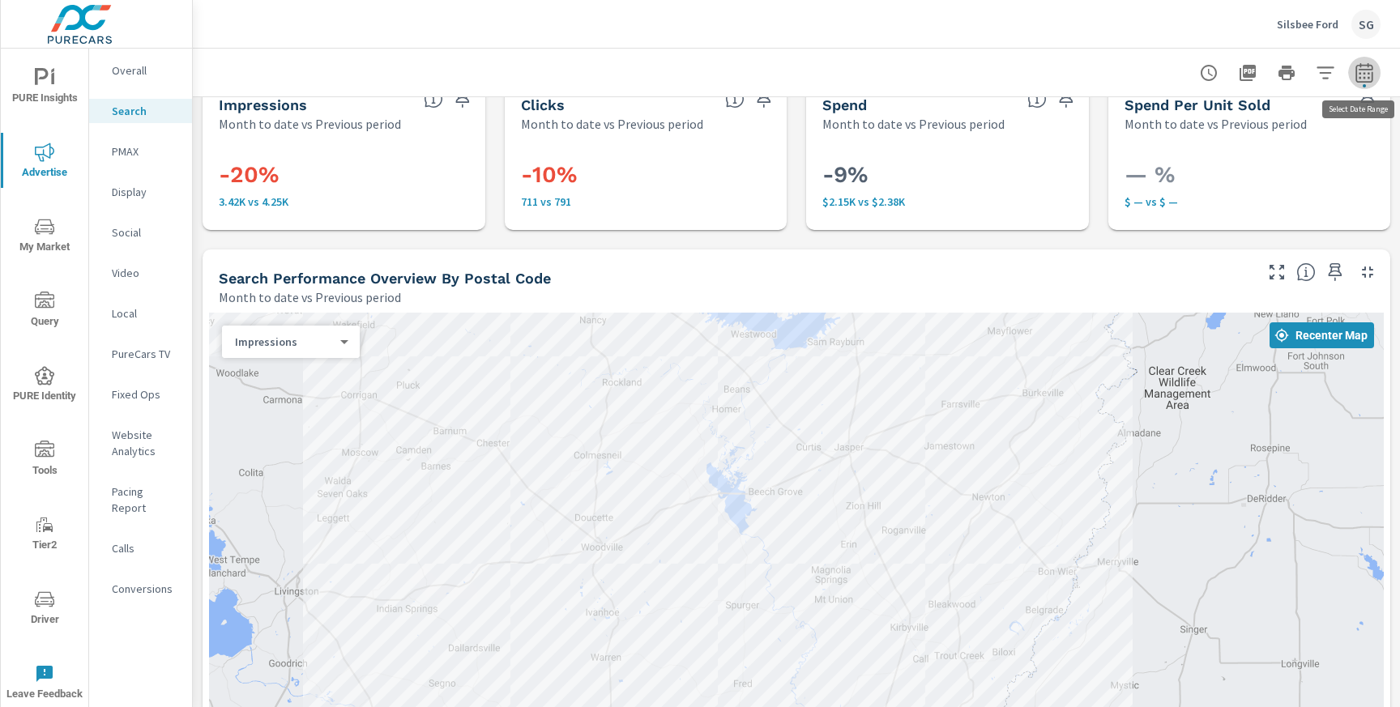
click at [1368, 76] on icon "button" at bounding box center [1363, 75] width 11 height 6
select select "Month to date"
select select "Previous period"
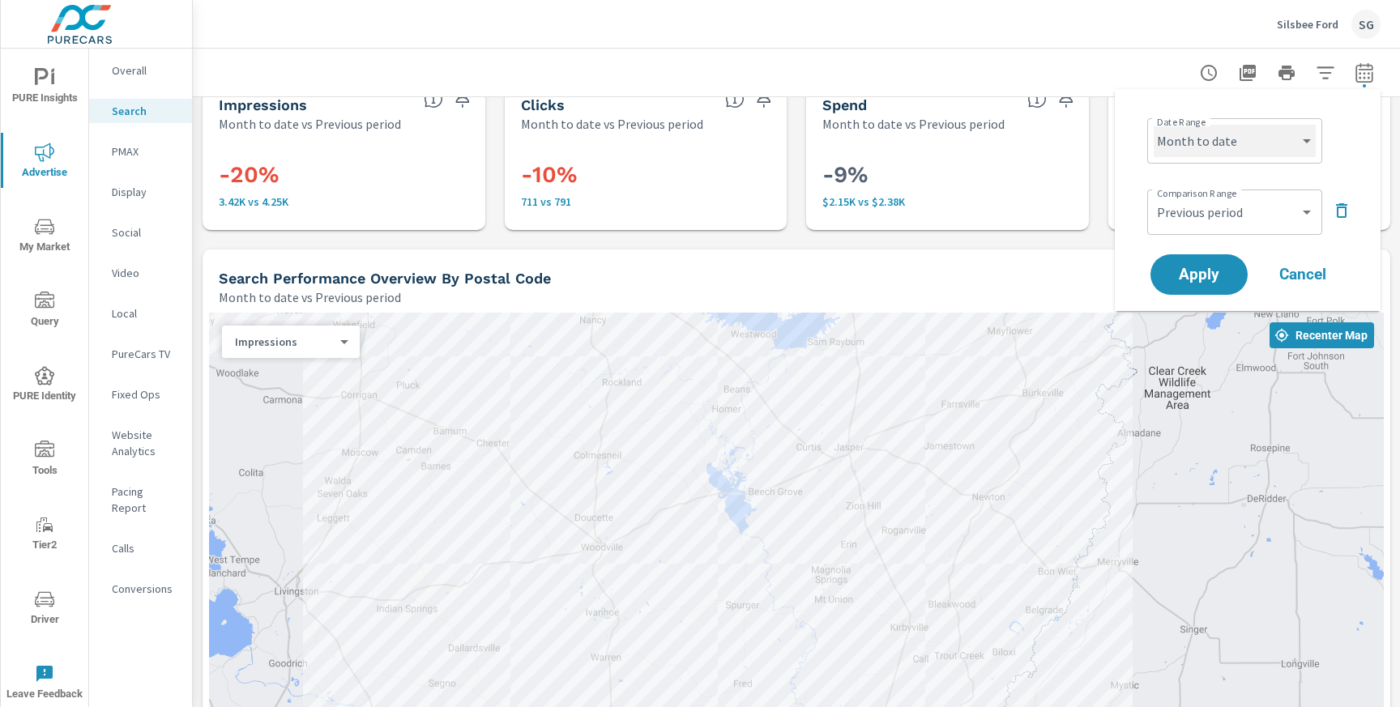
click at [1242, 135] on select "Custom Yesterday Last week Last 7 days Last 14 days Last 30 days Last 45 days L…" at bounding box center [1234, 141] width 162 height 32
click at [1153, 125] on select "Custom Yesterday Last week Last 7 days Last 14 days Last 30 days Last 45 days L…" at bounding box center [1234, 141] width 162 height 32
select select "Last month"
click at [1215, 269] on span "Apply" at bounding box center [1198, 274] width 66 height 15
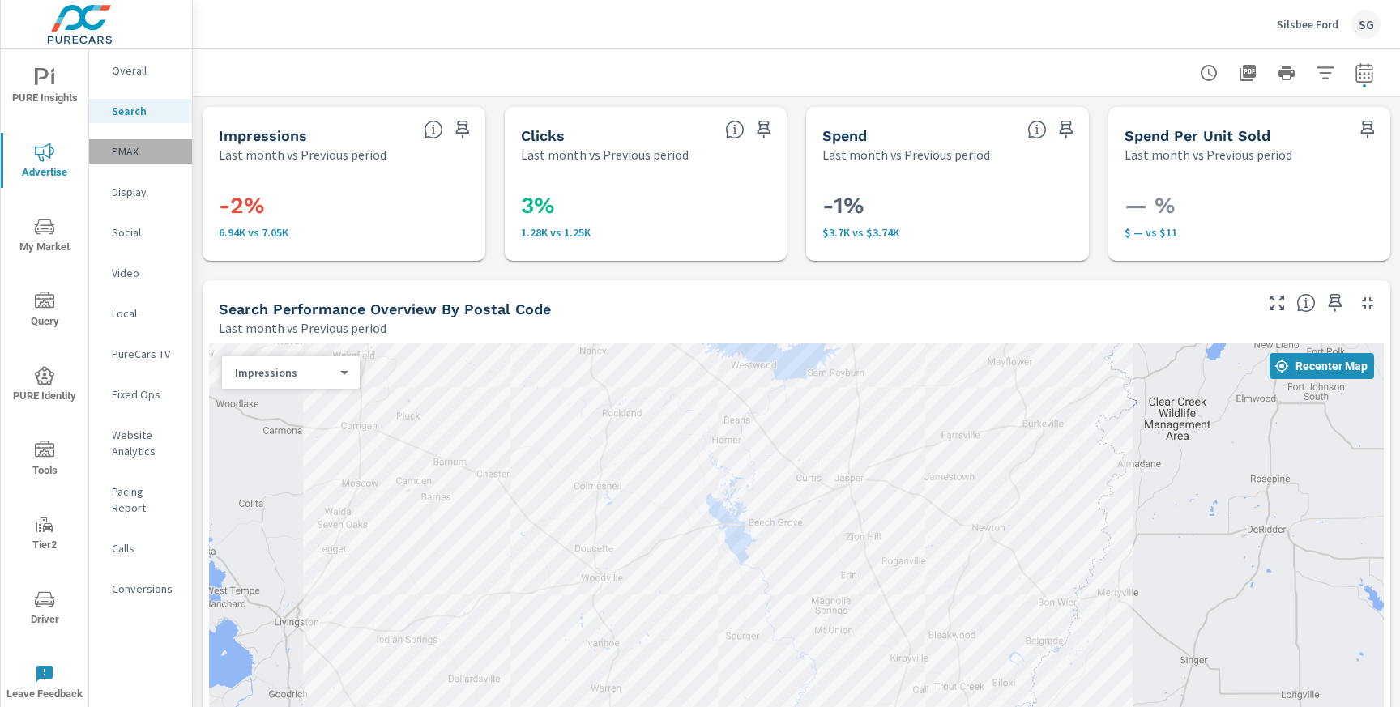
click at [134, 156] on p "PMAX" at bounding box center [145, 151] width 67 height 16
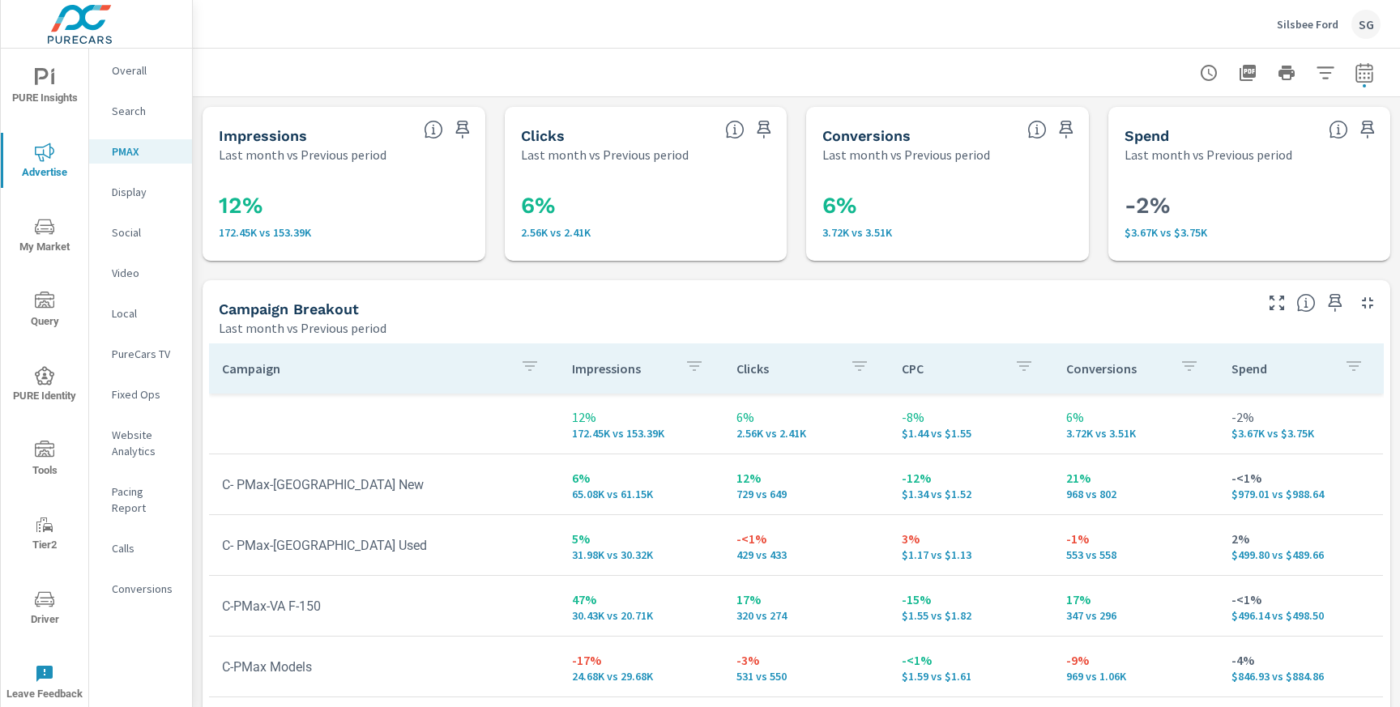
click at [228, 274] on div "Impressions Last month vs Previous period 12% 172.45K vs 153.39K Clicks Last mo…" at bounding box center [796, 530] width 1207 height 867
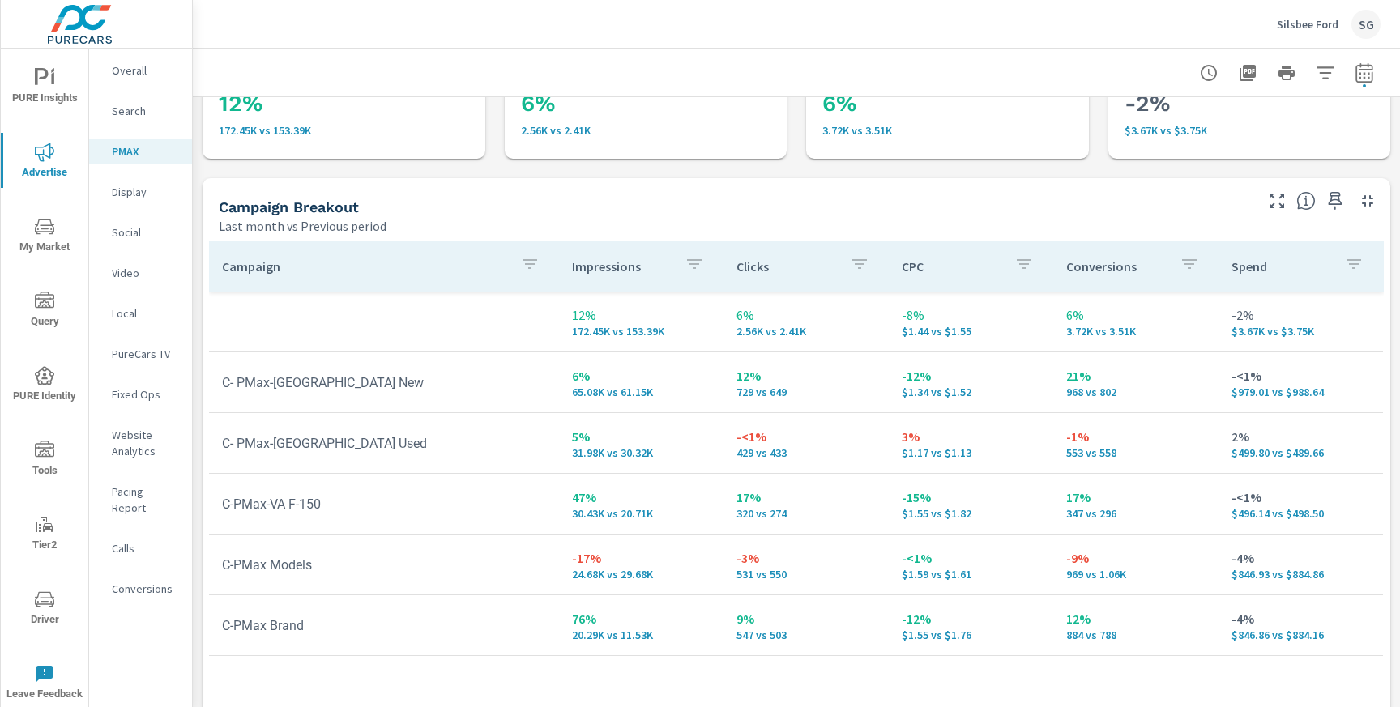
scroll to position [121, 0]
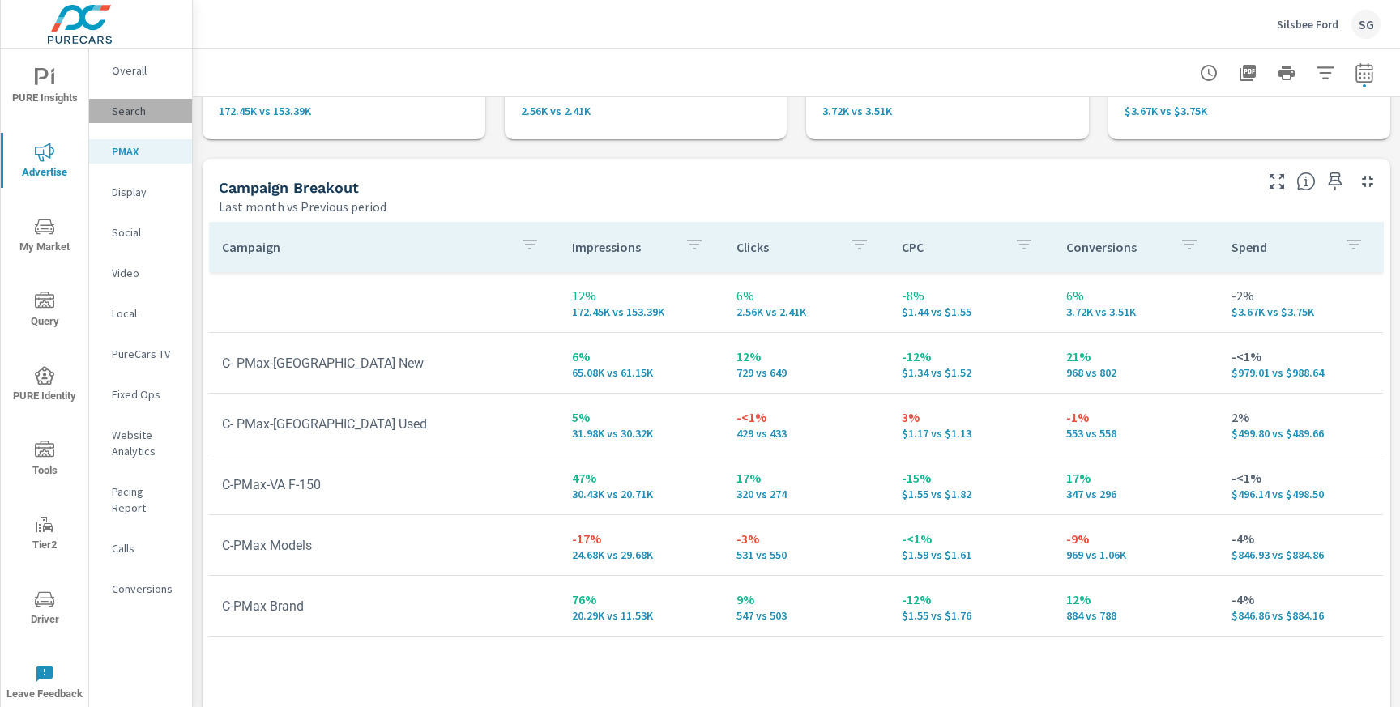
click at [121, 112] on p "Search" at bounding box center [145, 111] width 67 height 16
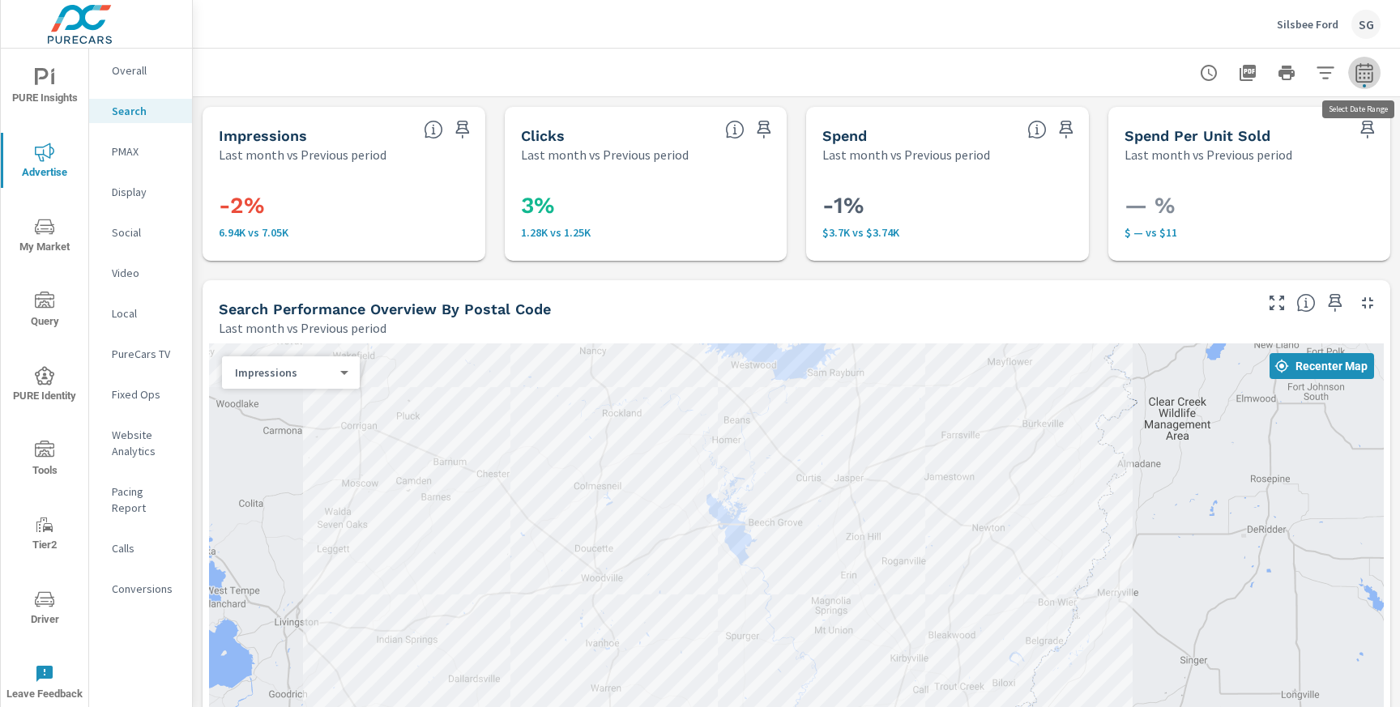
click at [1367, 73] on icon "button" at bounding box center [1363, 75] width 11 height 6
select select "Last month"
select select "Previous period"
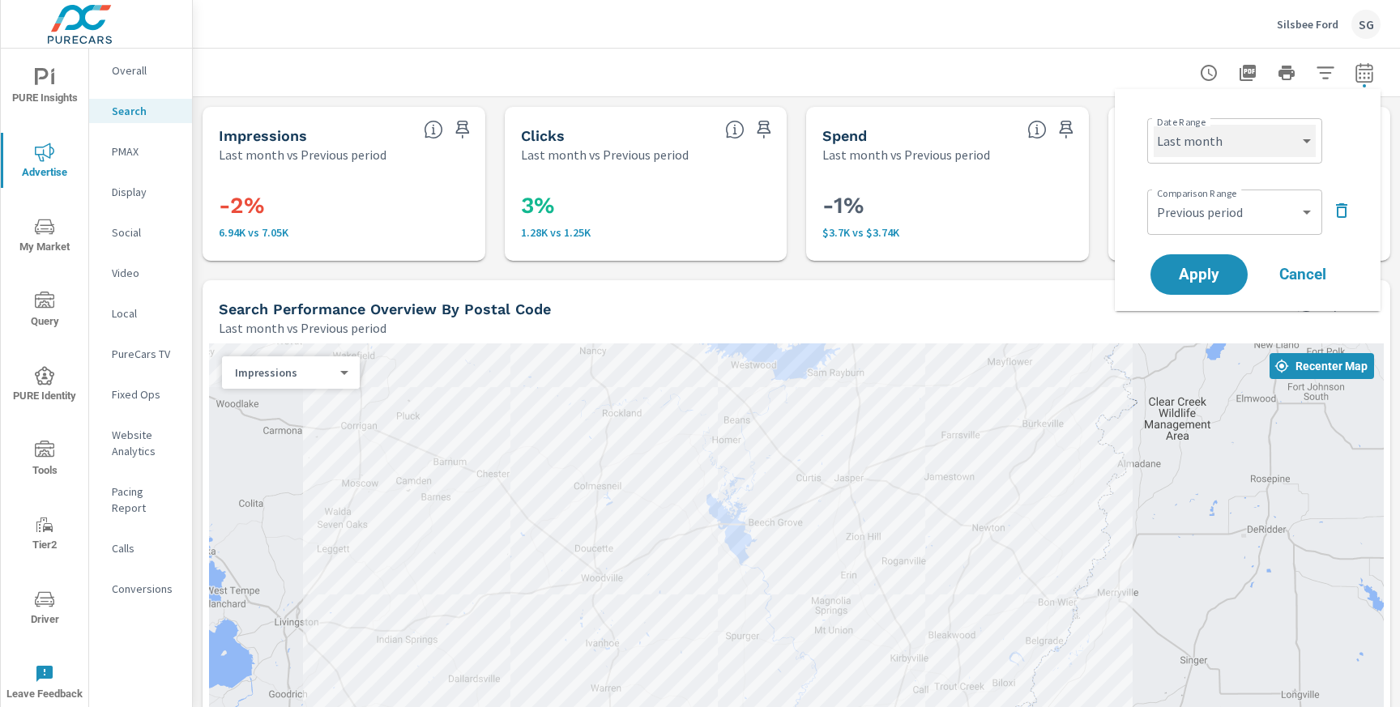
click at [1255, 147] on select "Custom Yesterday Last week Last 7 days Last 14 days Last 30 days Last 45 days L…" at bounding box center [1234, 141] width 162 height 32
click at [1153, 125] on select "Custom Yesterday Last week Last 7 days Last 14 days Last 30 days Last 45 days L…" at bounding box center [1234, 141] width 162 height 32
select select "Last 30 days"
click at [1204, 273] on span "Apply" at bounding box center [1198, 274] width 66 height 15
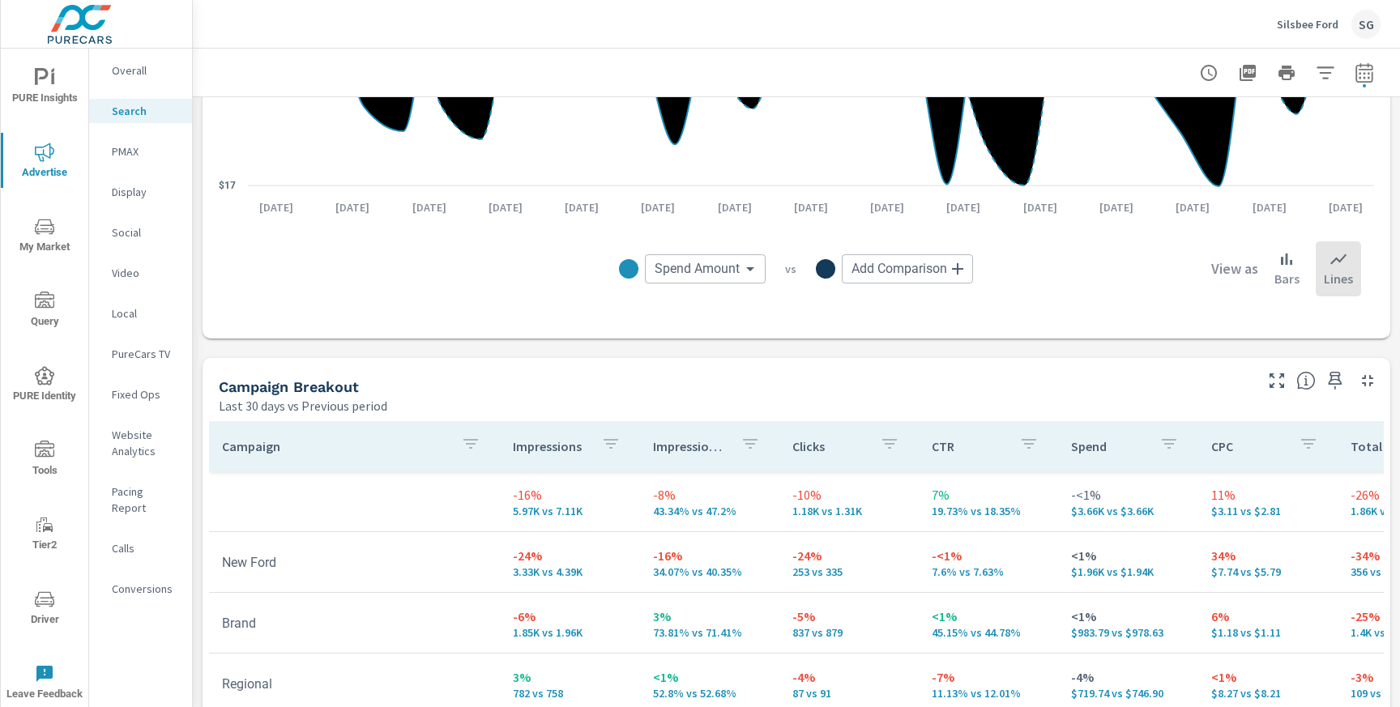
scroll to position [1308, 0]
click at [130, 154] on p "PMAX" at bounding box center [145, 151] width 67 height 16
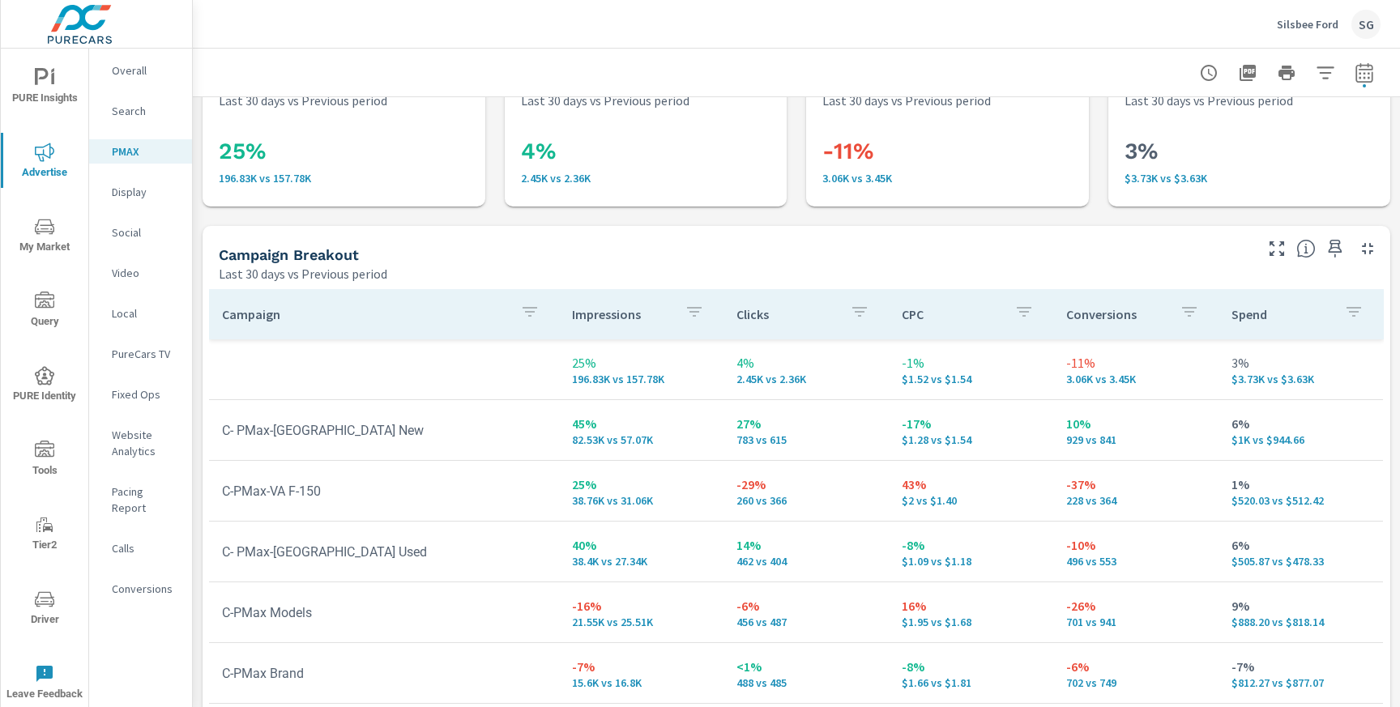
scroll to position [53, 0]
click at [134, 237] on p "Social" at bounding box center [145, 232] width 67 height 16
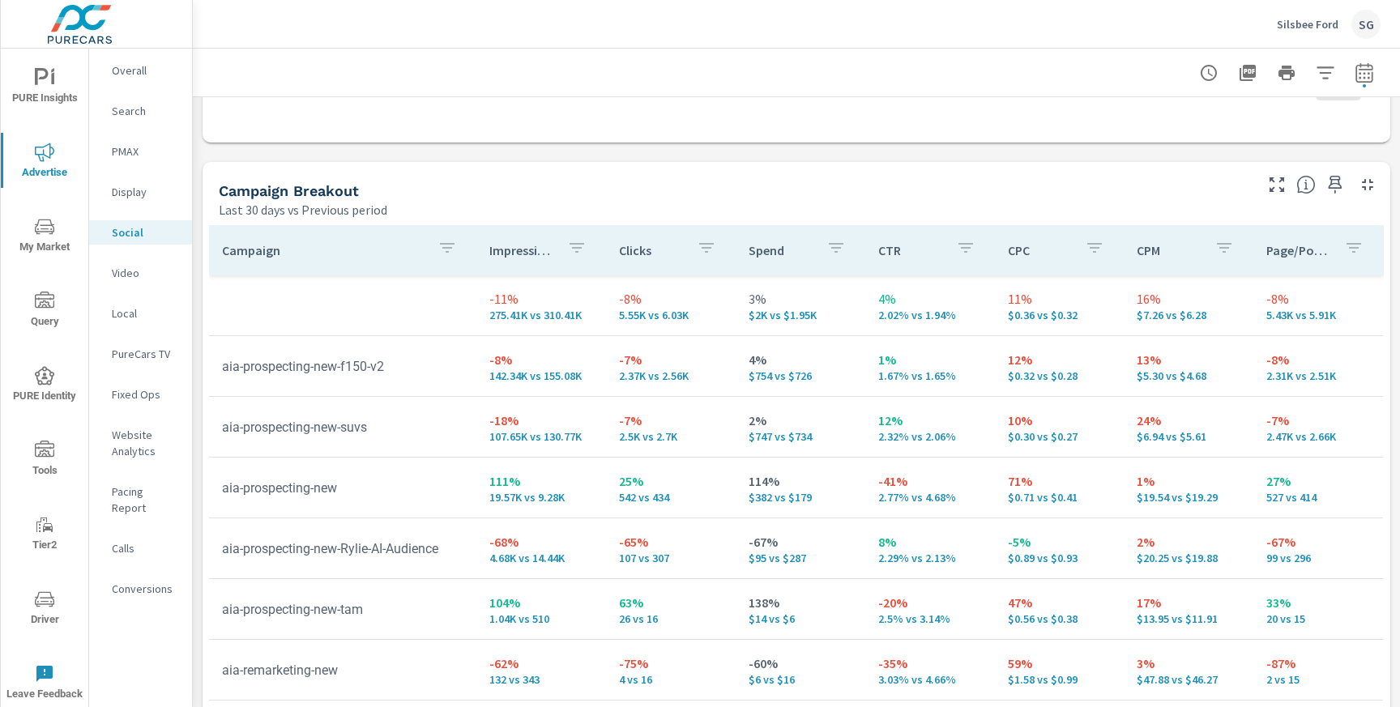
scroll to position [609, 0]
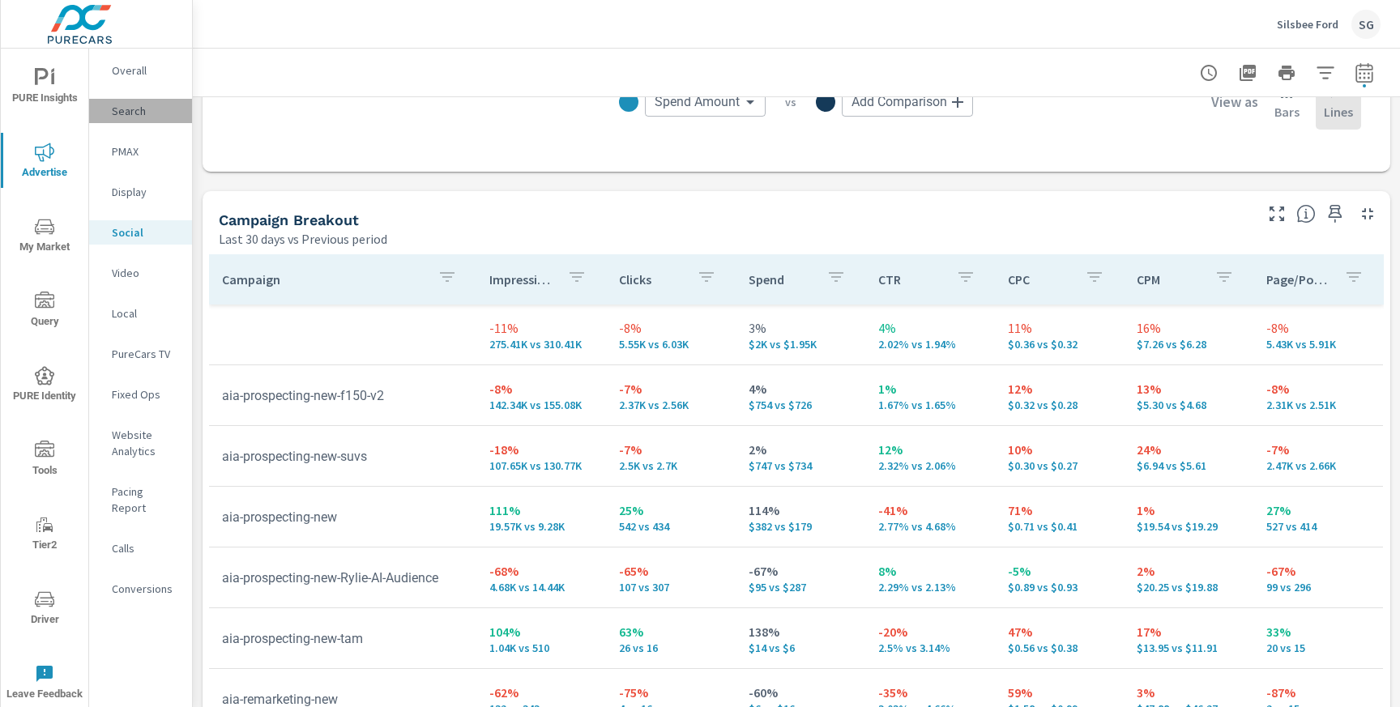
click at [135, 113] on p "Search" at bounding box center [145, 111] width 67 height 16
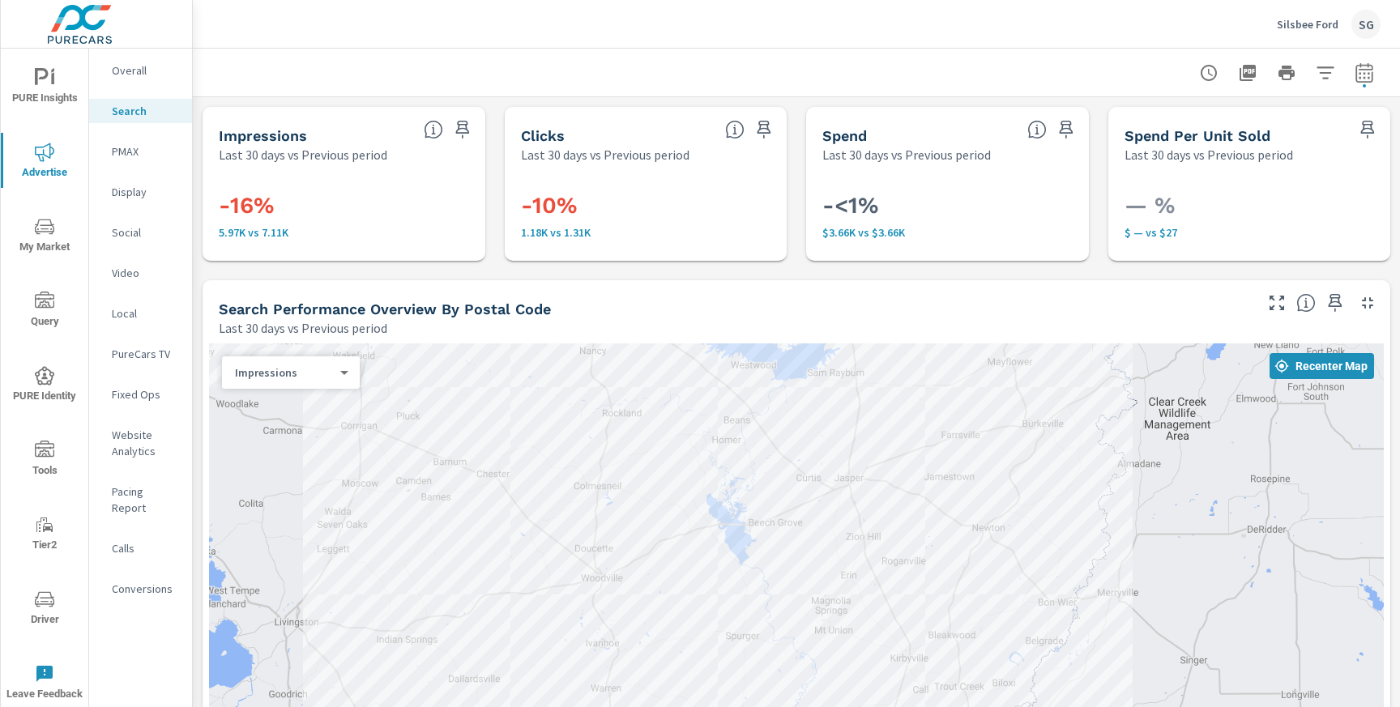
click at [744, 281] on div "Search Performance Overview By Postal Code Last 30 days vs Previous period" at bounding box center [729, 309] width 1055 height 58
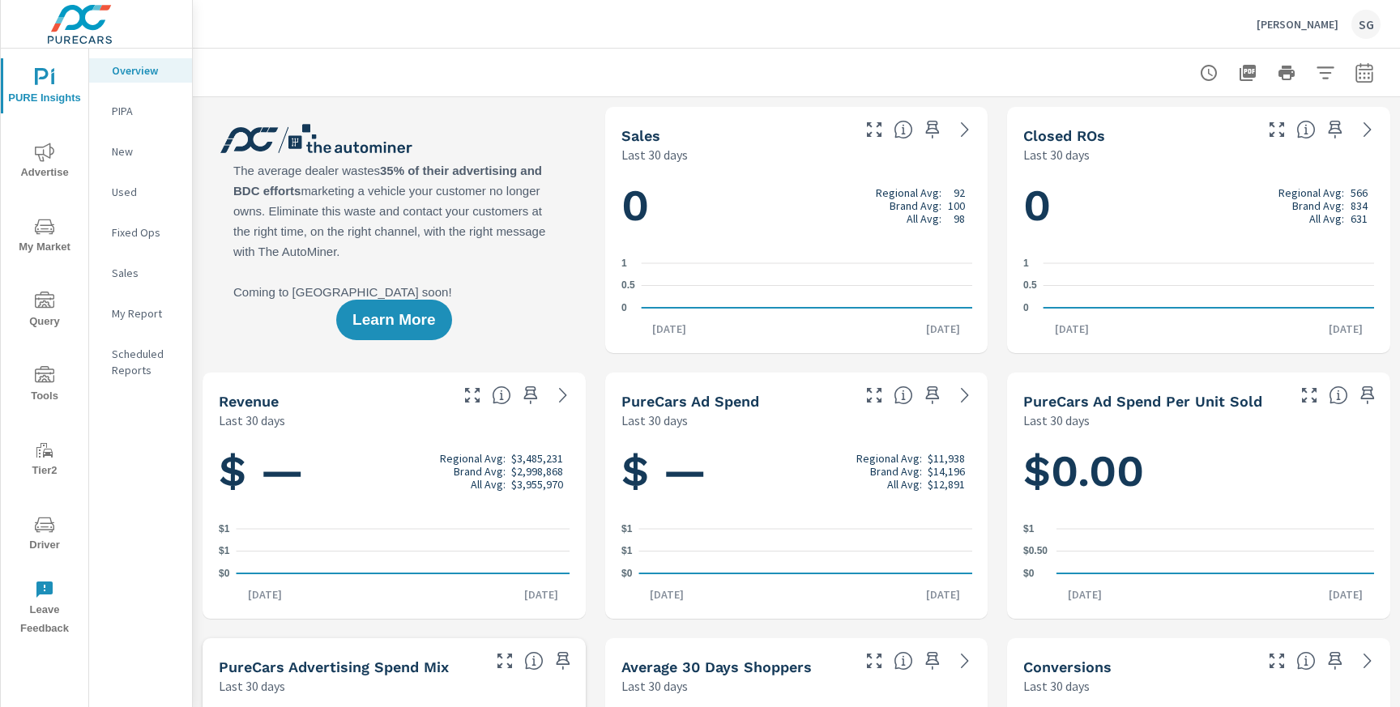
click at [49, 159] on icon "nav menu" at bounding box center [44, 152] width 19 height 19
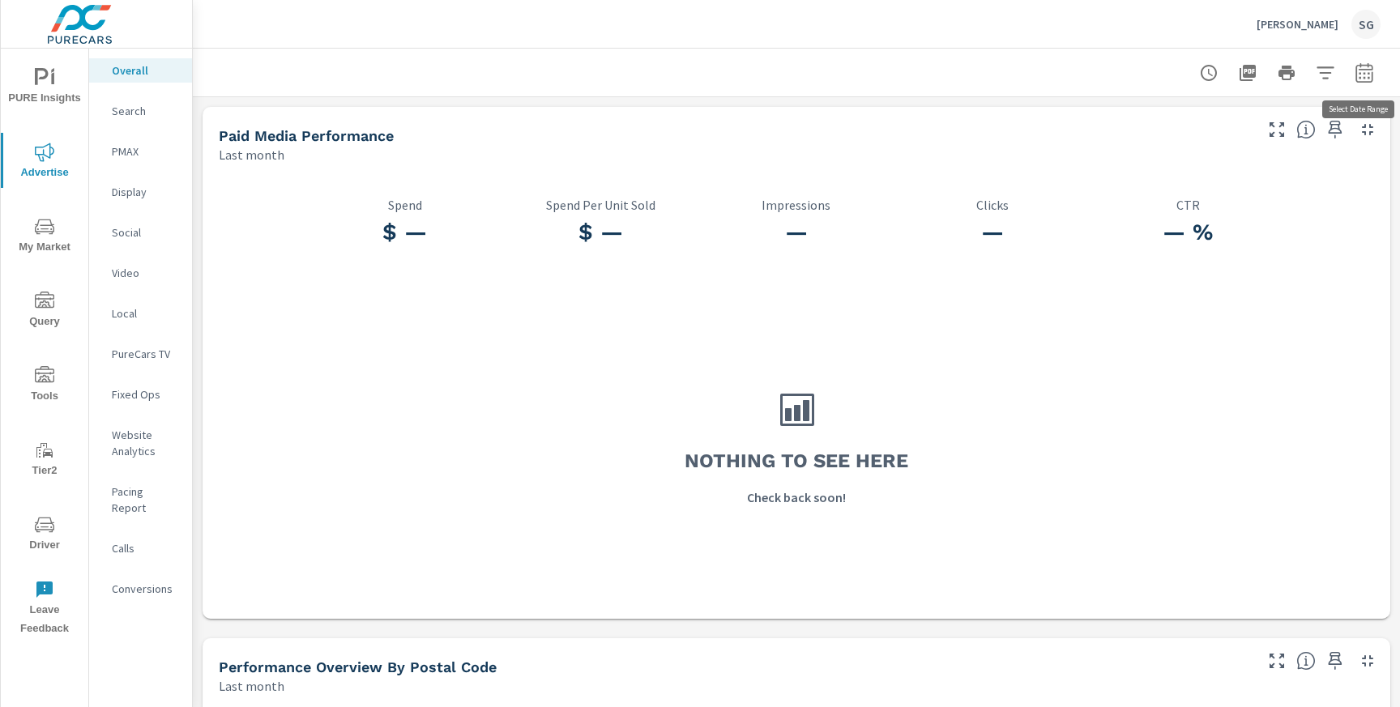
click at [1365, 73] on icon "button" at bounding box center [1363, 72] width 19 height 19
select select "Last month"
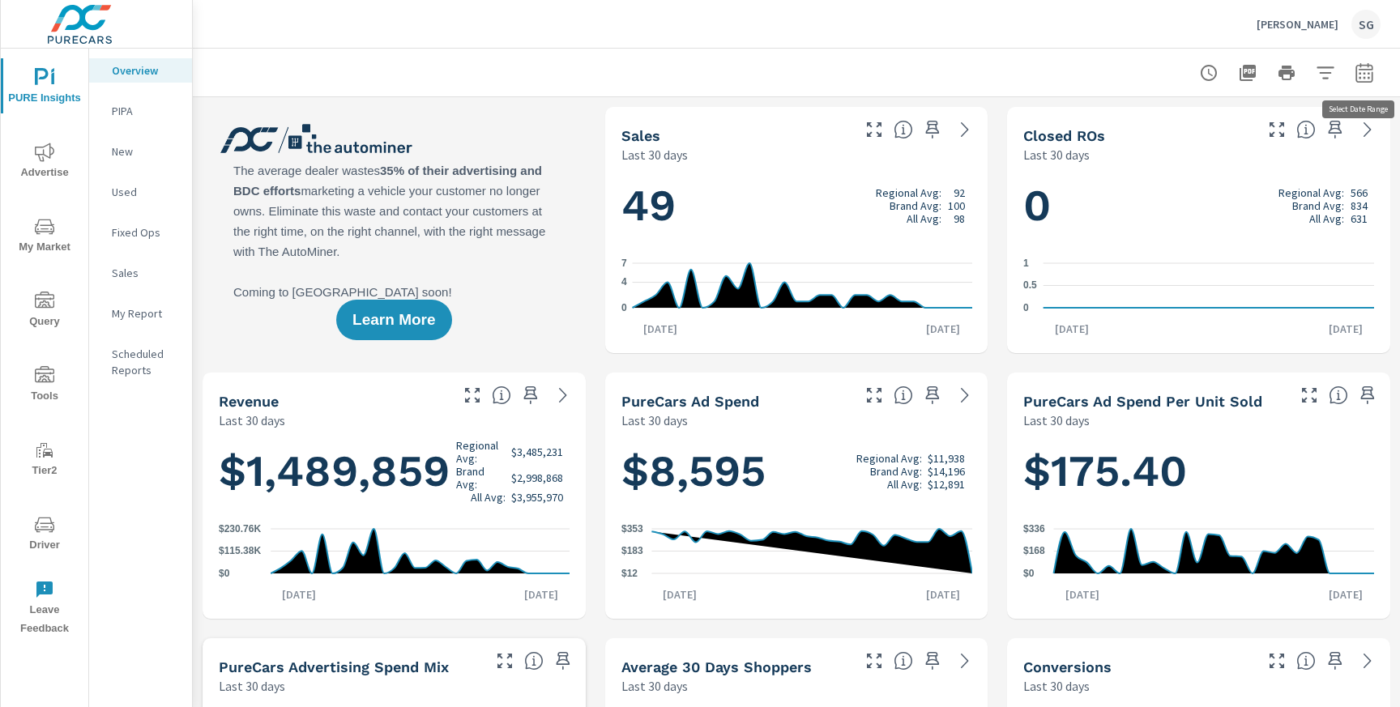
click at [1353, 75] on button "button" at bounding box center [1364, 73] width 32 height 32
select select "Last 30 days"
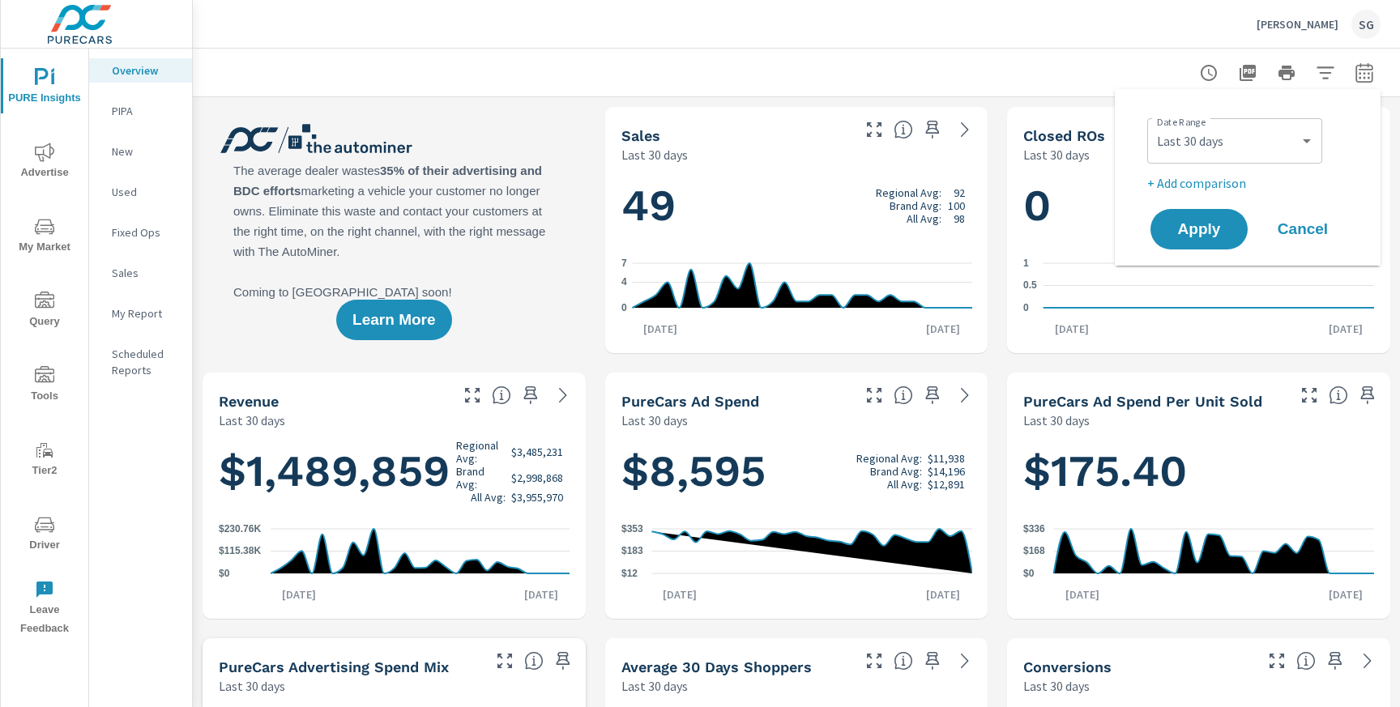
click at [1220, 181] on p "+ Add comparison" at bounding box center [1250, 182] width 207 height 19
select select "Previous period"
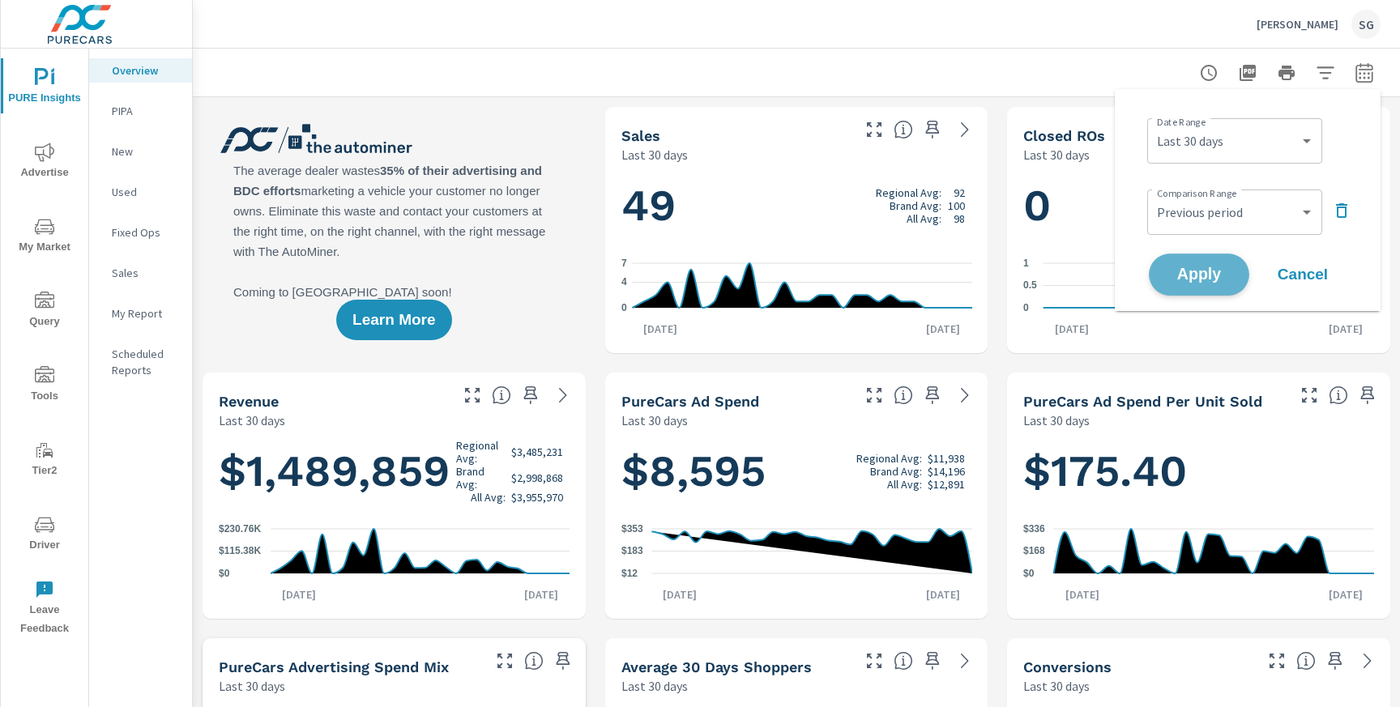
click at [1201, 276] on span "Apply" at bounding box center [1198, 274] width 66 height 15
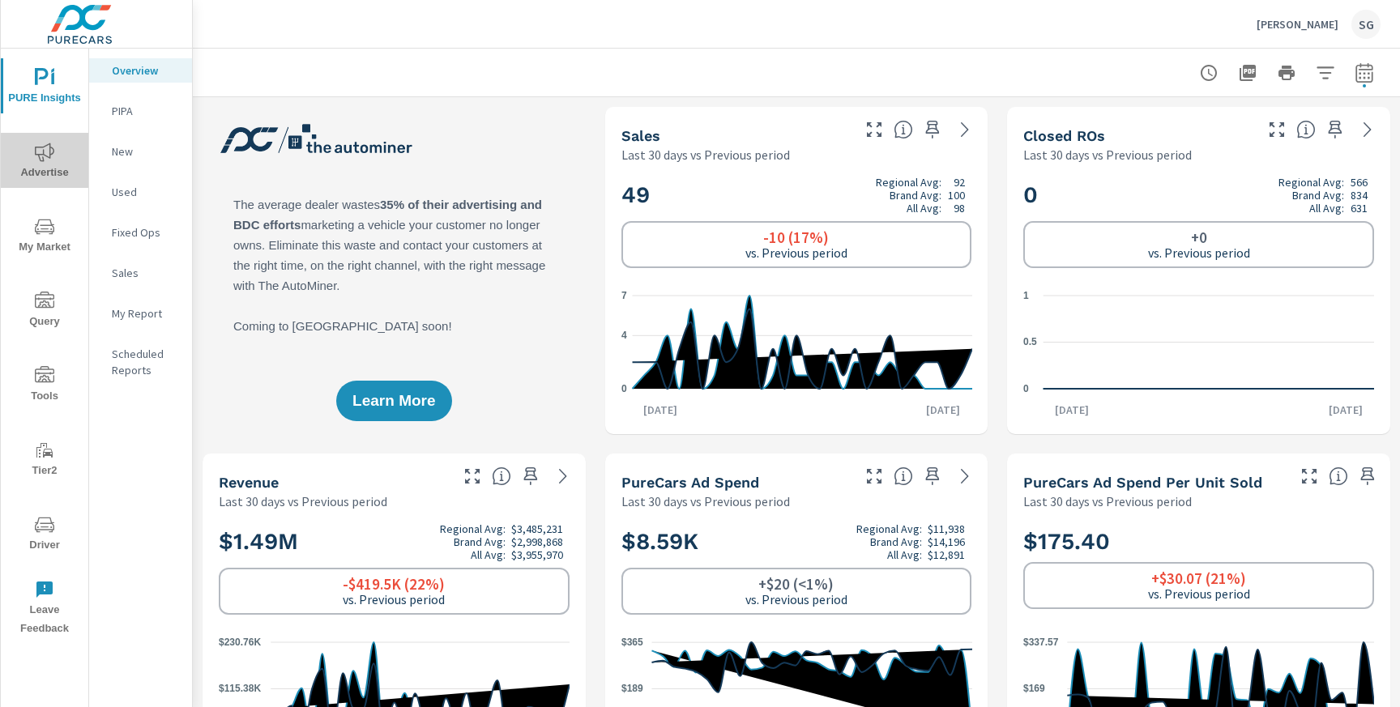
click at [40, 156] on icon "nav menu" at bounding box center [44, 152] width 19 height 19
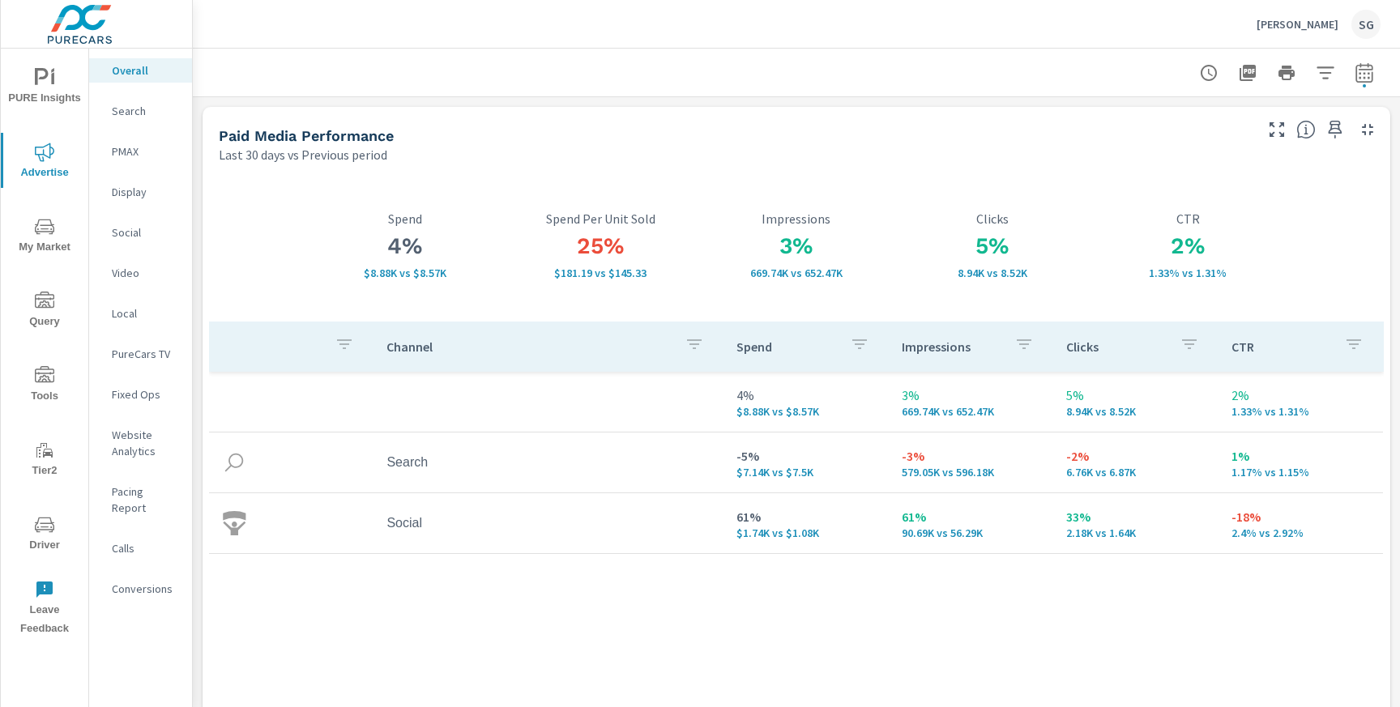
click at [147, 113] on p "Search" at bounding box center [145, 111] width 67 height 16
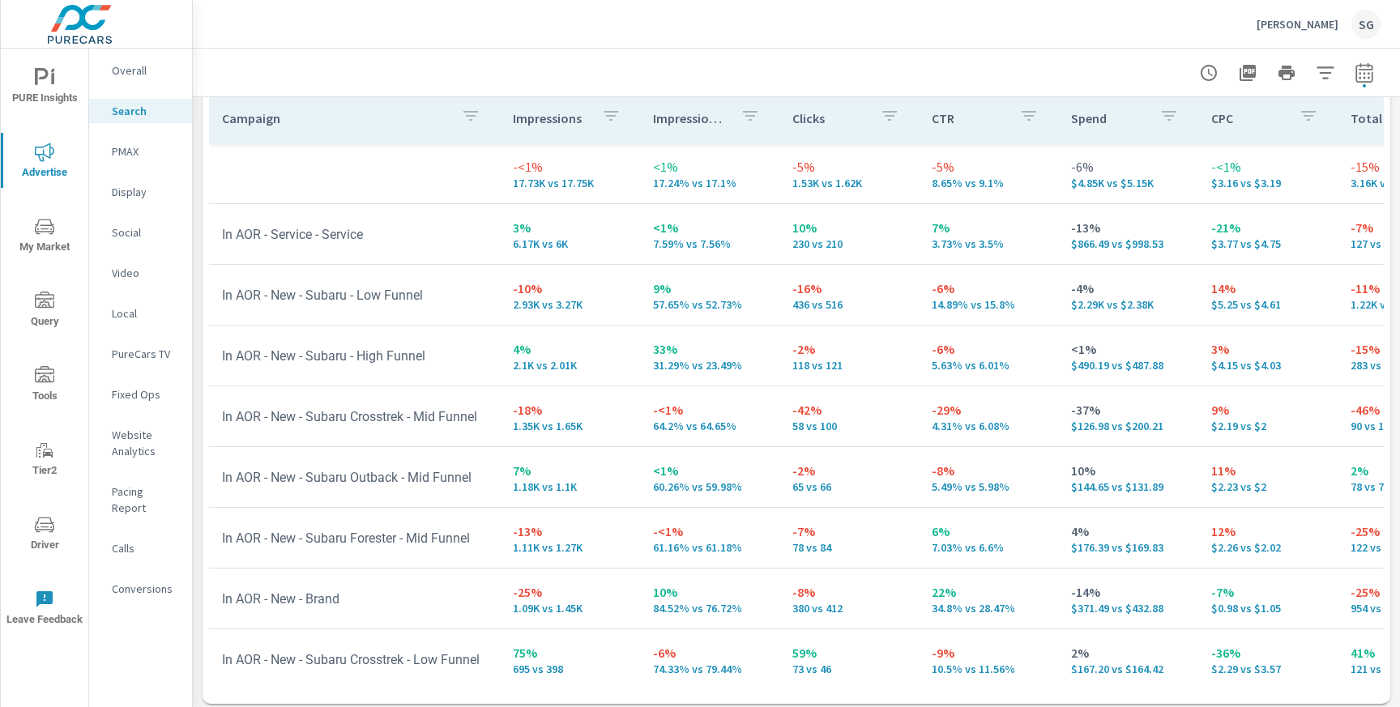
scroll to position [1643, 0]
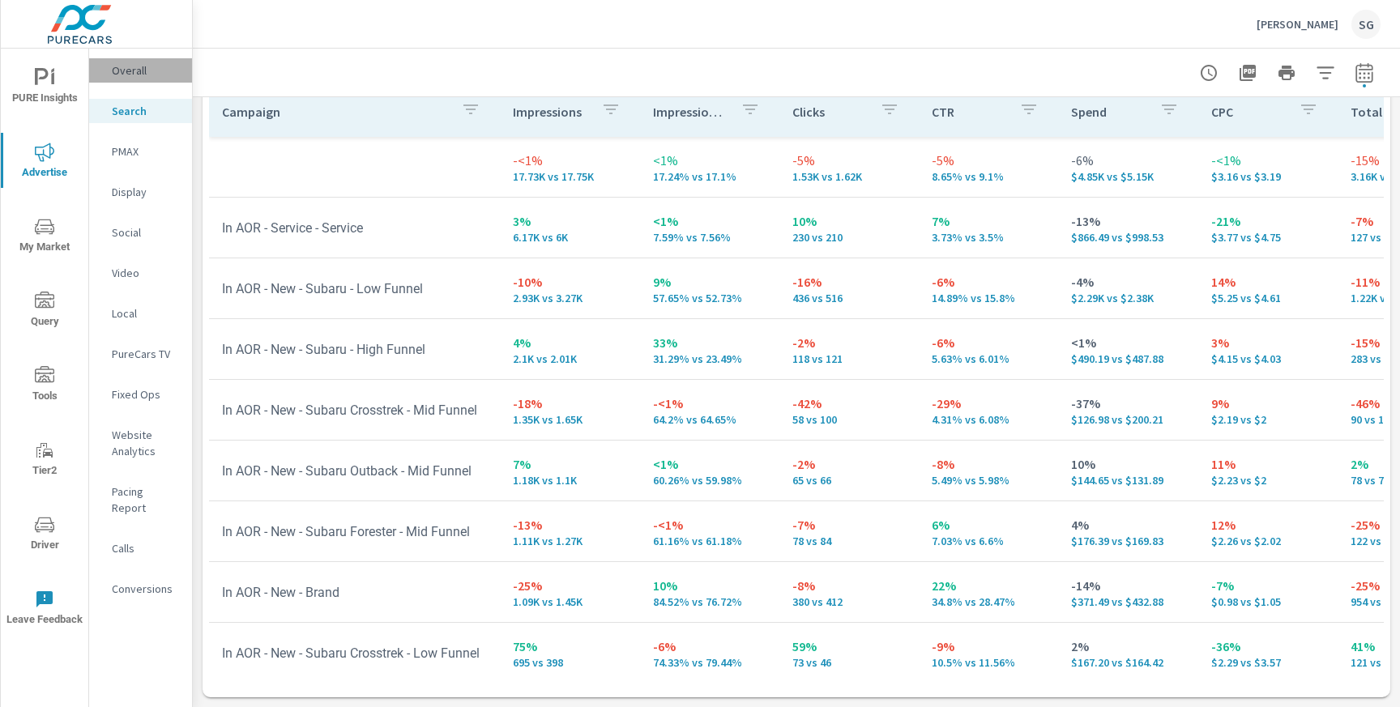
click at [144, 80] on div "Overall" at bounding box center [140, 70] width 103 height 24
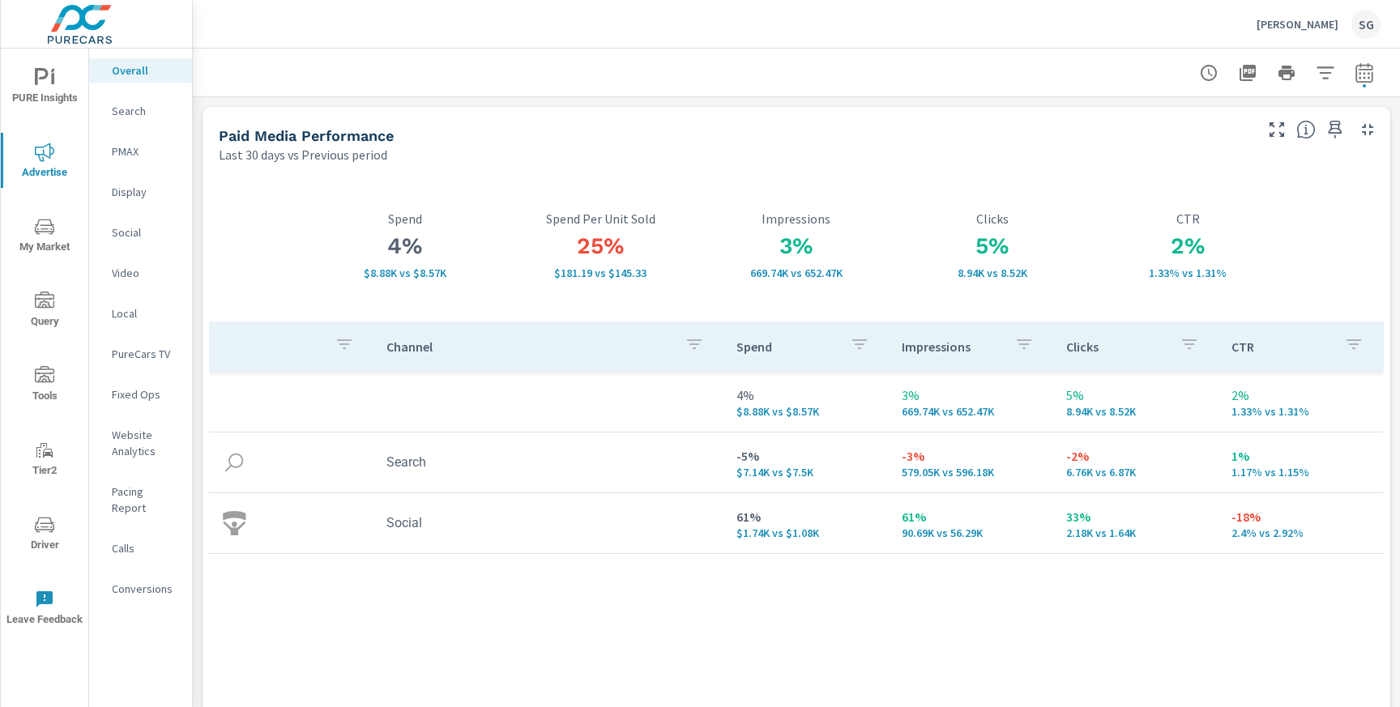
click at [120, 117] on p "Search" at bounding box center [145, 111] width 67 height 16
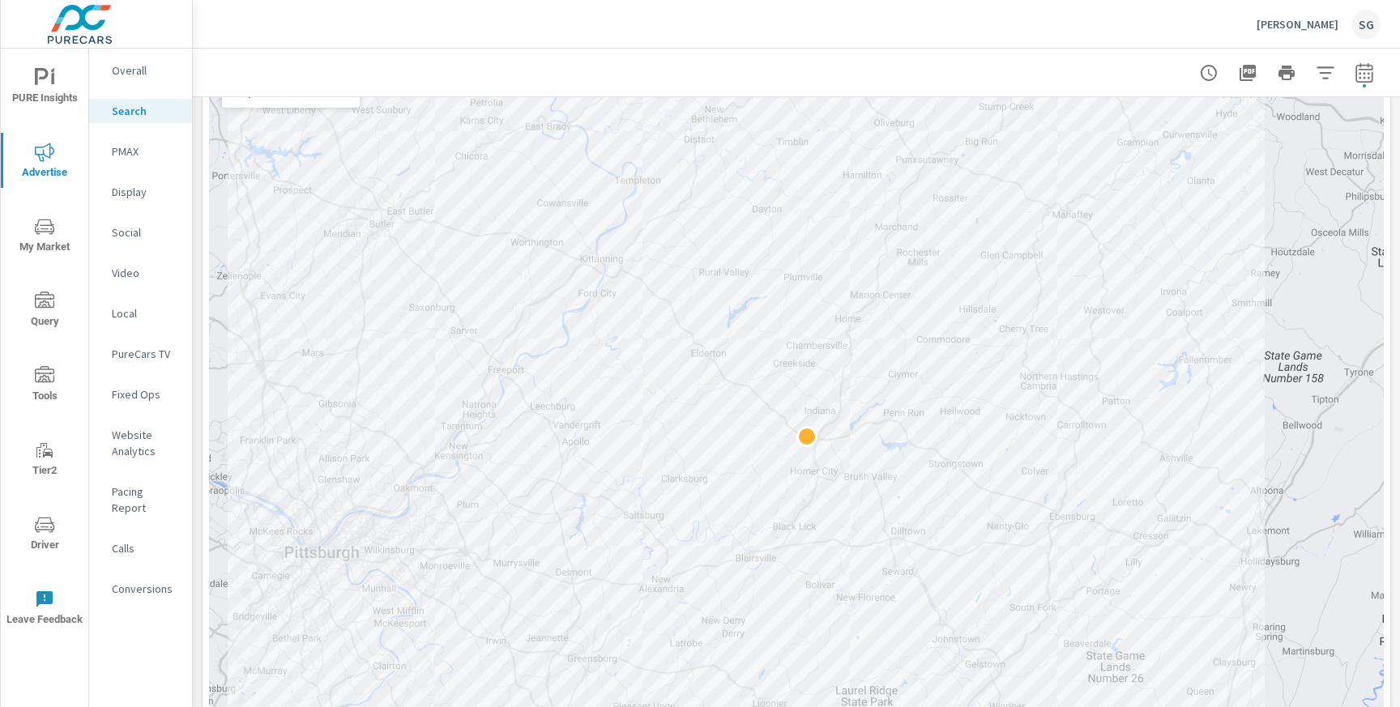
scroll to position [292, 0]
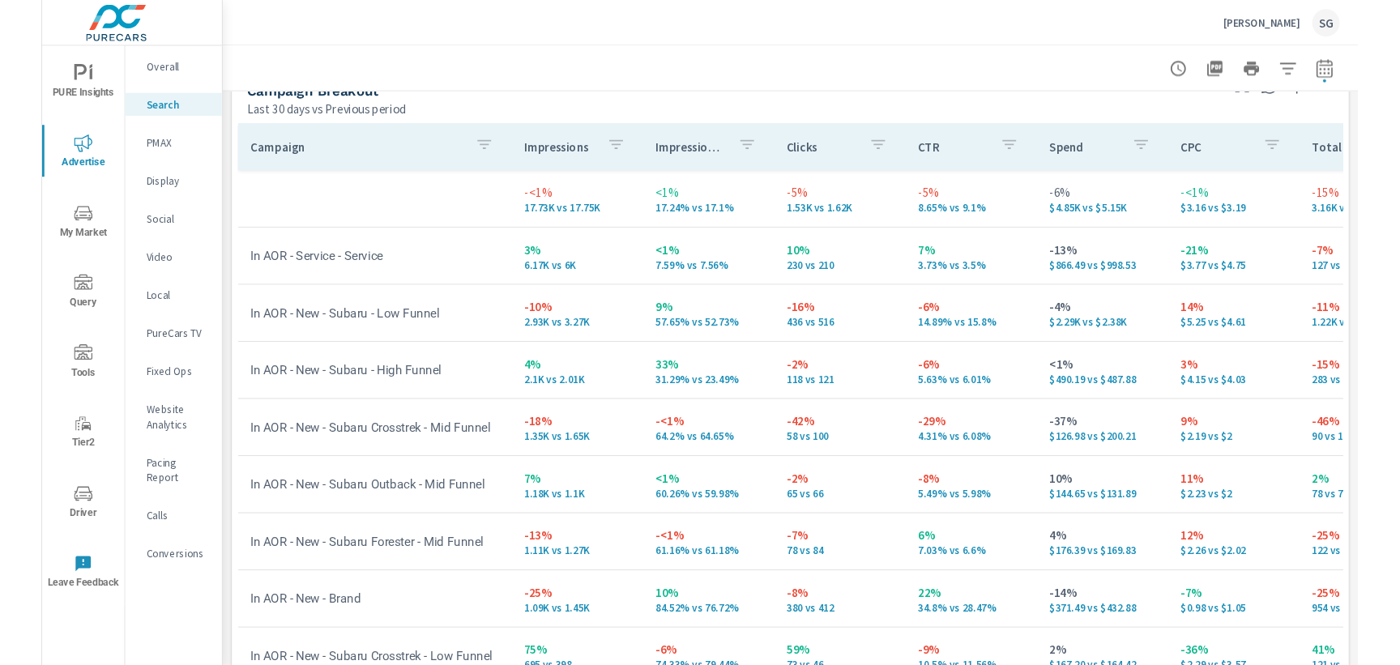
scroll to position [1600, 0]
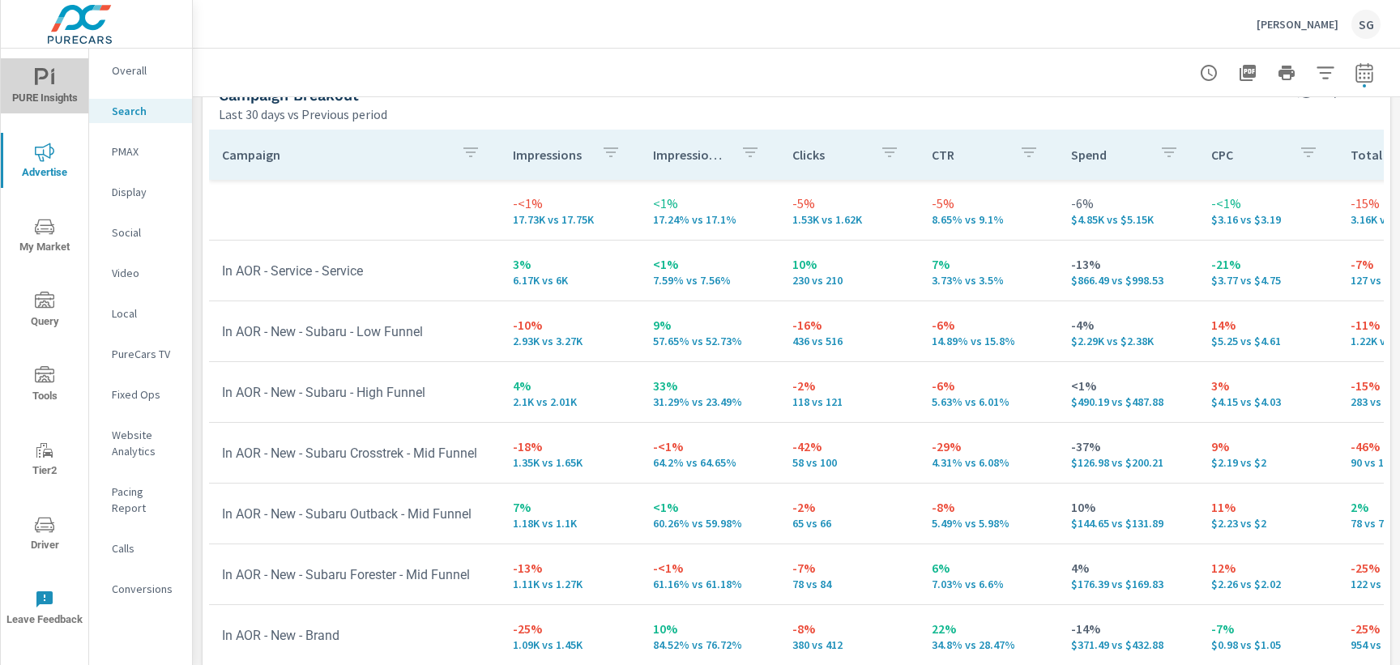
click at [30, 90] on span "PURE Insights" at bounding box center [45, 88] width 78 height 40
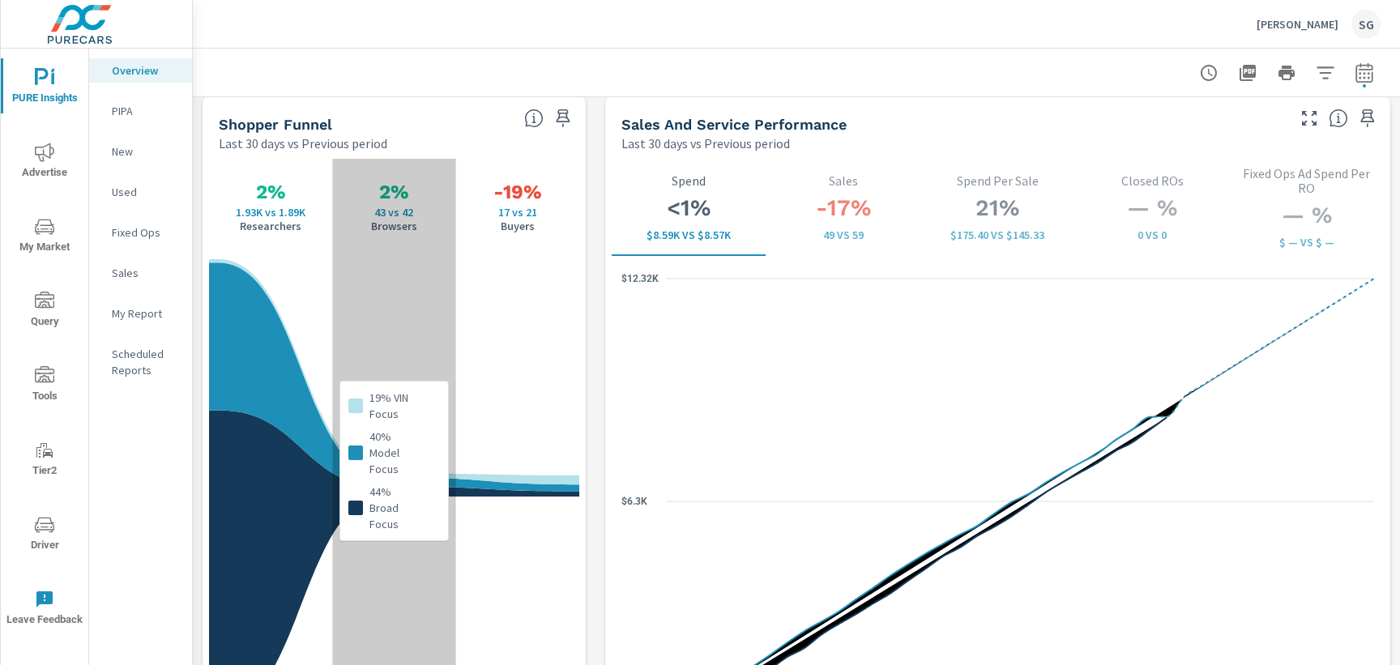
scroll to position [2080, 0]
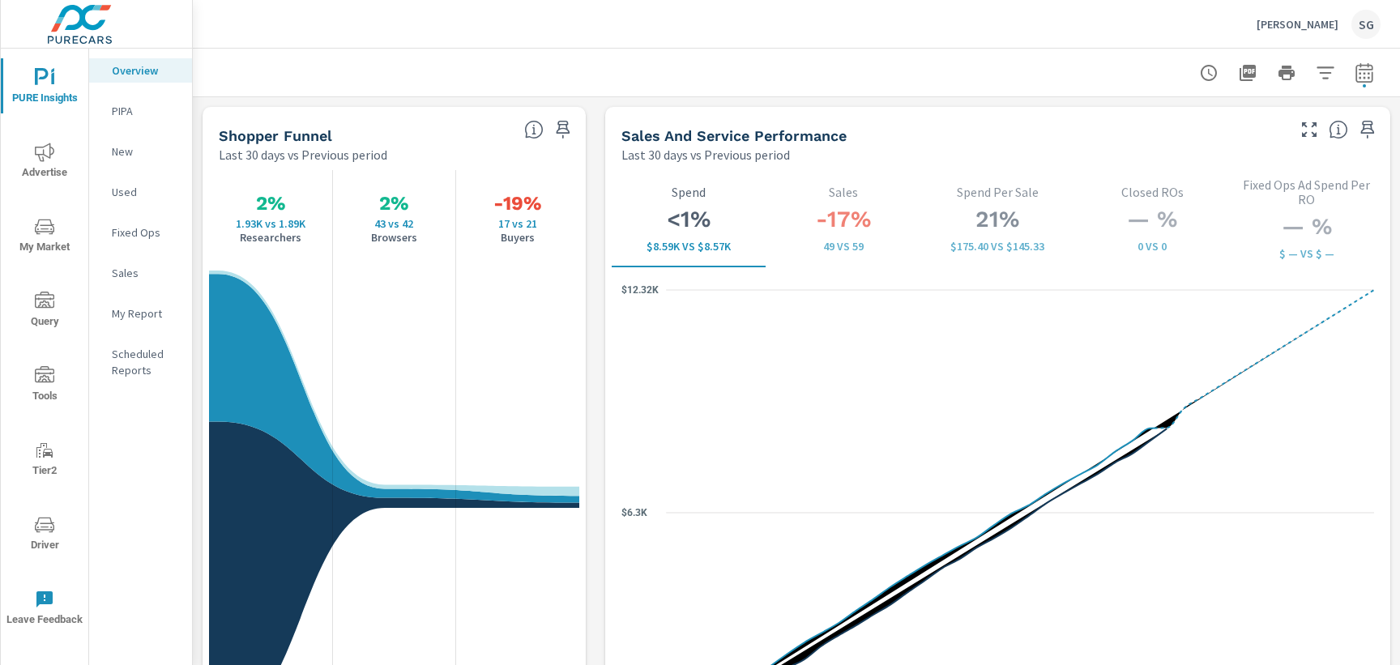
click at [58, 186] on button "Advertise" at bounding box center [44, 160] width 87 height 55
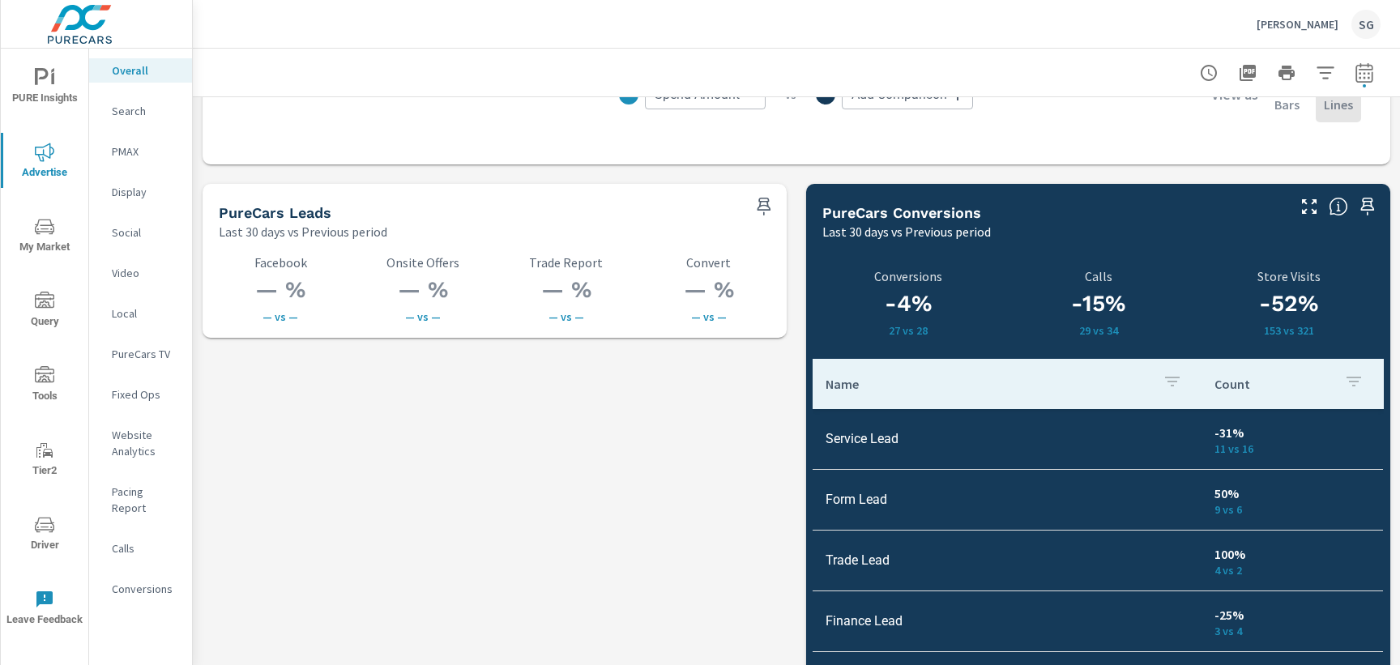
scroll to position [2183, 0]
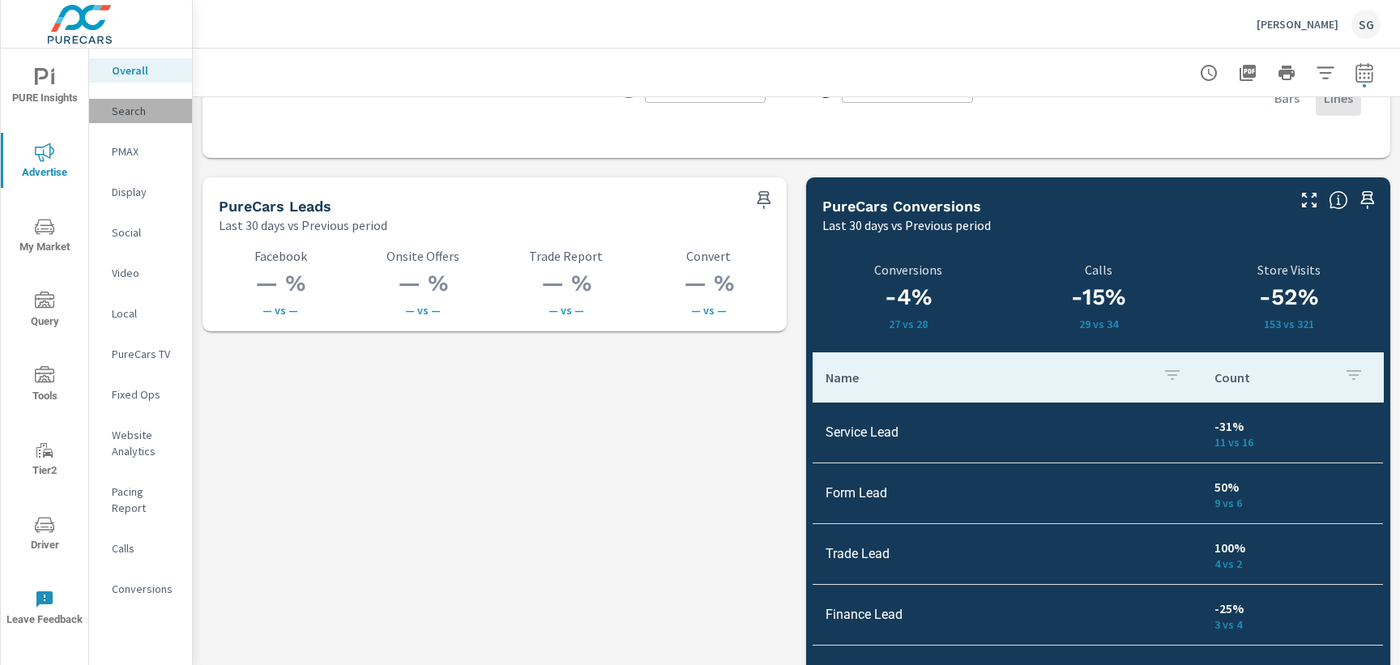
click at [126, 107] on p "Search" at bounding box center [145, 111] width 67 height 16
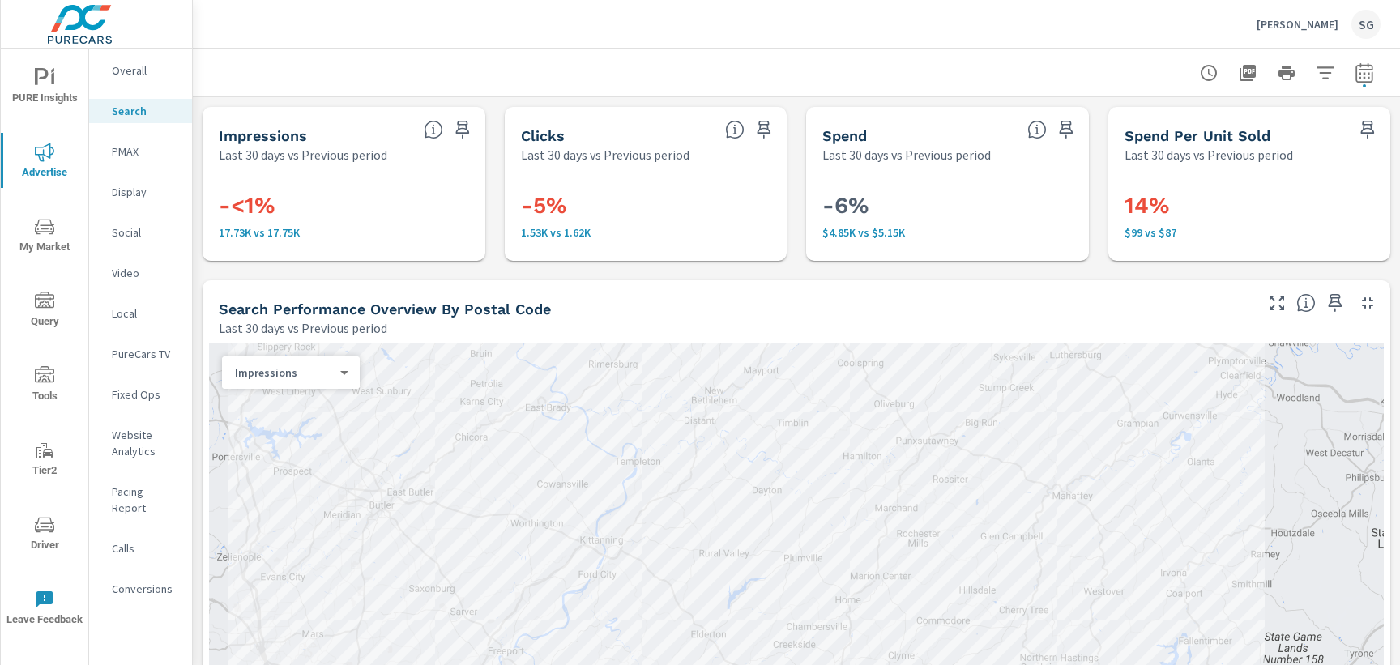
click at [203, 336] on div "Search Performance Overview By Postal Code Last 30 days vs Previous period" at bounding box center [729, 309] width 1055 height 58
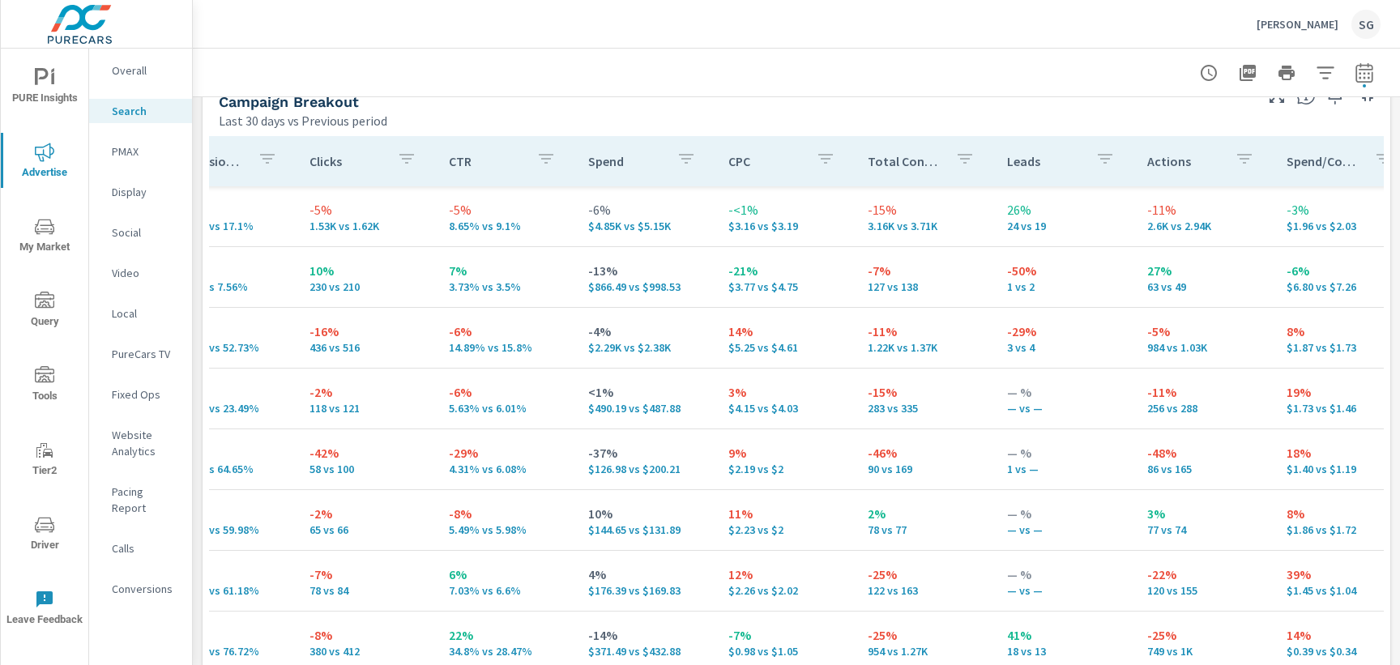
scroll to position [0, 505]
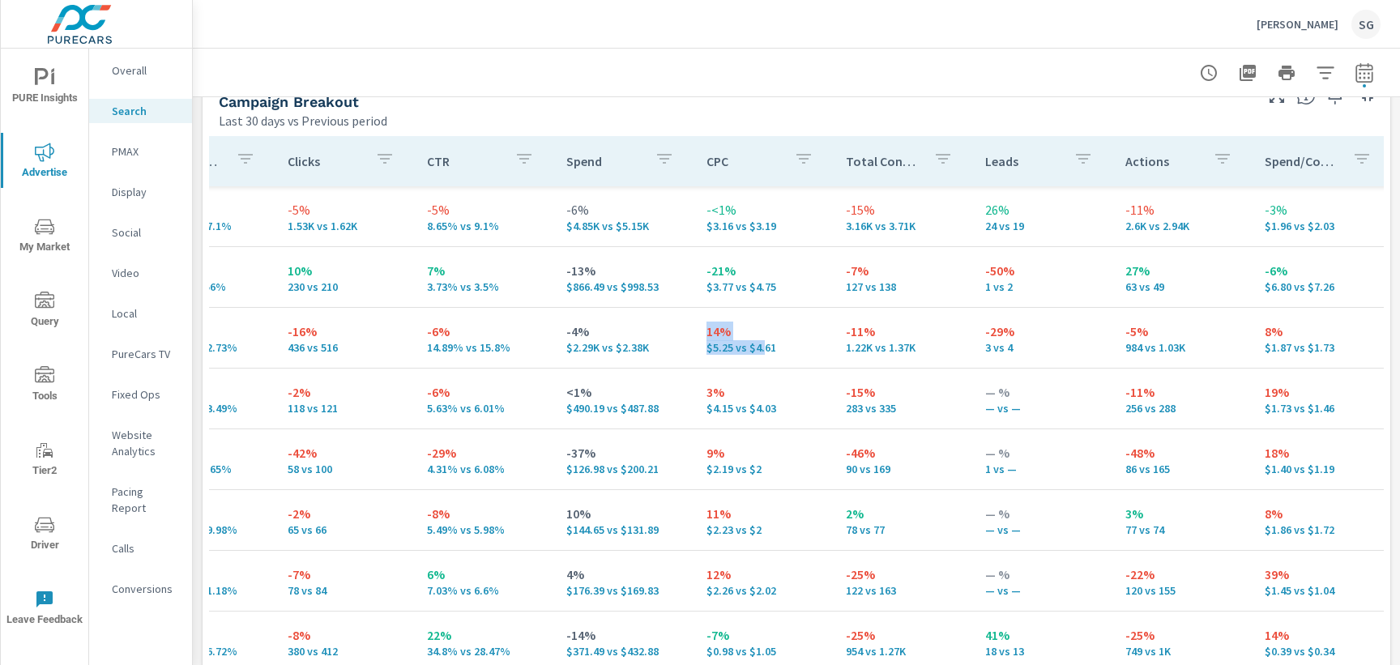
drag, startPoint x: 694, startPoint y: 333, endPoint x: 748, endPoint y: 346, distance: 55.8
click at [748, 346] on div "14% $5.25 vs $4.61" at bounding box center [762, 338] width 113 height 32
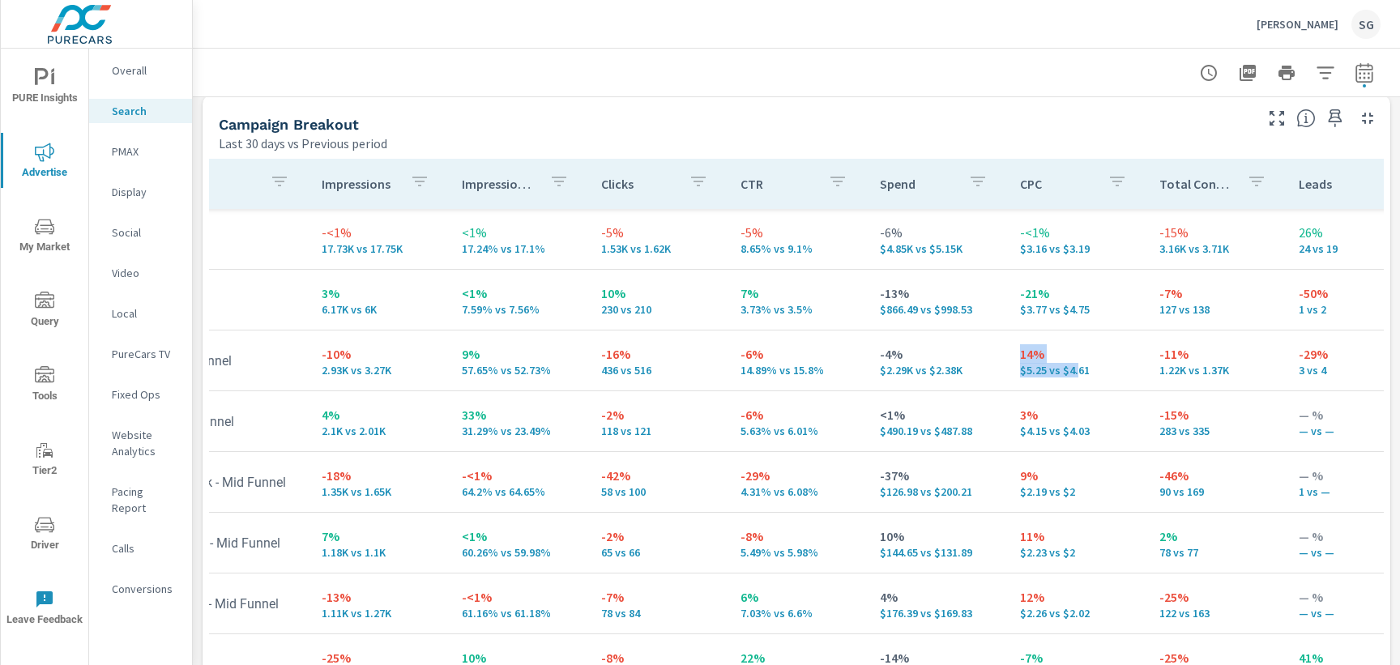
scroll to position [0, 190]
click at [148, 155] on p "PMAX" at bounding box center [145, 151] width 67 height 16
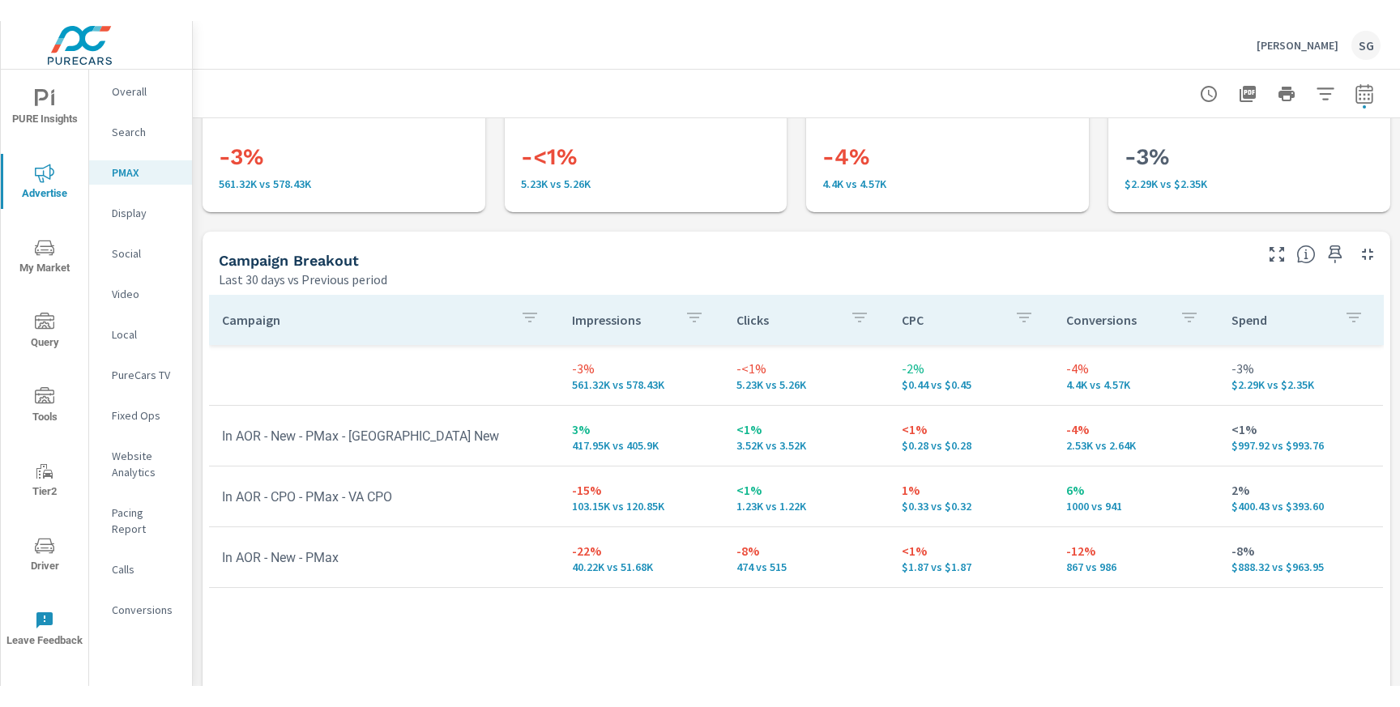
scroll to position [104, 0]
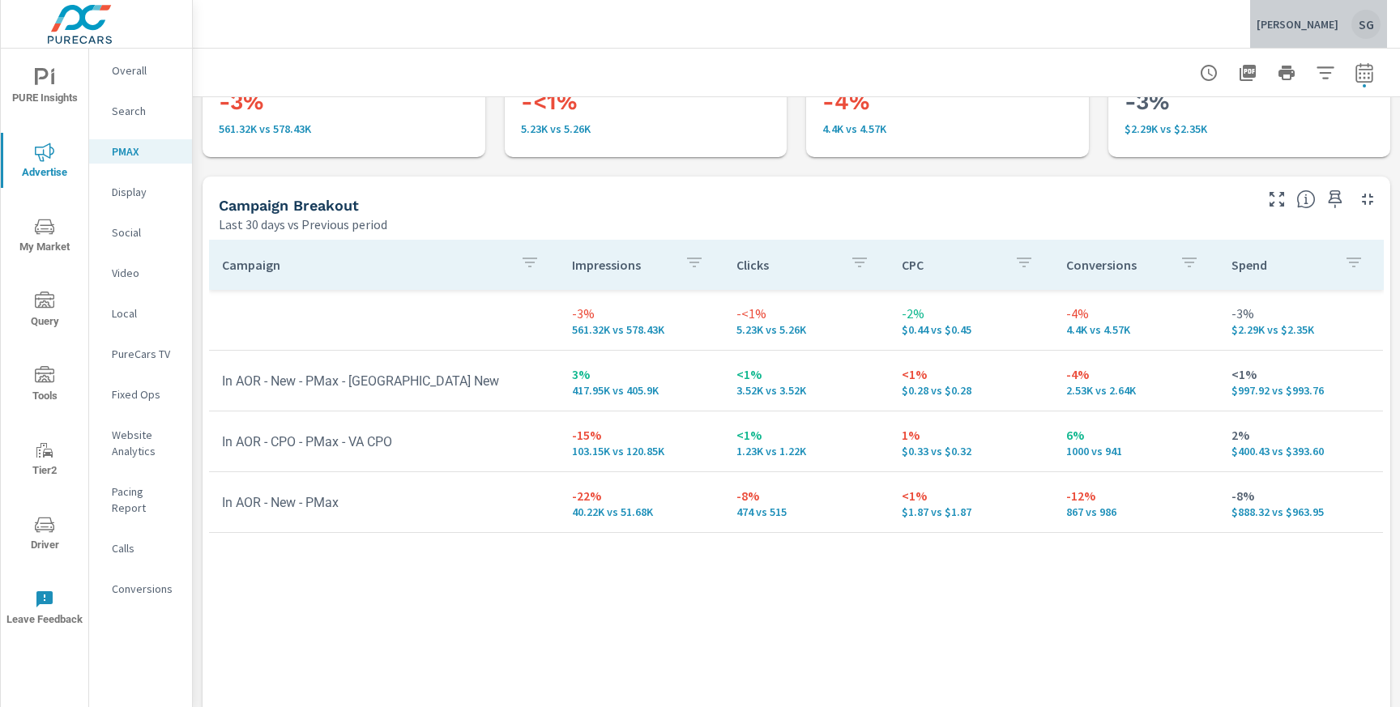
click at [1330, 43] on button "Delaney Subaru SG" at bounding box center [1318, 24] width 137 height 48
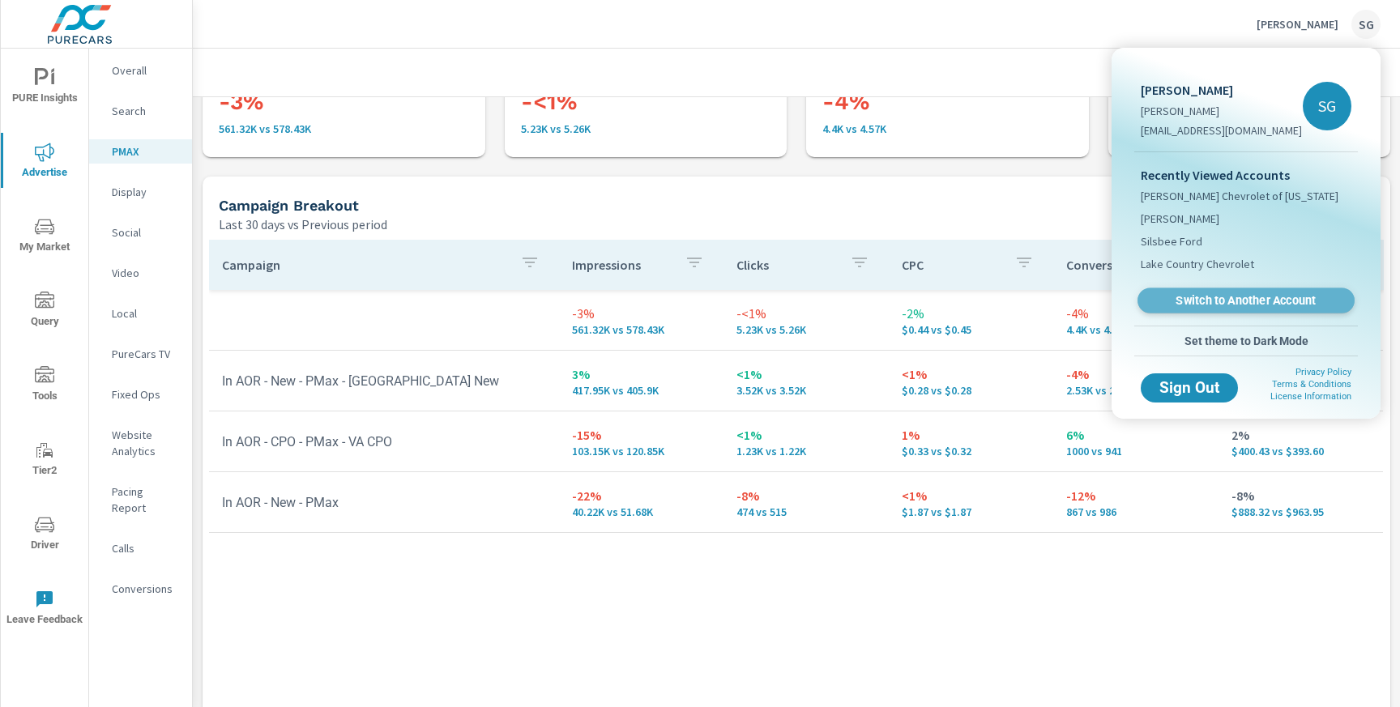
click at [1263, 305] on span "Switch to Another Account" at bounding box center [1245, 300] width 198 height 15
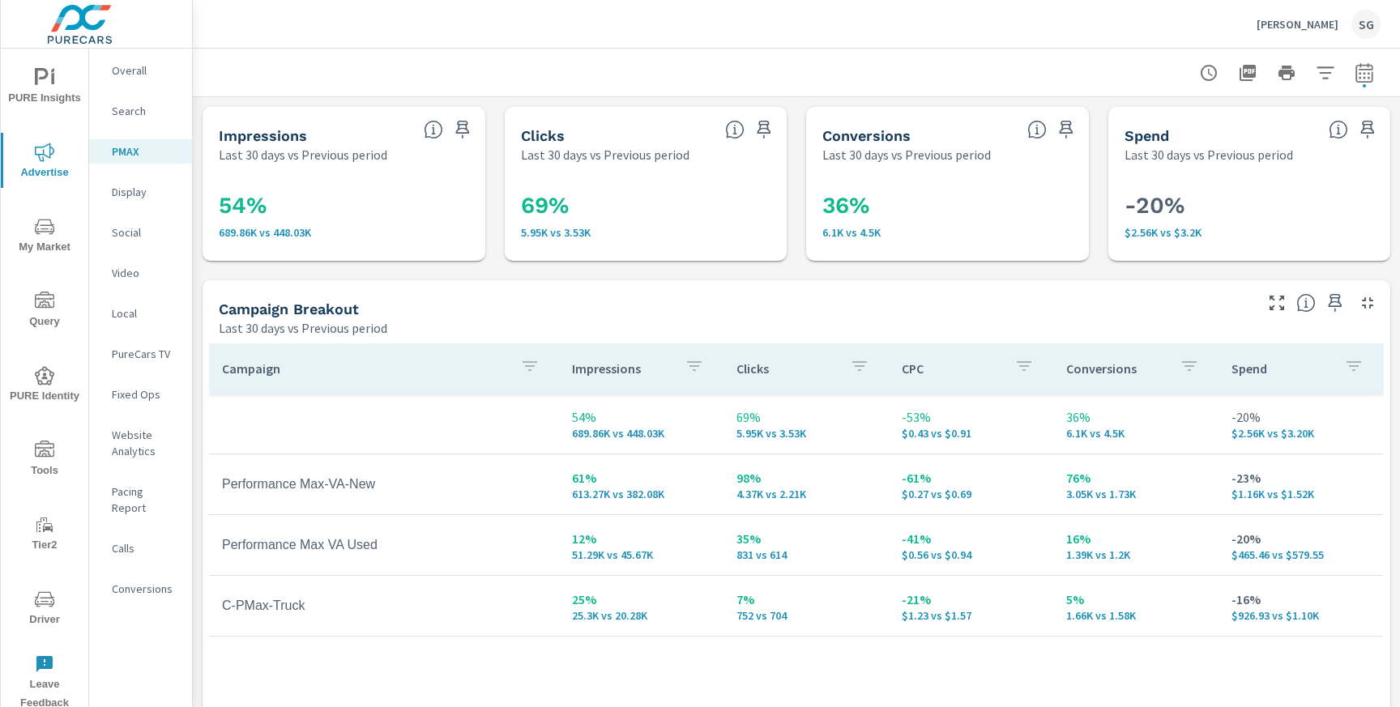
click at [122, 115] on p "Search" at bounding box center [145, 111] width 67 height 16
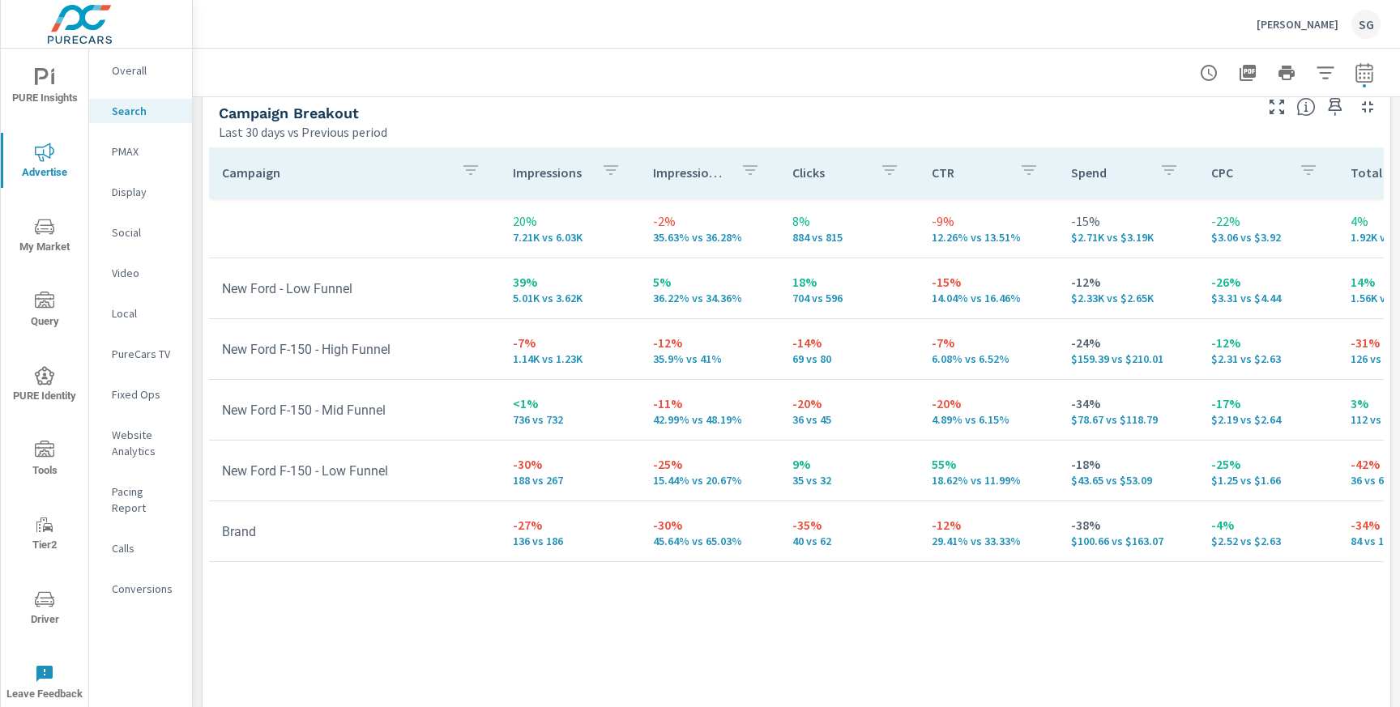
click at [119, 142] on div "PMAX" at bounding box center [140, 151] width 103 height 24
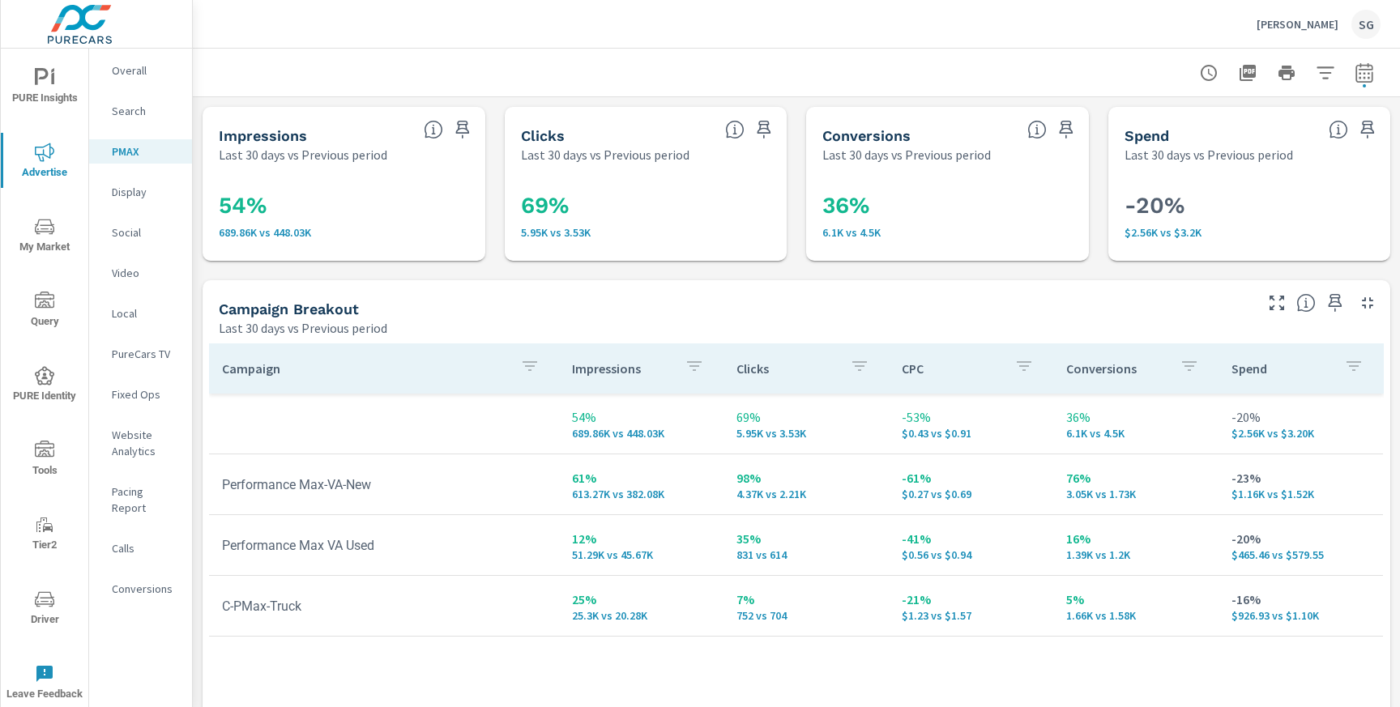
click at [117, 117] on p "Search" at bounding box center [145, 111] width 67 height 16
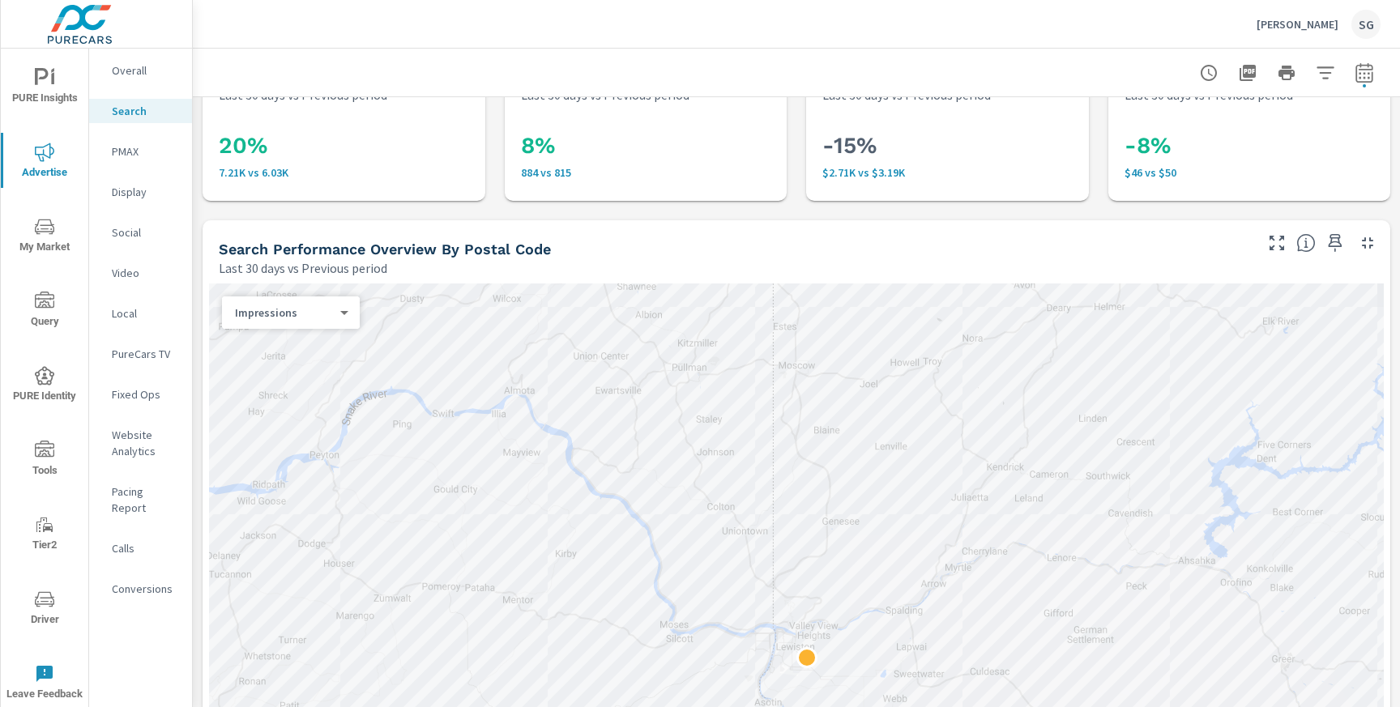
scroll to position [75, 0]
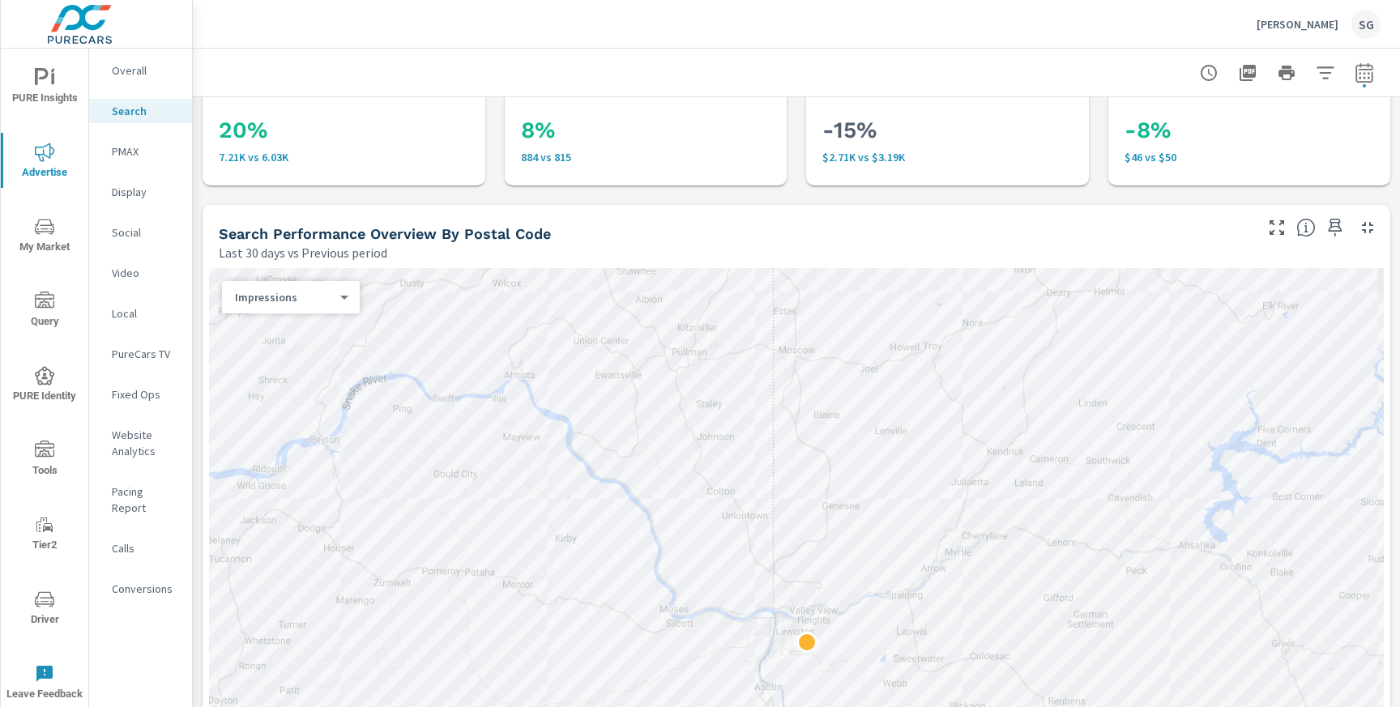
click at [146, 540] on div "Calls" at bounding box center [140, 548] width 103 height 24
